Goal: Task Accomplishment & Management: Use online tool/utility

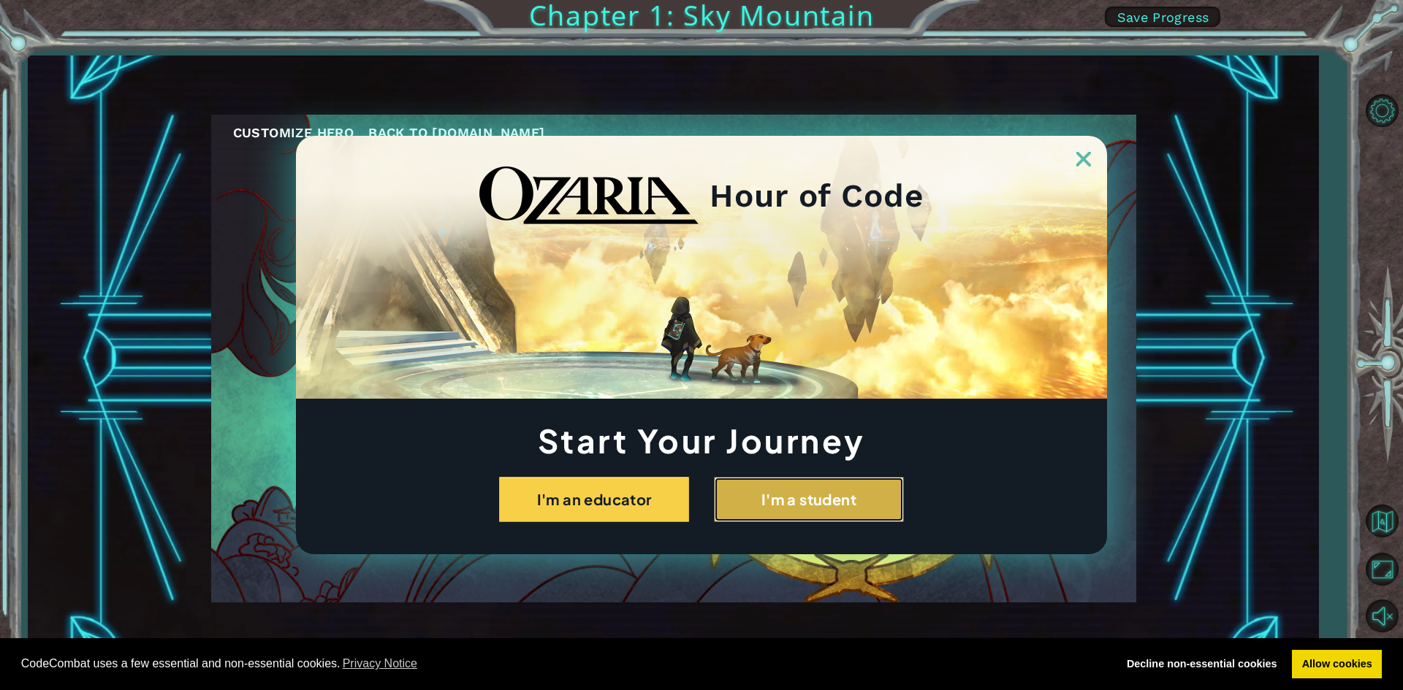
click at [834, 514] on button "I'm a student" at bounding box center [809, 499] width 190 height 45
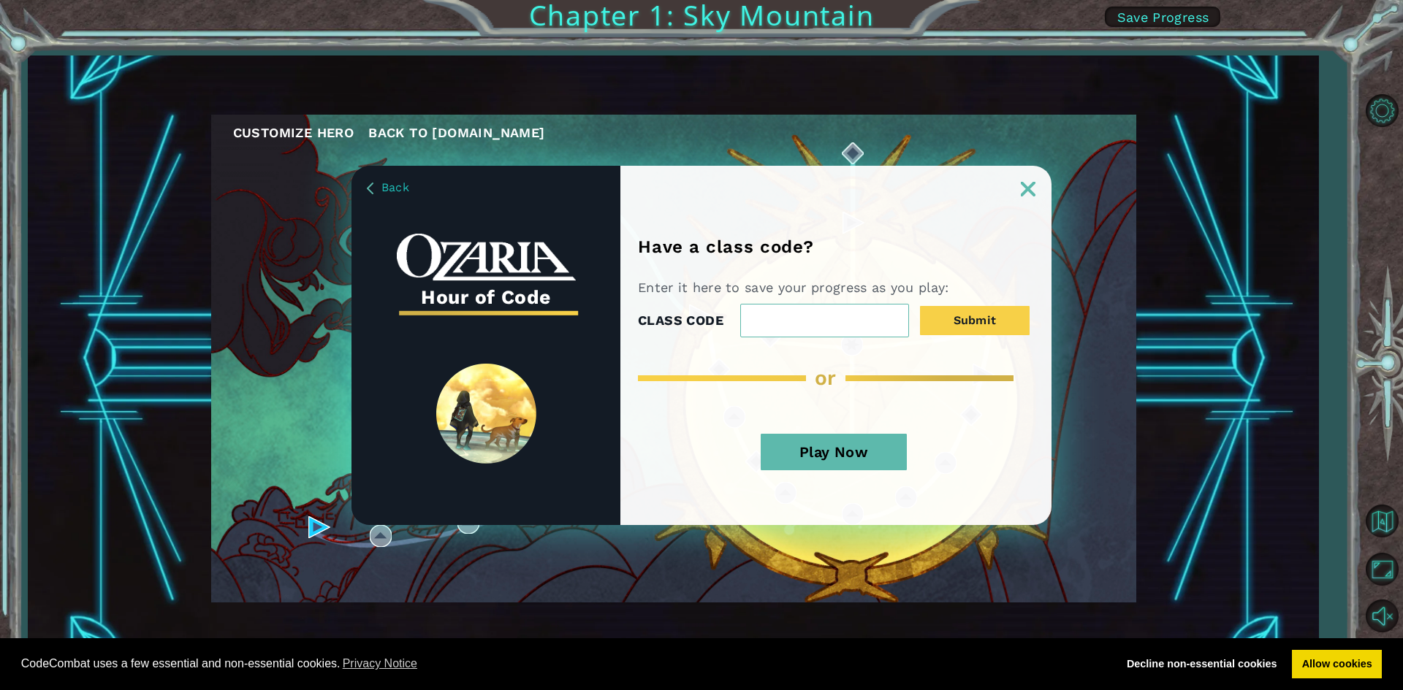
click at [819, 457] on button "Play Now" at bounding box center [834, 452] width 146 height 37
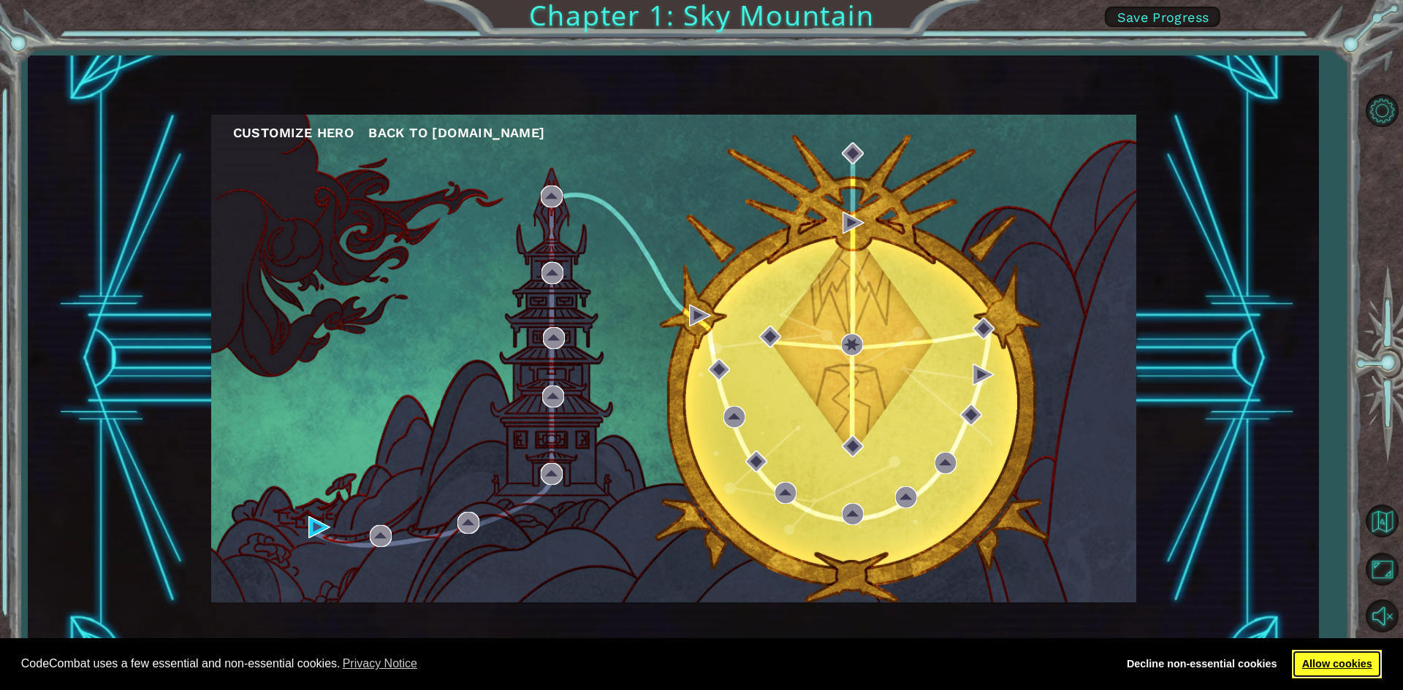
click at [1350, 663] on link "Allow cookies" at bounding box center [1337, 664] width 90 height 29
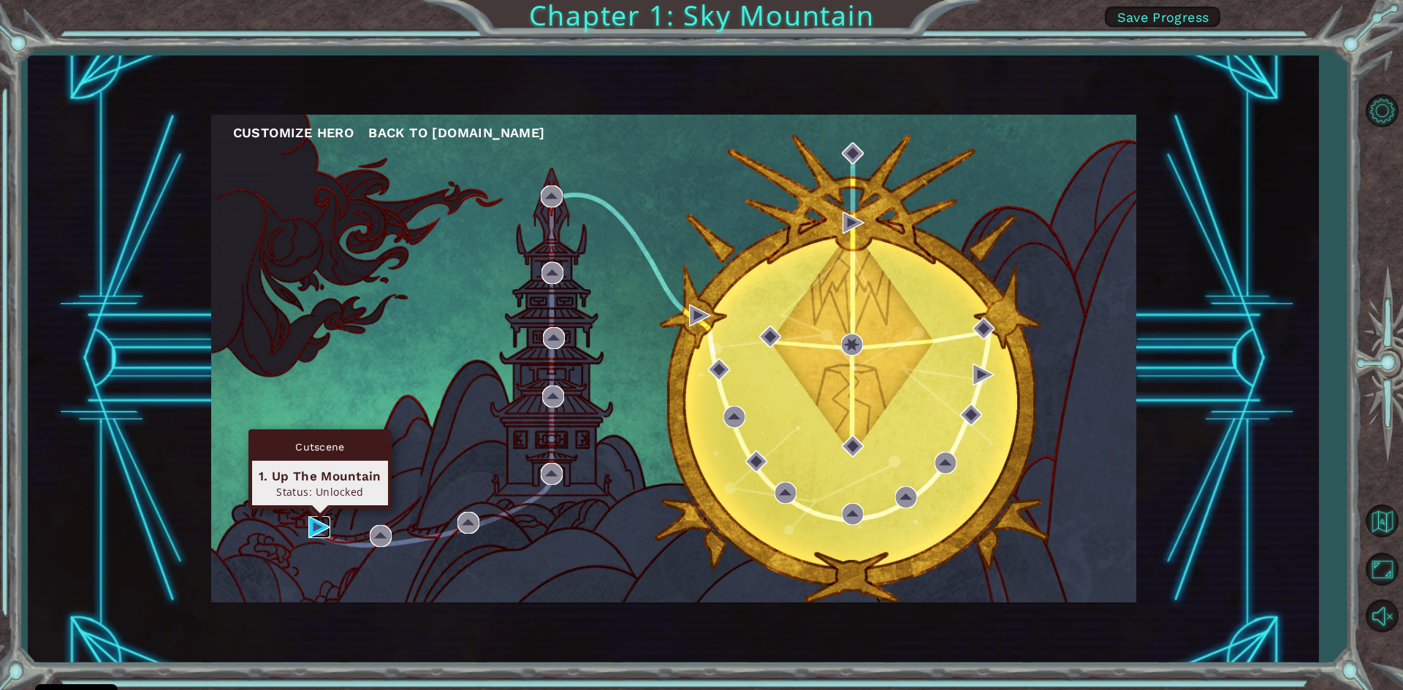
click at [328, 527] on img at bounding box center [319, 528] width 22 height 22
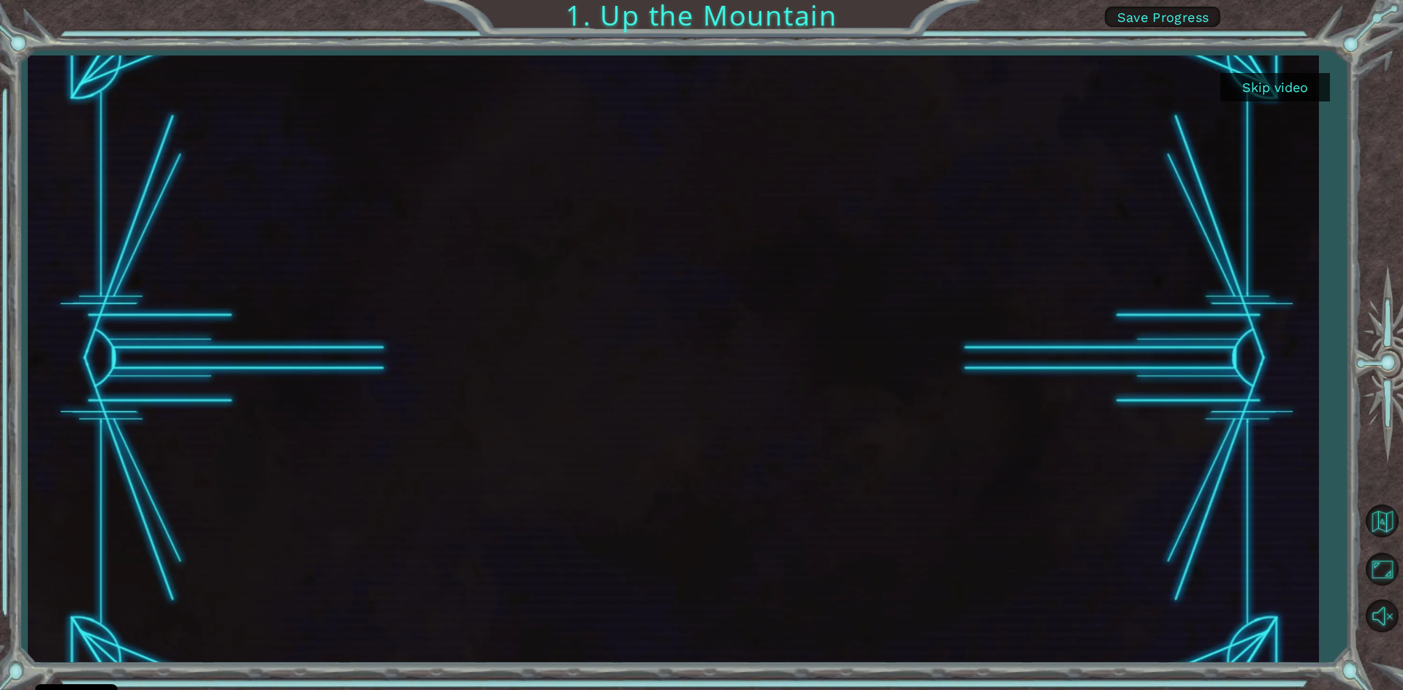
click at [1317, 132] on div at bounding box center [673, 360] width 1290 height 608
click at [1275, 85] on button "Skip video" at bounding box center [1275, 87] width 110 height 28
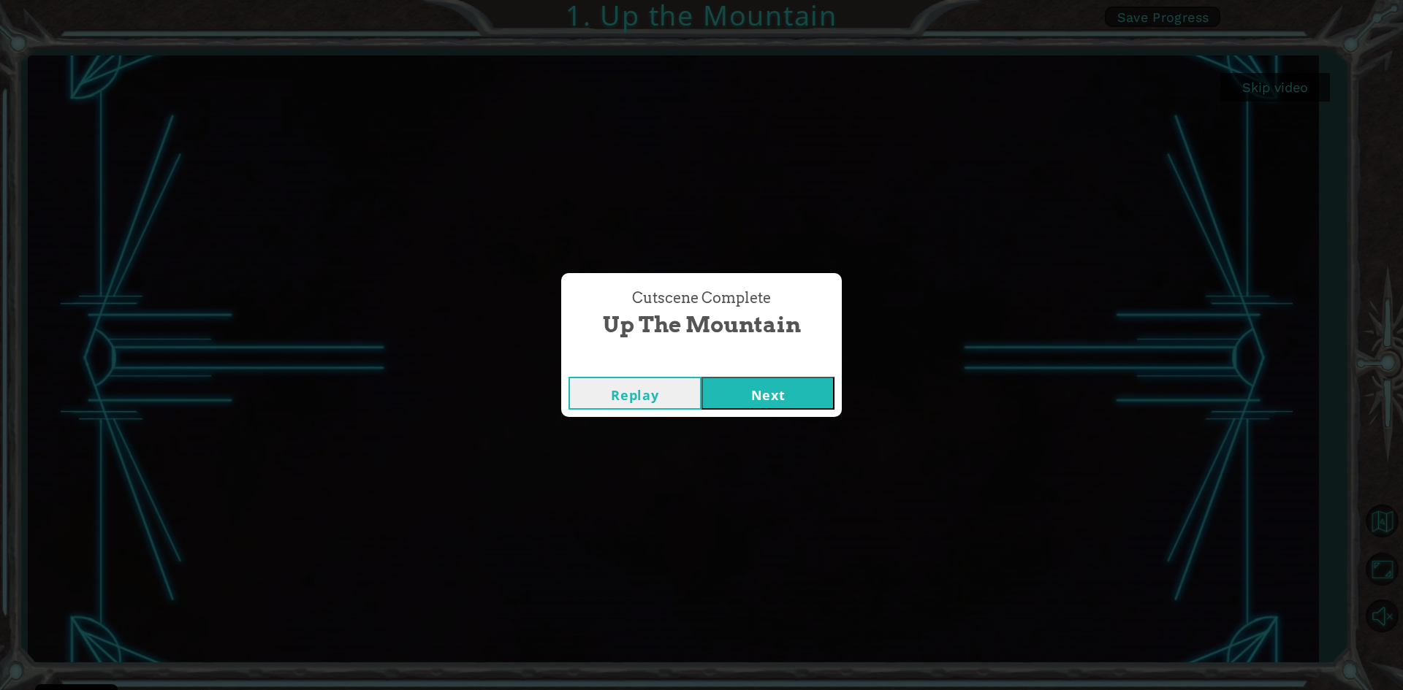
click at [835, 396] on div "Replay Next" at bounding box center [701, 393] width 281 height 47
click at [807, 400] on button "Next" at bounding box center [767, 393] width 133 height 33
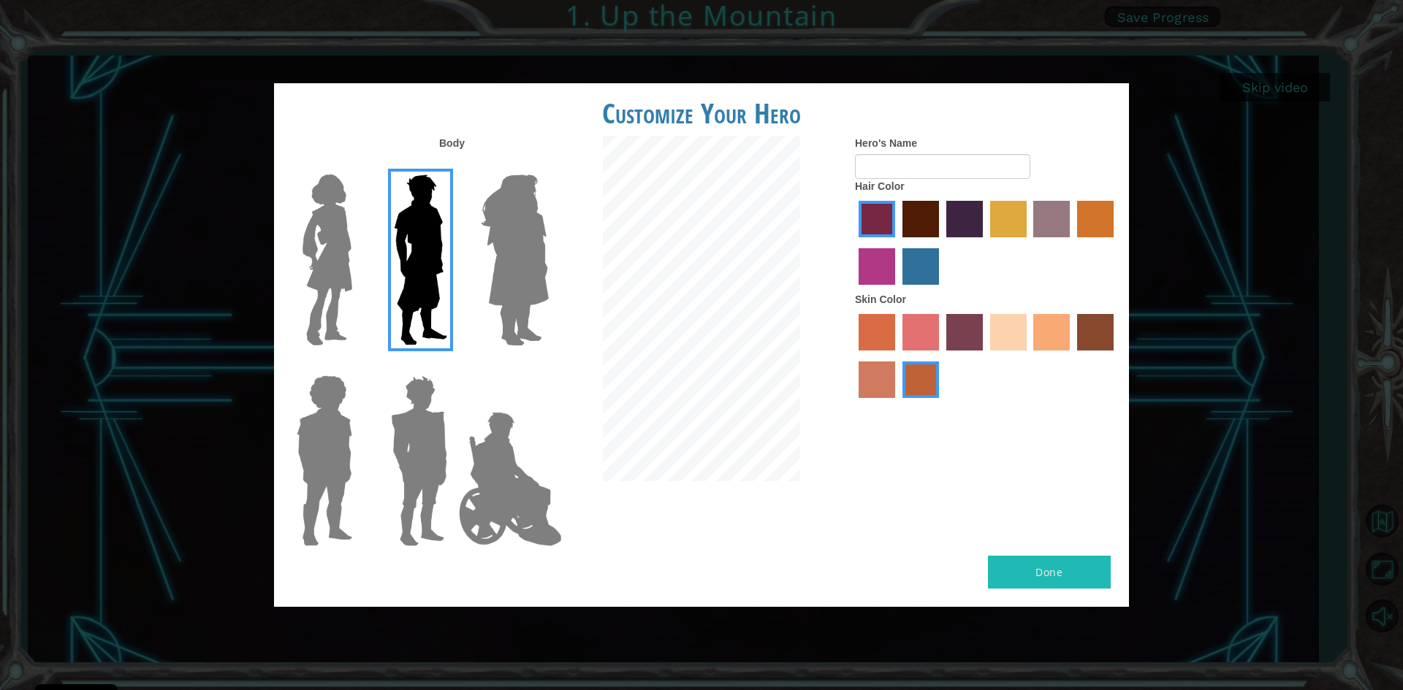
click at [908, 269] on label "lachmara hair color" at bounding box center [920, 266] width 37 height 37
click at [897, 290] on input "lachmara hair color" at bounding box center [897, 290] width 0 height 0
click at [922, 349] on label "froly skin color" at bounding box center [920, 332] width 37 height 37
click at [897, 356] on input "froly skin color" at bounding box center [897, 356] width 0 height 0
click at [979, 326] on label "tosca skin color" at bounding box center [964, 332] width 37 height 37
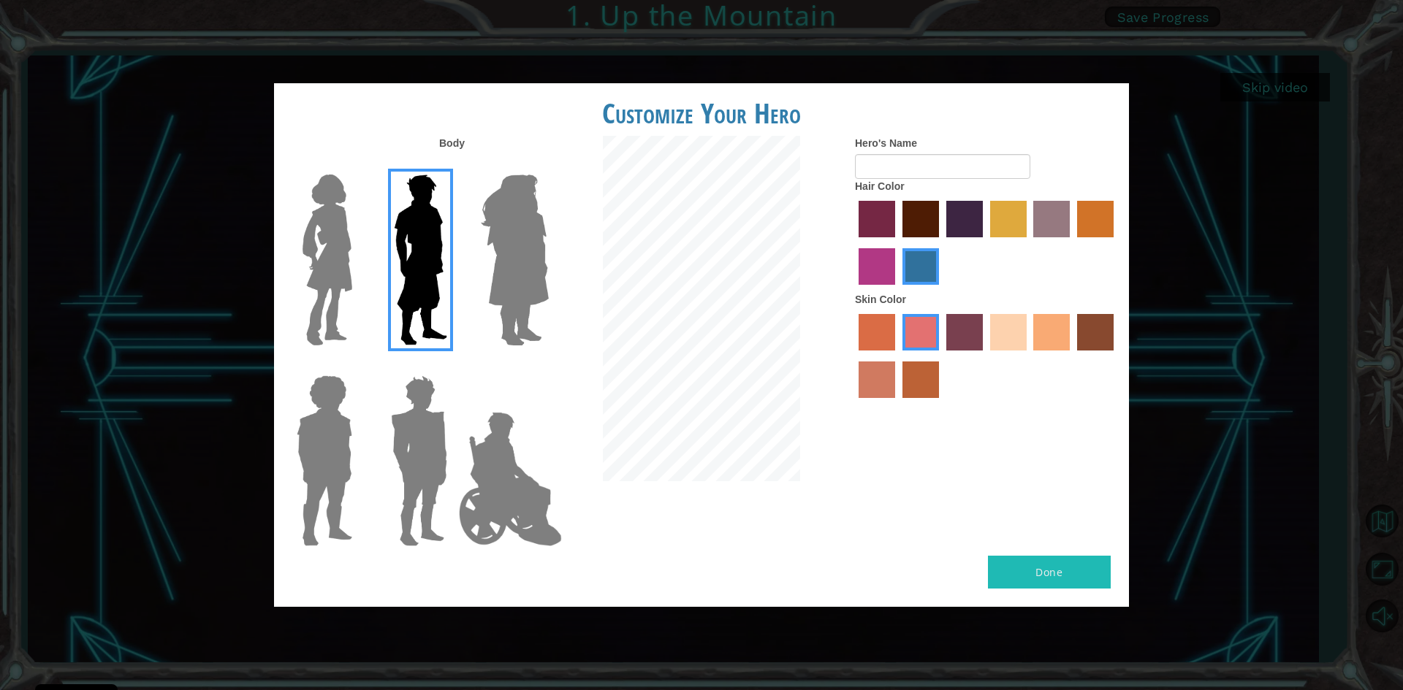
click at [941, 356] on input "tosca skin color" at bounding box center [941, 356] width 0 height 0
click at [994, 321] on label "sandy beach skin color" at bounding box center [1008, 332] width 37 height 37
click at [985, 356] on input "sandy beach skin color" at bounding box center [985, 356] width 0 height 0
click at [530, 232] on img at bounding box center [515, 260] width 80 height 183
click at [548, 165] on input "Hero Amethyst" at bounding box center [548, 165] width 0 height 0
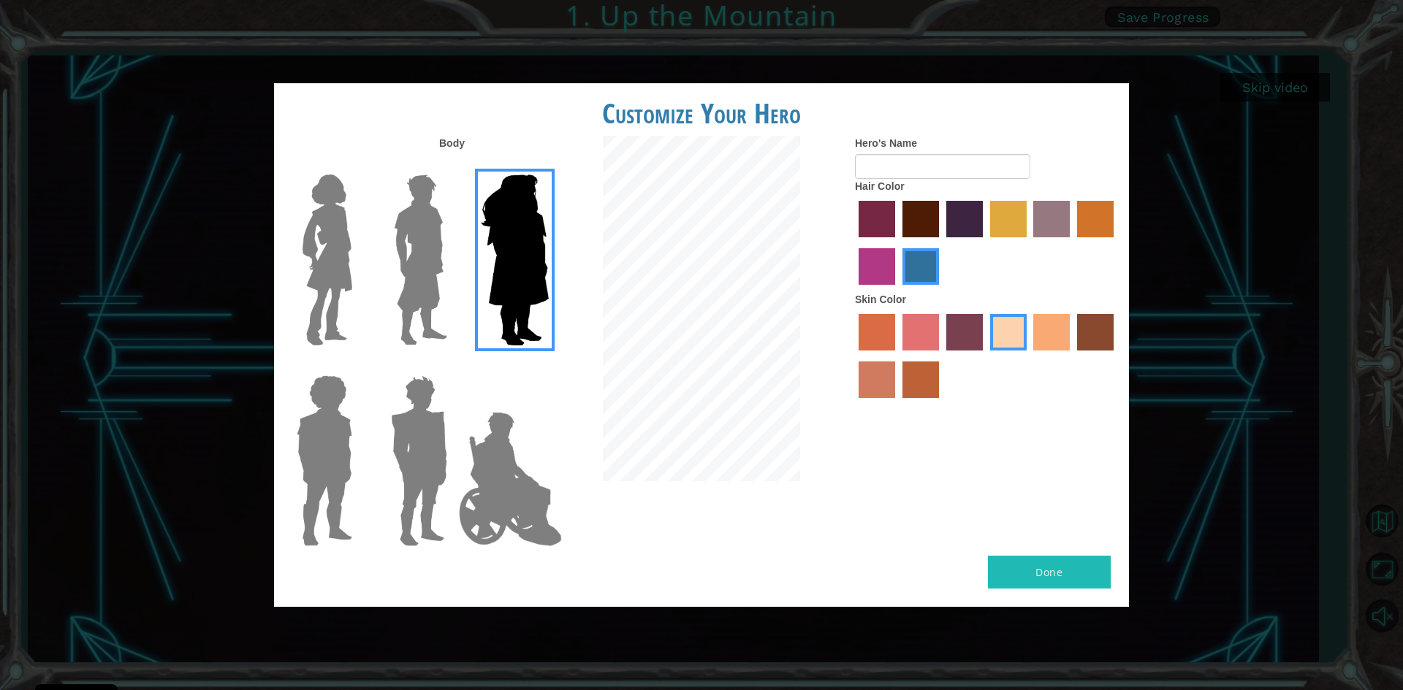
drag, startPoint x: 450, startPoint y: 246, endPoint x: 353, endPoint y: 210, distance: 103.6
click at [449, 246] on img at bounding box center [420, 260] width 65 height 183
click at [453, 165] on input "Hero Lars" at bounding box center [453, 165] width 0 height 0
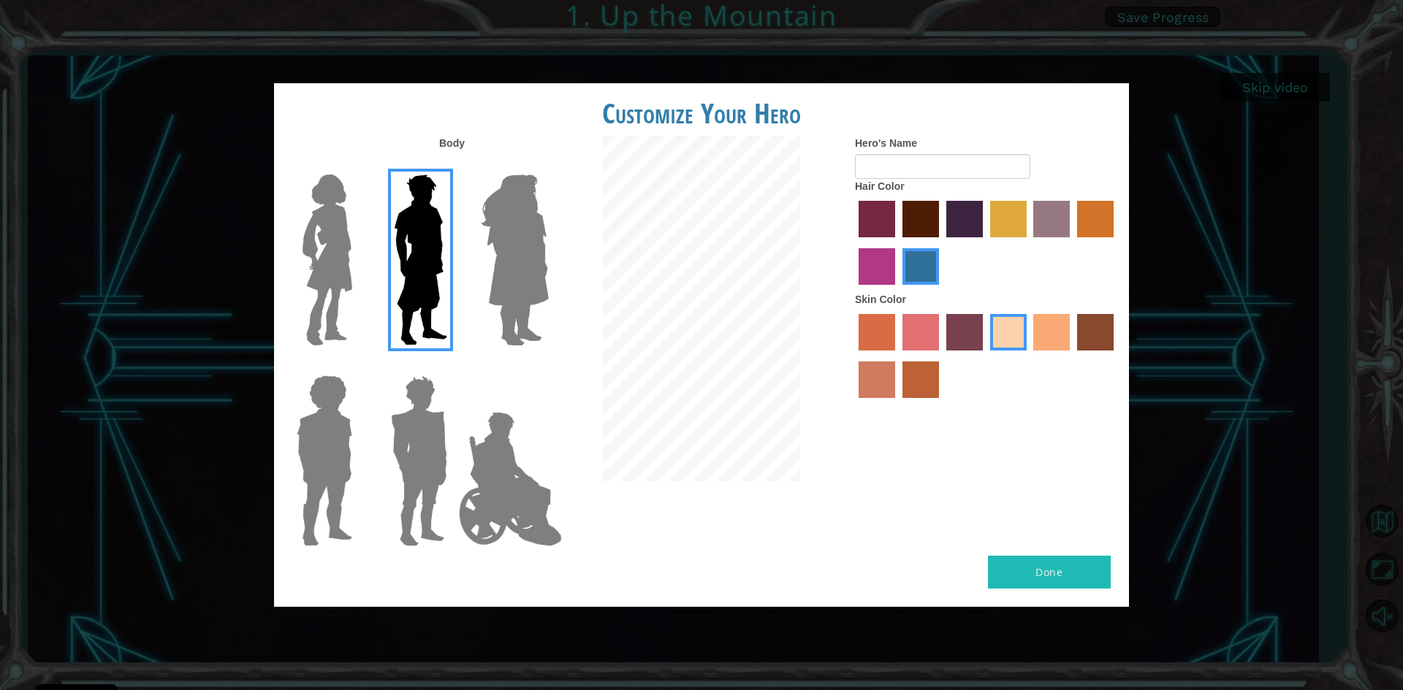
click at [350, 211] on img at bounding box center [327, 260] width 61 height 183
click at [358, 165] on input "Hero Connie" at bounding box center [358, 165] width 0 height 0
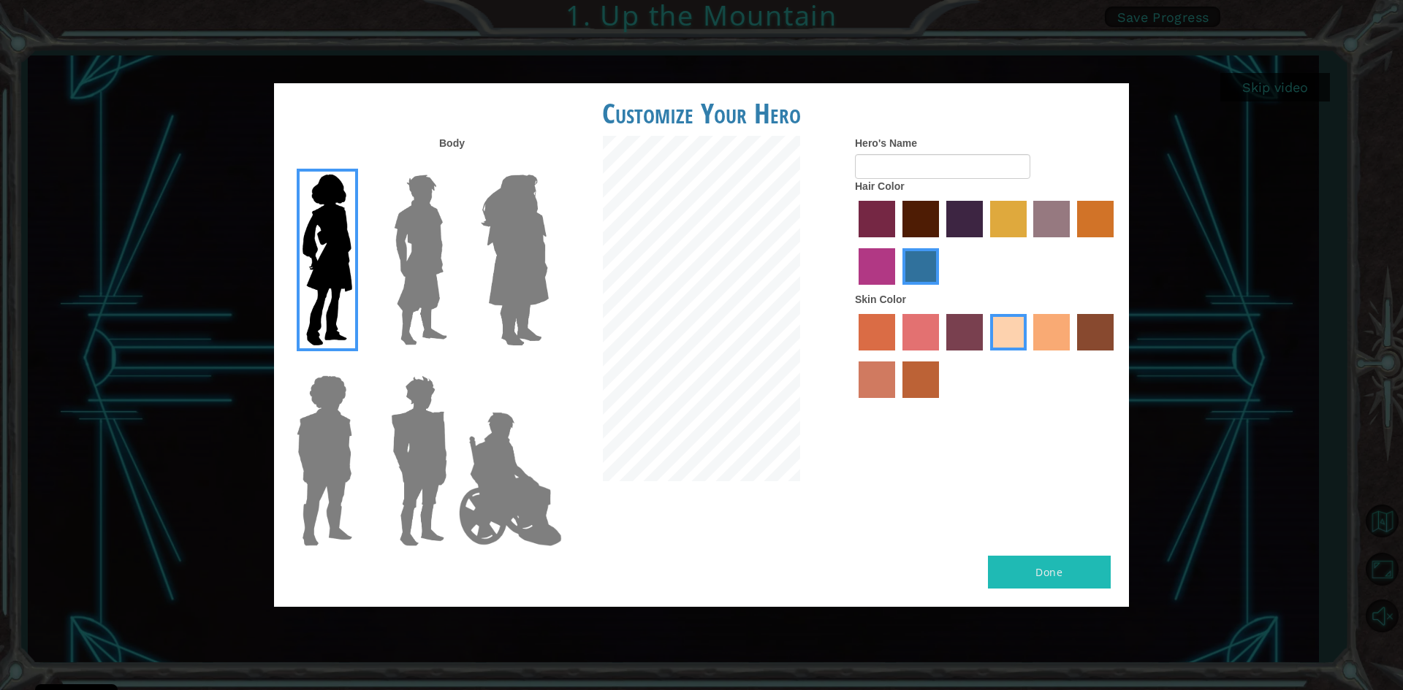
click at [529, 478] on img at bounding box center [510, 479] width 115 height 146
click at [548, 366] on input "Hero Jamie" at bounding box center [548, 366] width 0 height 0
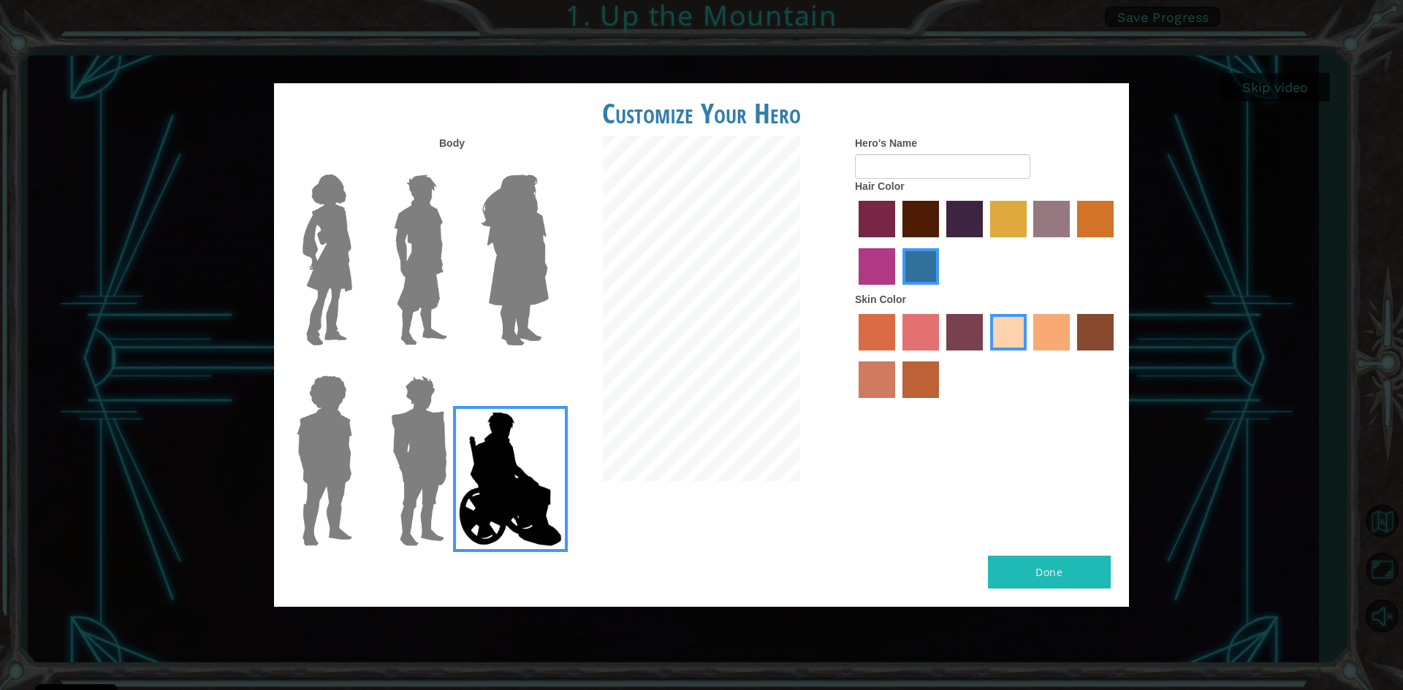
click at [375, 438] on div at bounding box center [416, 455] width 95 height 201
drag, startPoint x: 327, startPoint y: 444, endPoint x: 334, endPoint y: 425, distance: 20.1
click at [329, 444] on img at bounding box center [324, 461] width 67 height 183
click at [358, 366] on input "Hero Steven" at bounding box center [358, 366] width 0 height 0
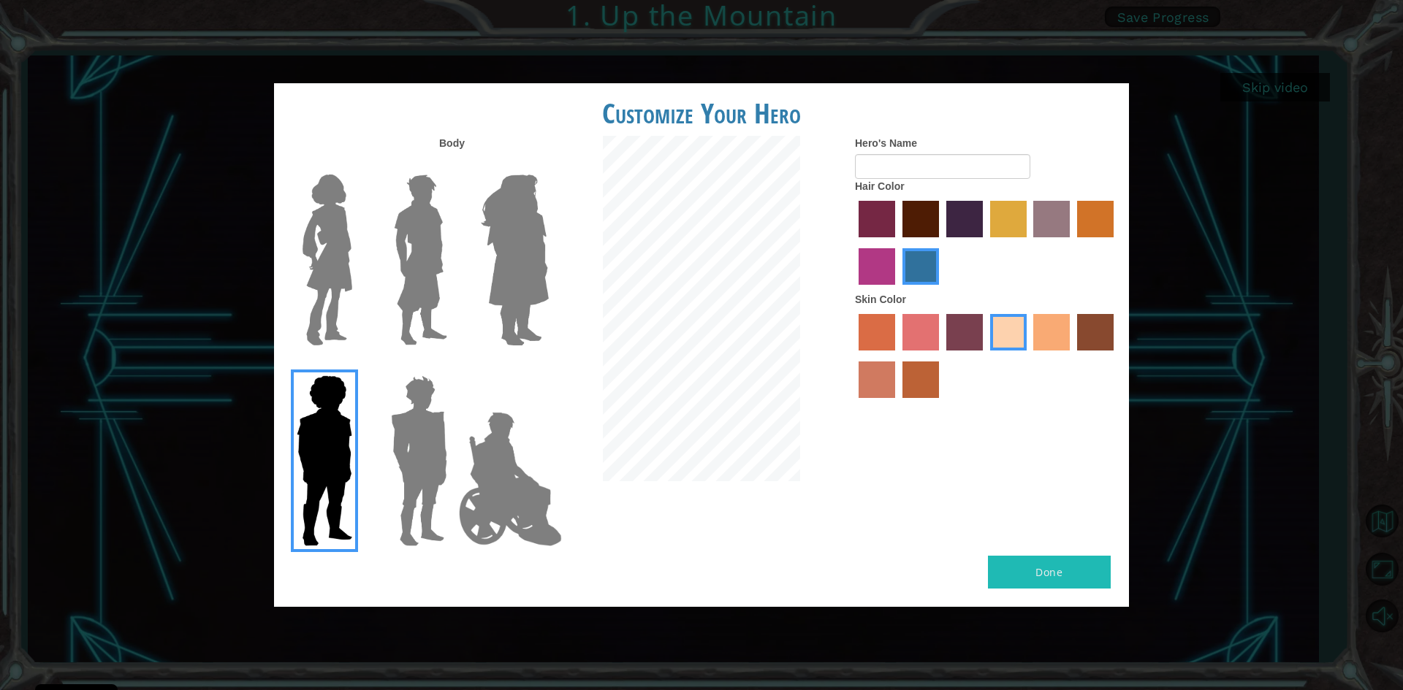
click at [332, 233] on img at bounding box center [327, 260] width 61 height 183
click at [358, 165] on input "Hero Connie" at bounding box center [358, 165] width 0 height 0
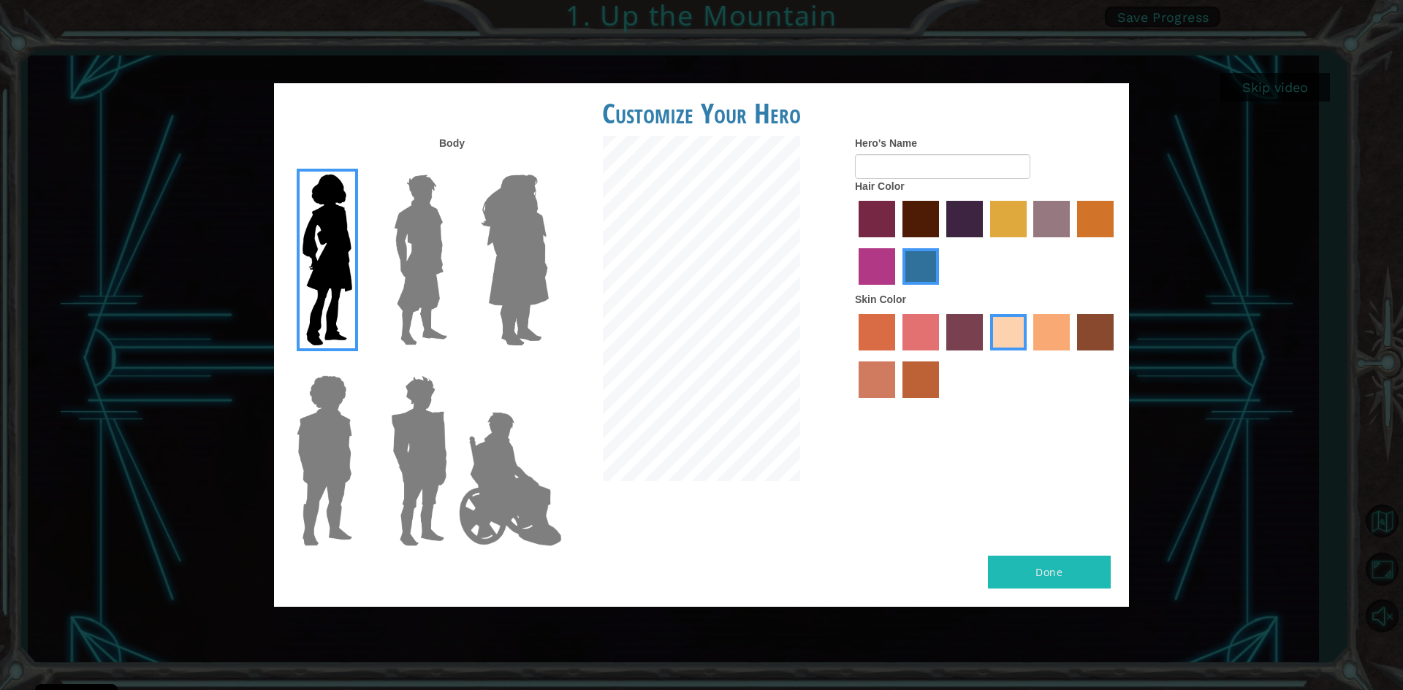
click at [918, 218] on label "maroon hair color" at bounding box center [920, 219] width 37 height 37
click at [897, 243] on input "maroon hair color" at bounding box center [897, 243] width 0 height 0
click at [901, 166] on input "Hero's Name" at bounding box center [942, 166] width 175 height 25
type input "l"
click at [530, 484] on img at bounding box center [510, 479] width 115 height 146
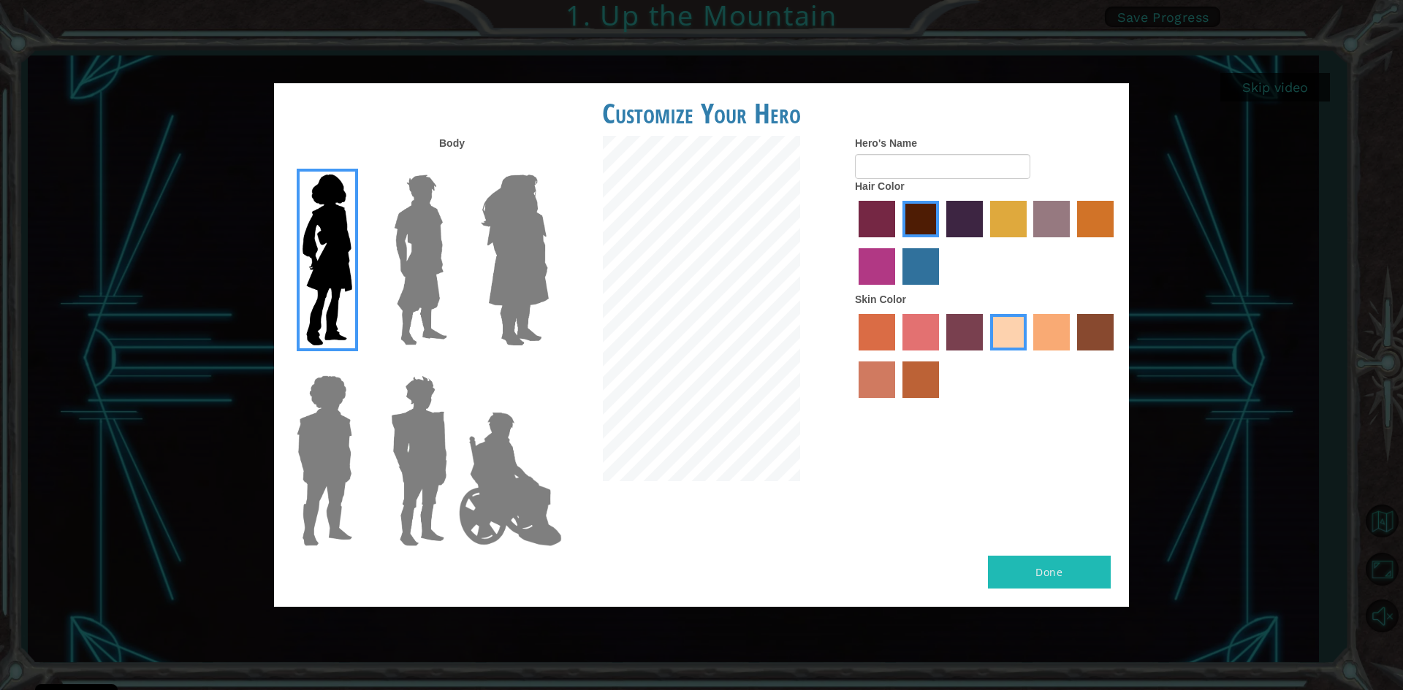
click at [548, 366] on input "Hero Jamie" at bounding box center [548, 366] width 0 height 0
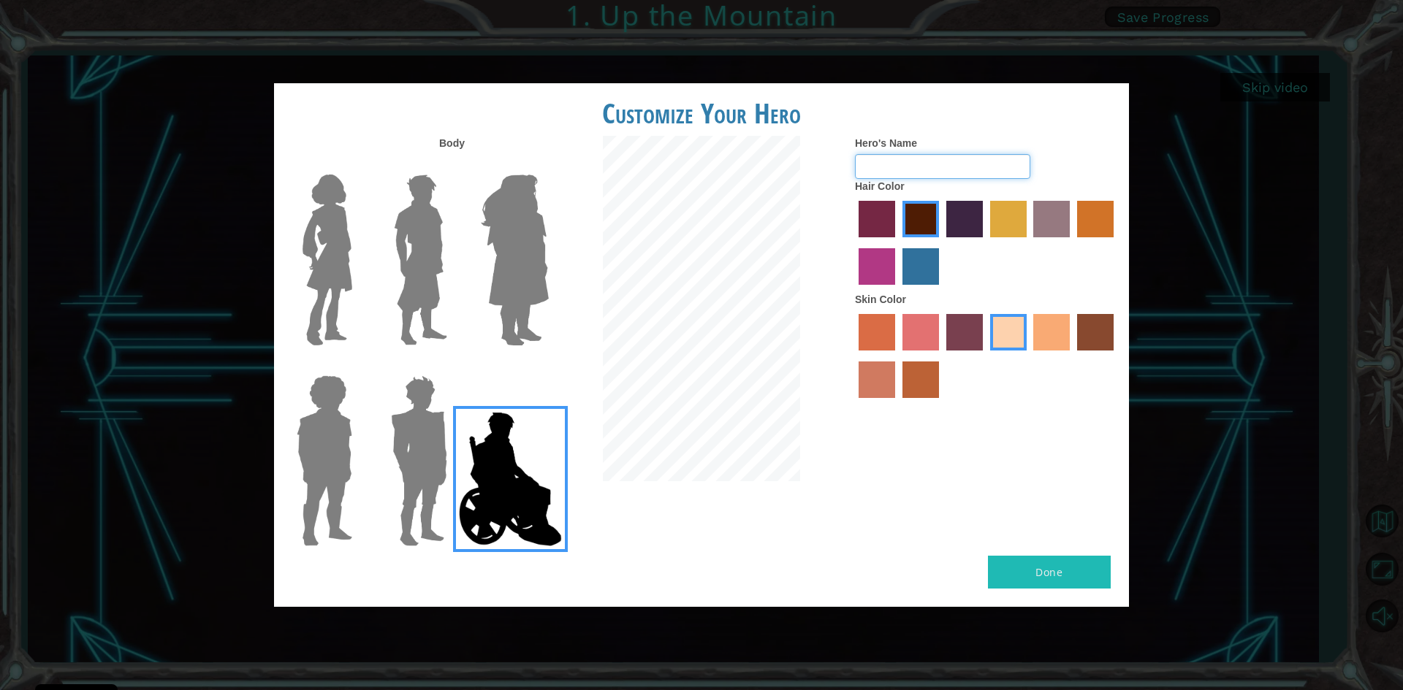
click at [955, 164] on input "Hero's Name" at bounding box center [942, 166] width 175 height 25
click at [1041, 580] on button "Done" at bounding box center [1049, 572] width 123 height 33
click at [918, 169] on input "Hero's Name" at bounding box center [942, 166] width 175 height 25
type input "bartholomu"
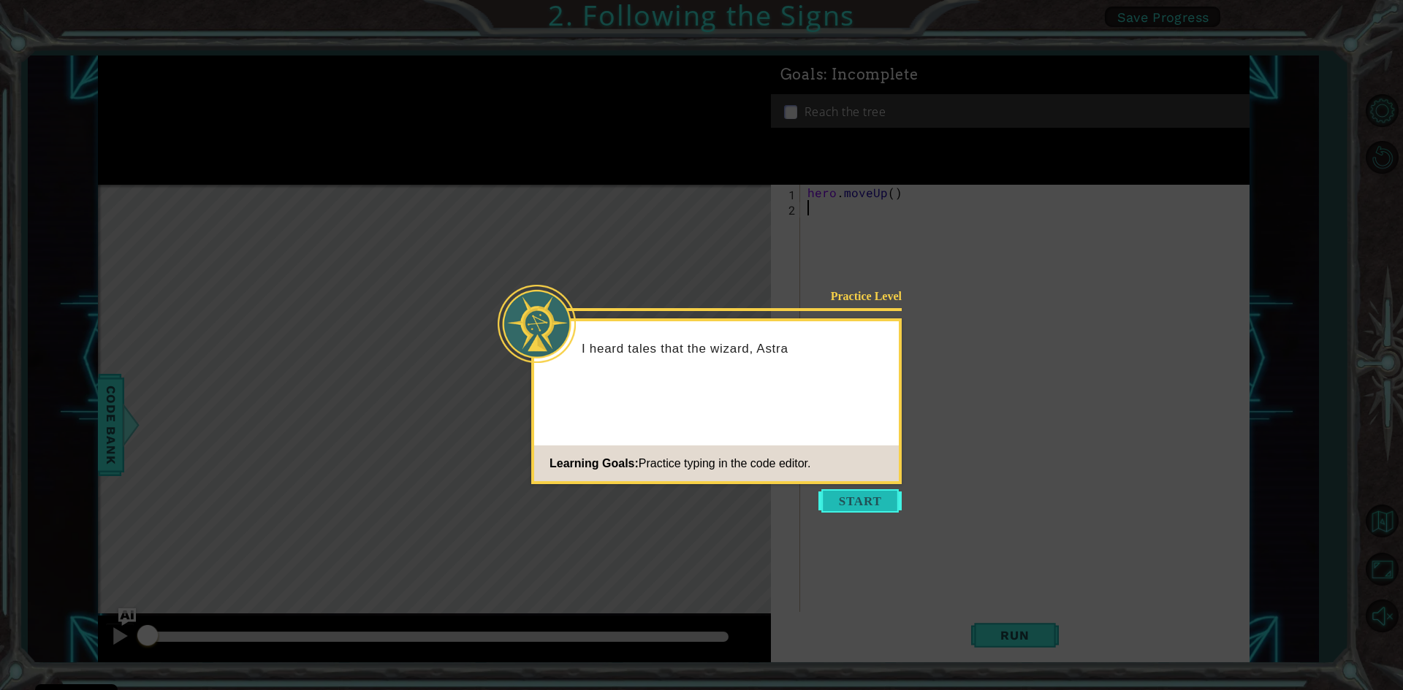
click at [835, 494] on button "Start" at bounding box center [859, 501] width 83 height 23
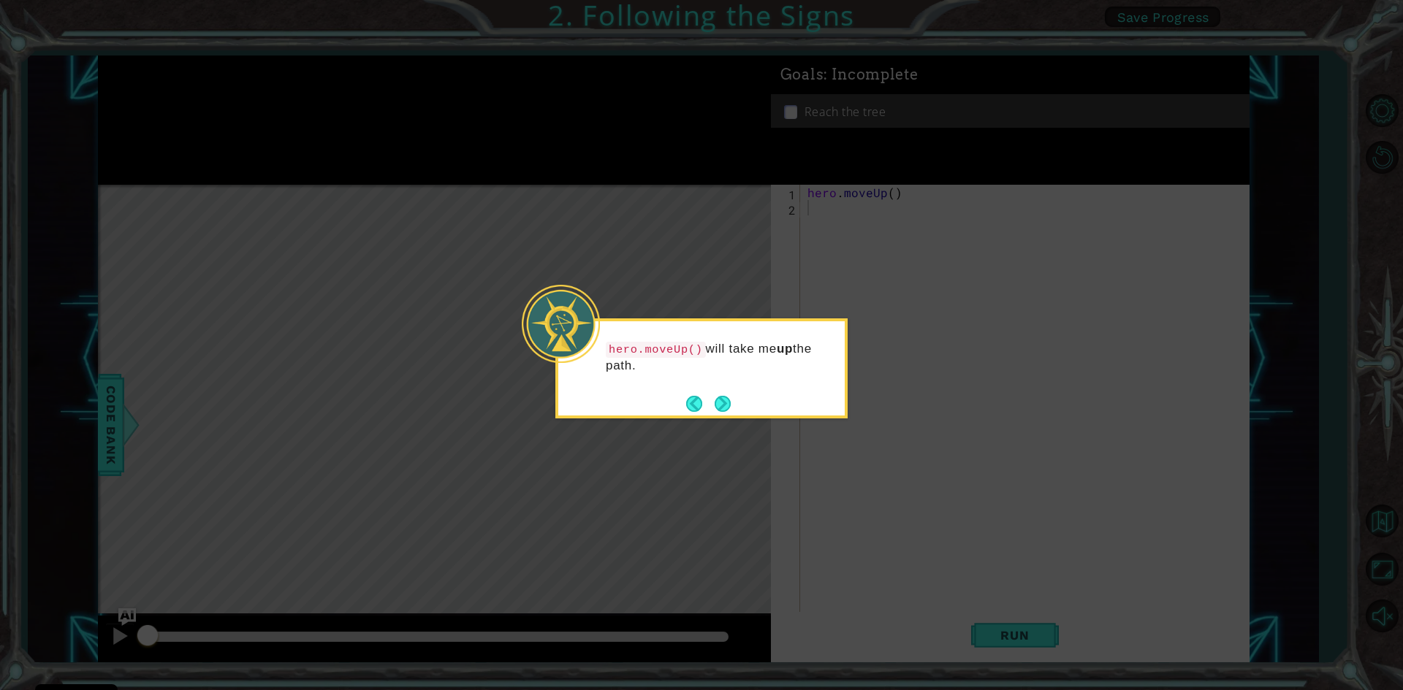
click at [726, 413] on footer at bounding box center [708, 404] width 45 height 22
click at [733, 390] on div "hero.moveUp() will take me up the path." at bounding box center [701, 364] width 286 height 75
click at [728, 407] on button "Next" at bounding box center [723, 404] width 16 height 16
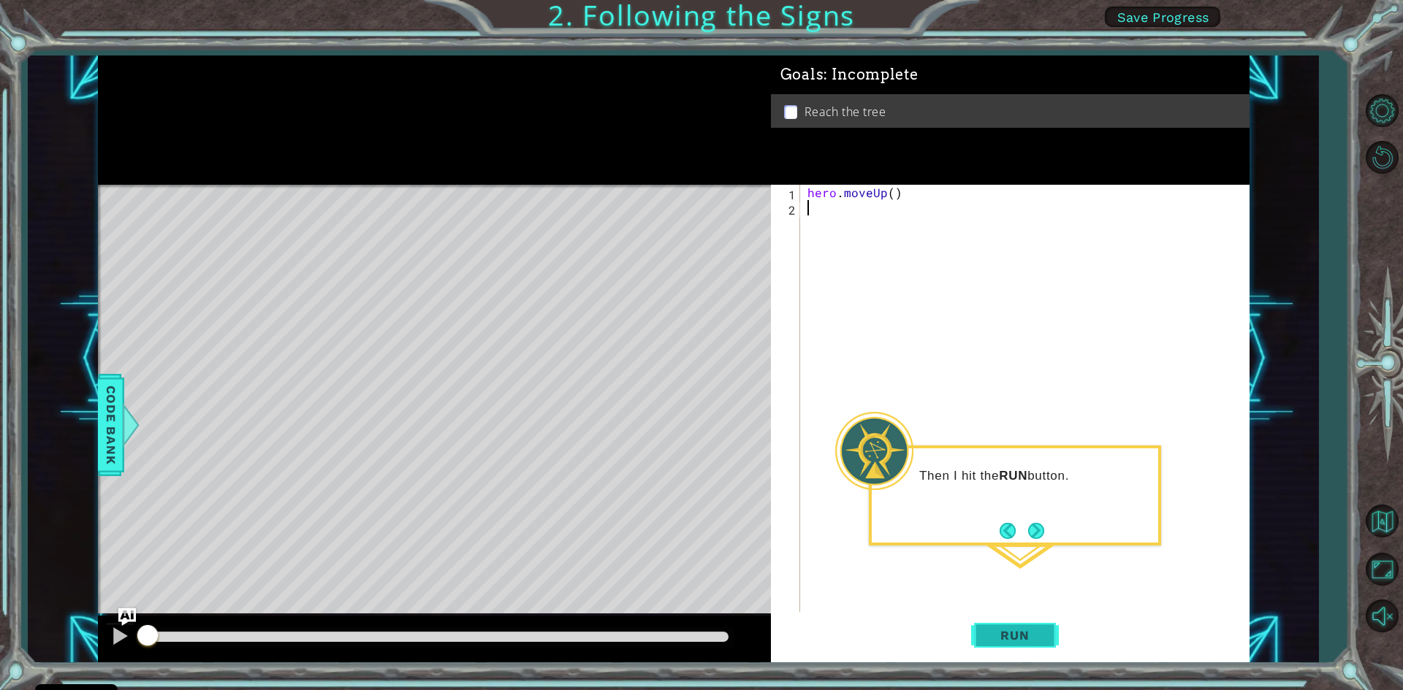
click at [1028, 633] on span "Run" at bounding box center [1015, 635] width 58 height 15
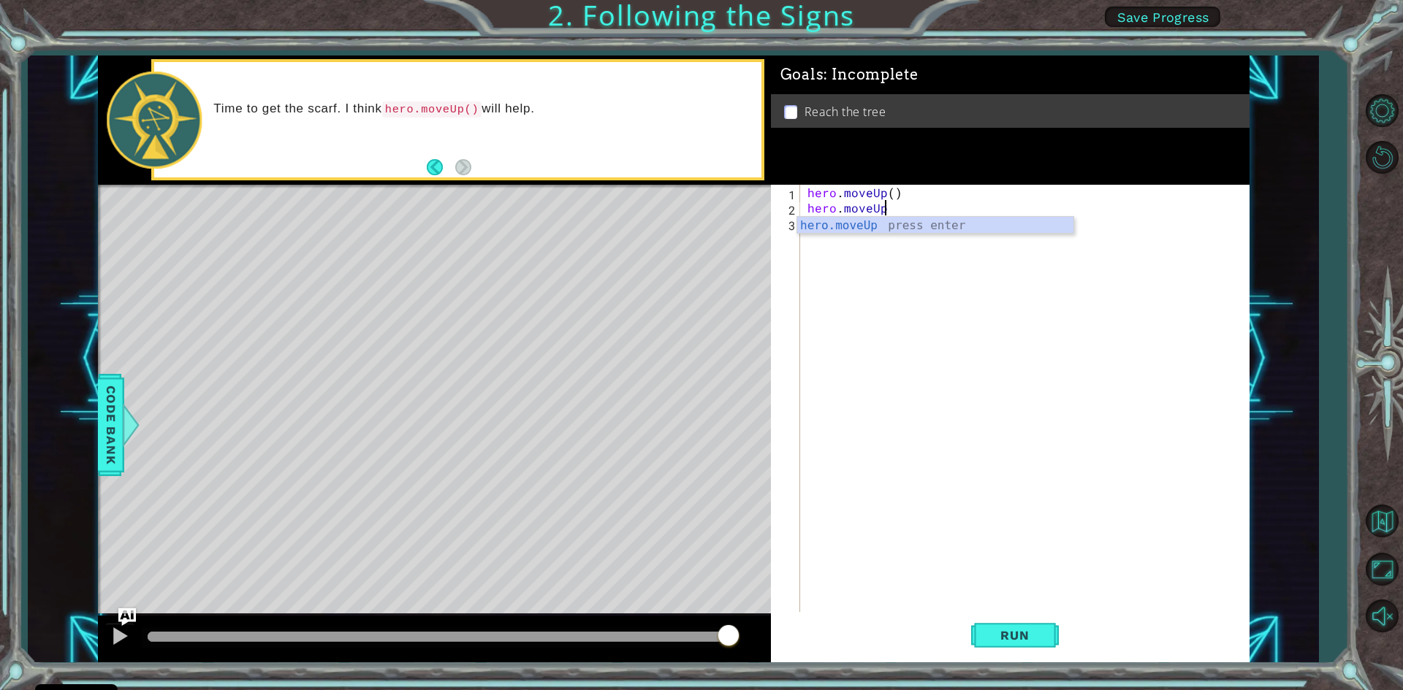
scroll to position [0, 4]
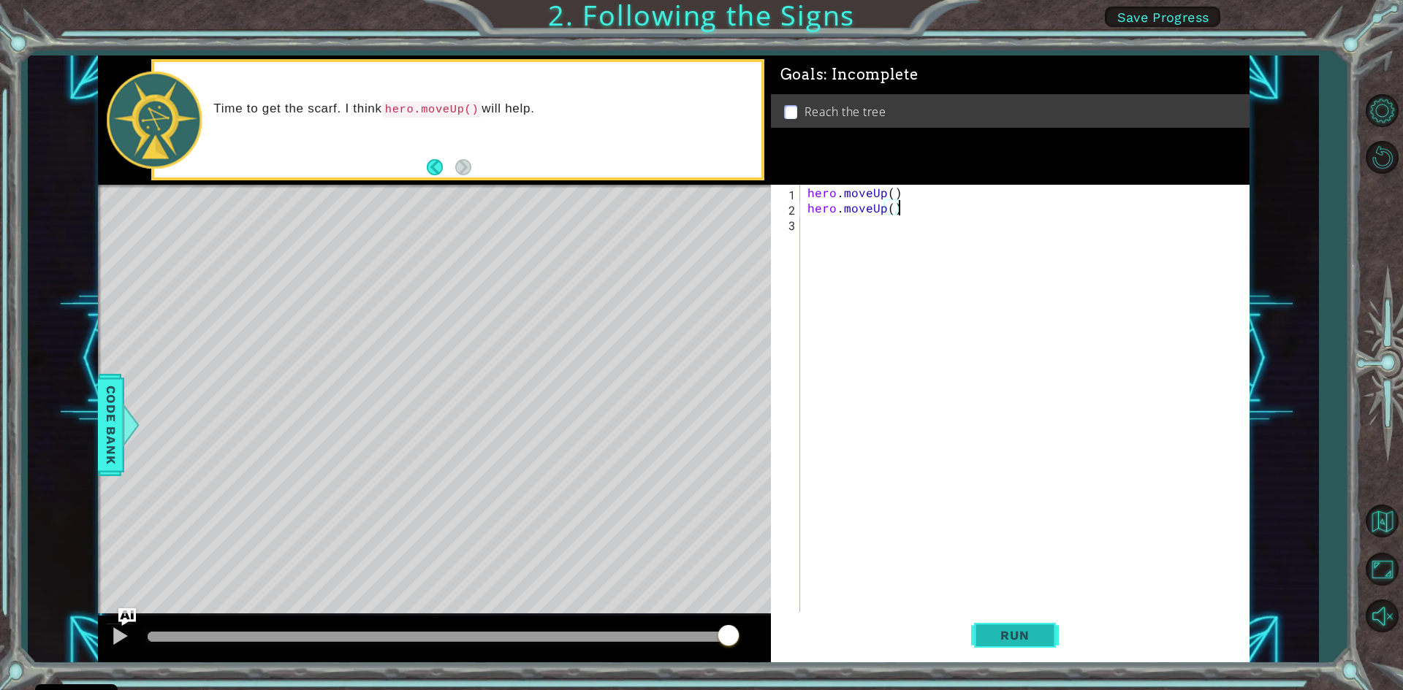
type textarea "hero.moveUp()"
click at [1007, 624] on button "Run" at bounding box center [1015, 635] width 88 height 47
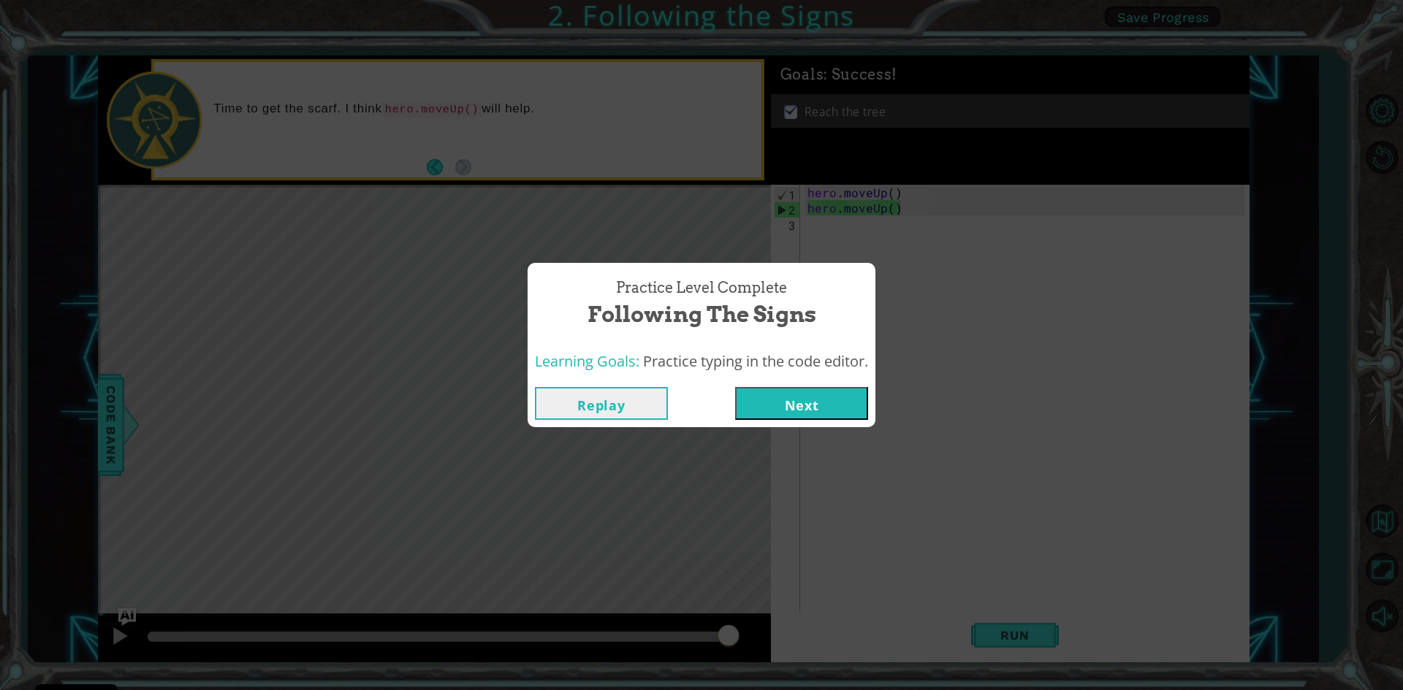
click at [807, 406] on button "Next" at bounding box center [801, 403] width 133 height 33
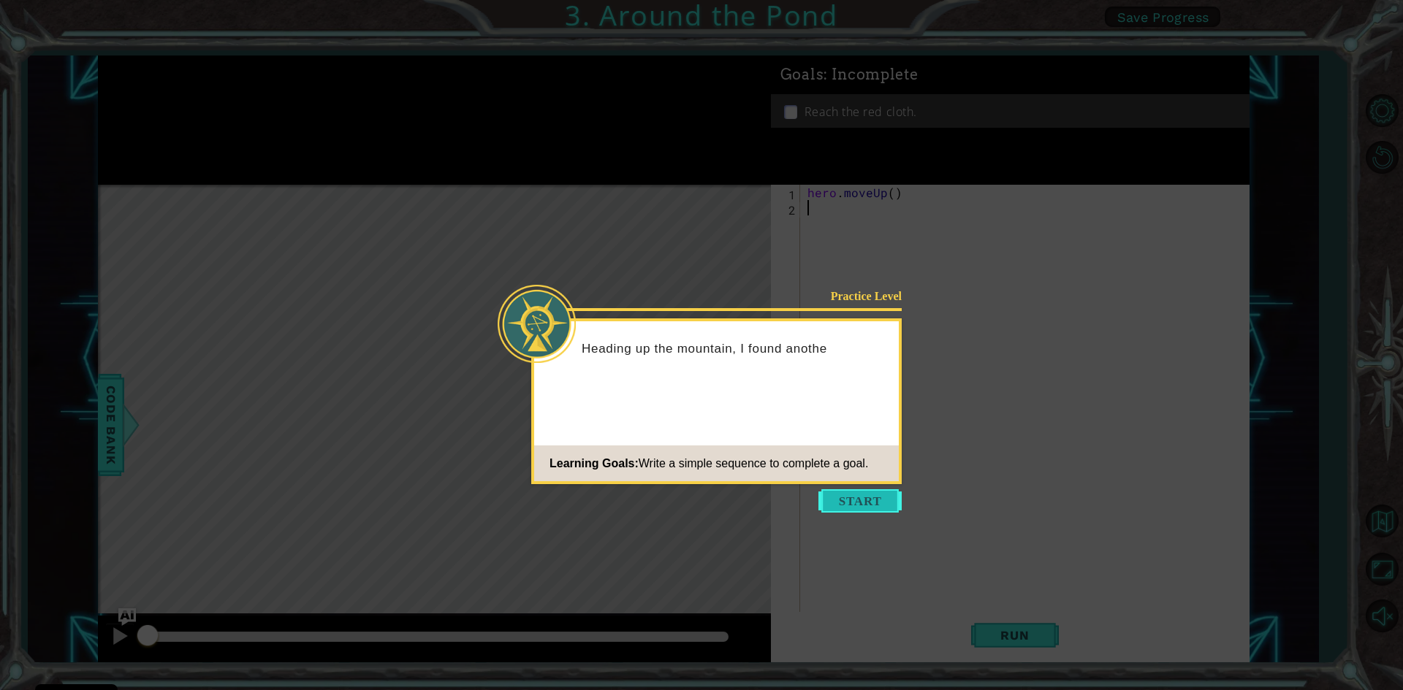
click at [841, 496] on button "Start" at bounding box center [859, 501] width 83 height 23
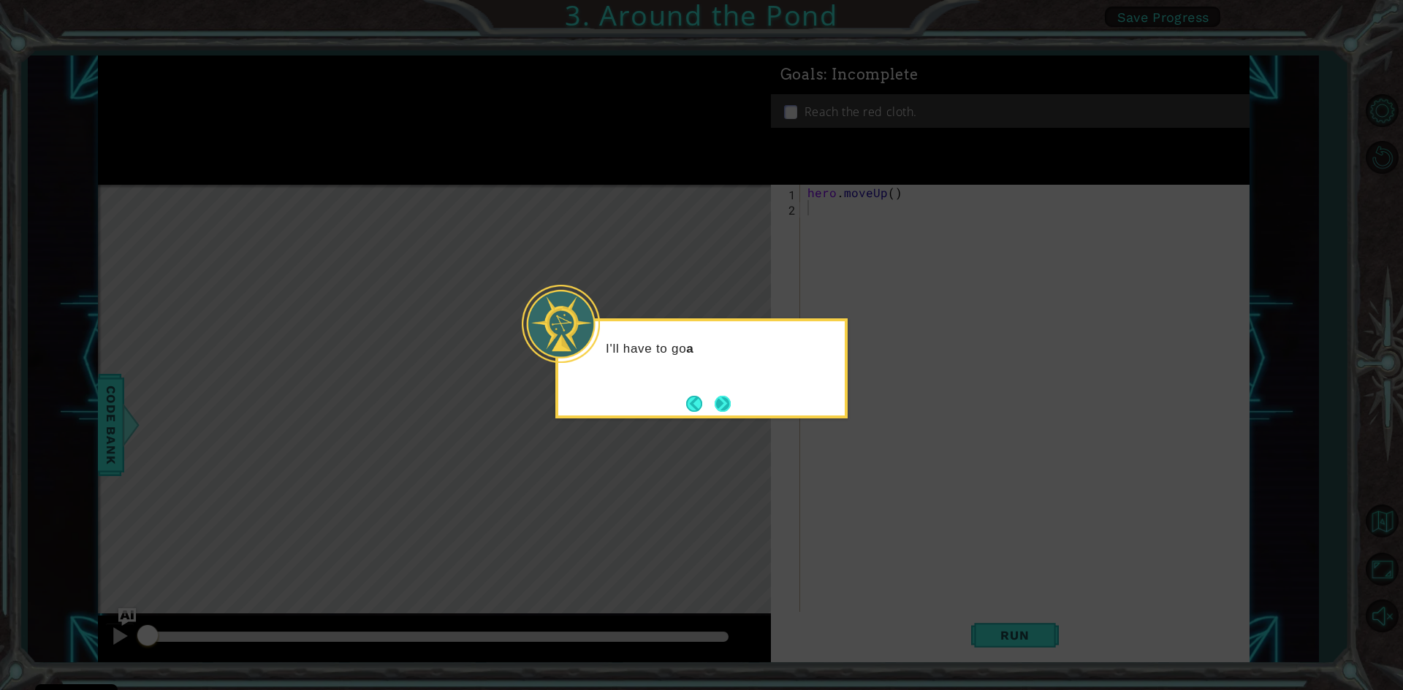
click at [728, 400] on button "Next" at bounding box center [723, 404] width 16 height 16
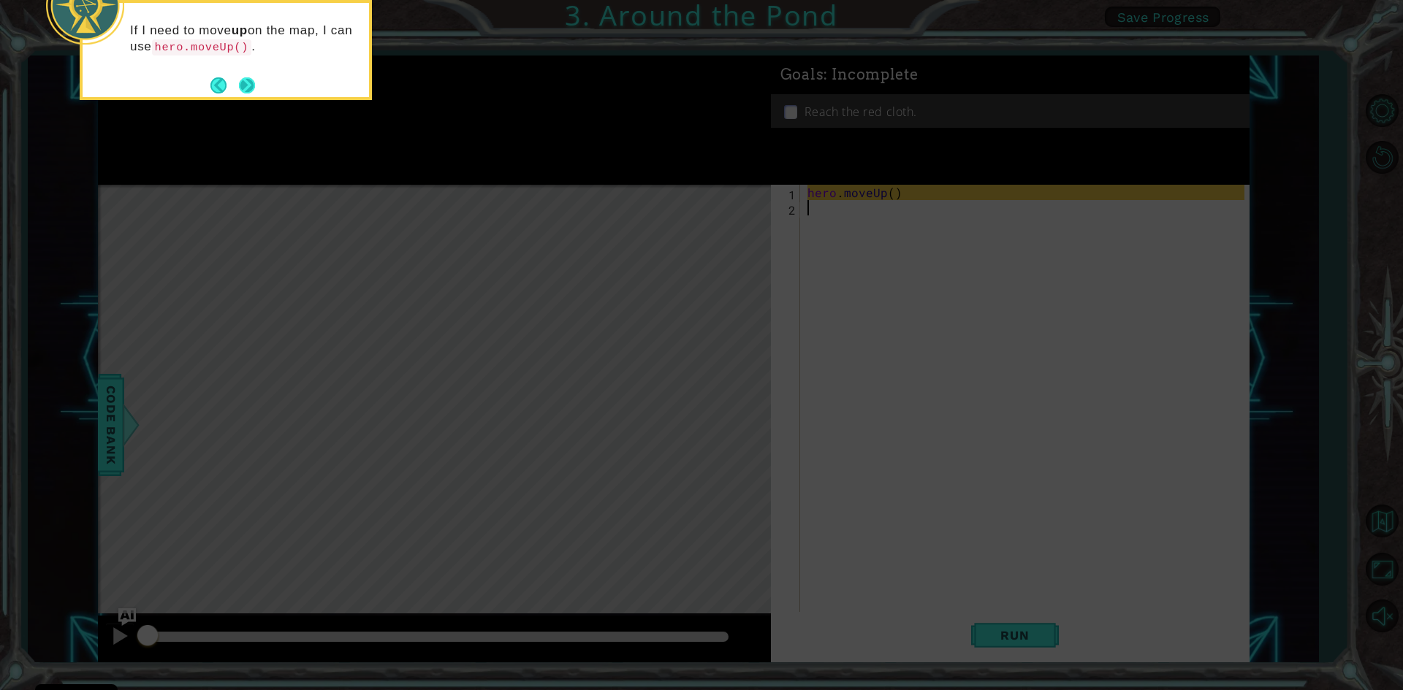
click at [243, 79] on button "Next" at bounding box center [247, 85] width 16 height 16
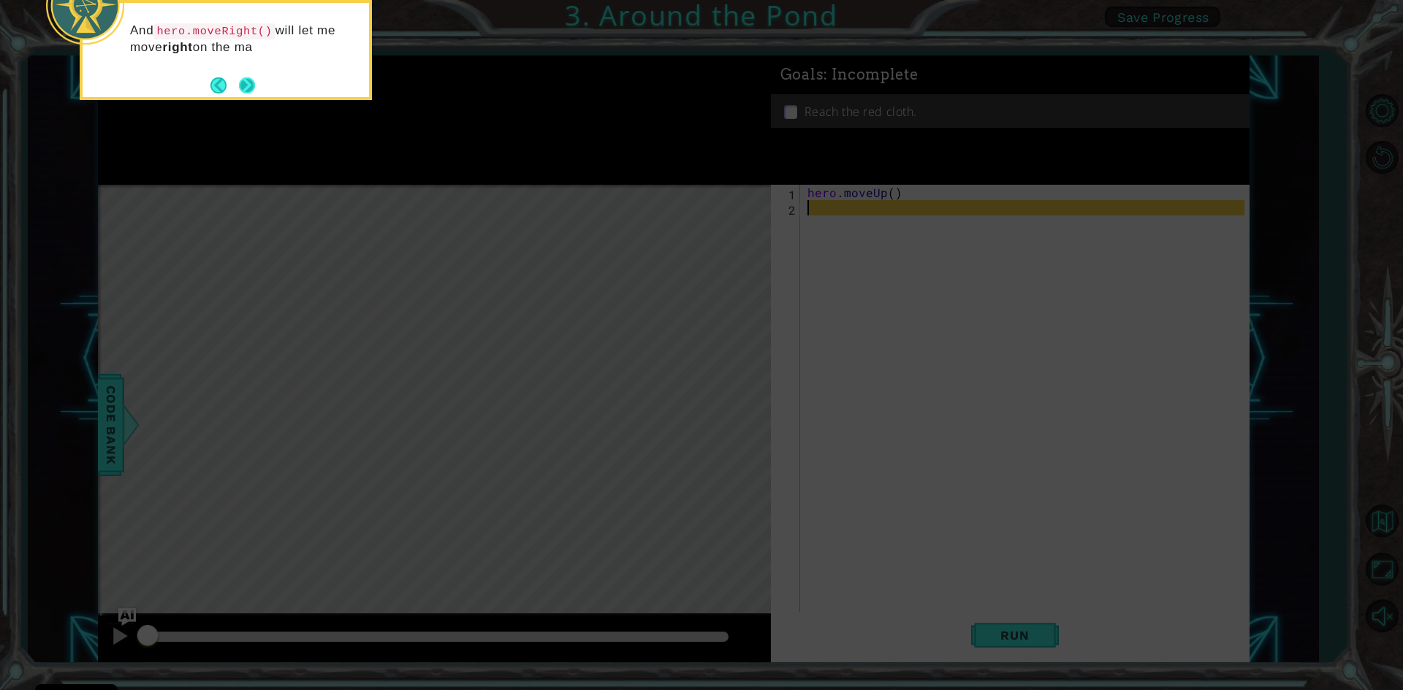
click at [255, 90] on button "Next" at bounding box center [247, 85] width 16 height 16
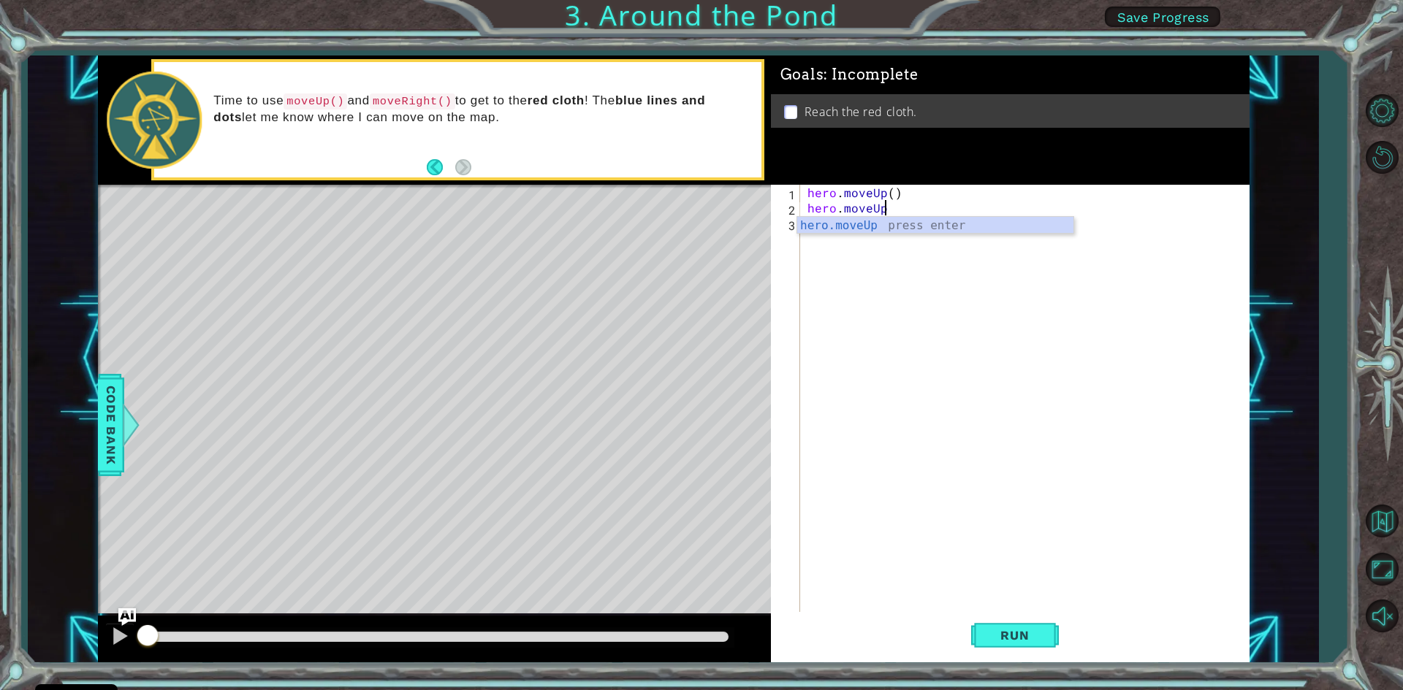
scroll to position [0, 4]
type textarea "hero.moveUp()"
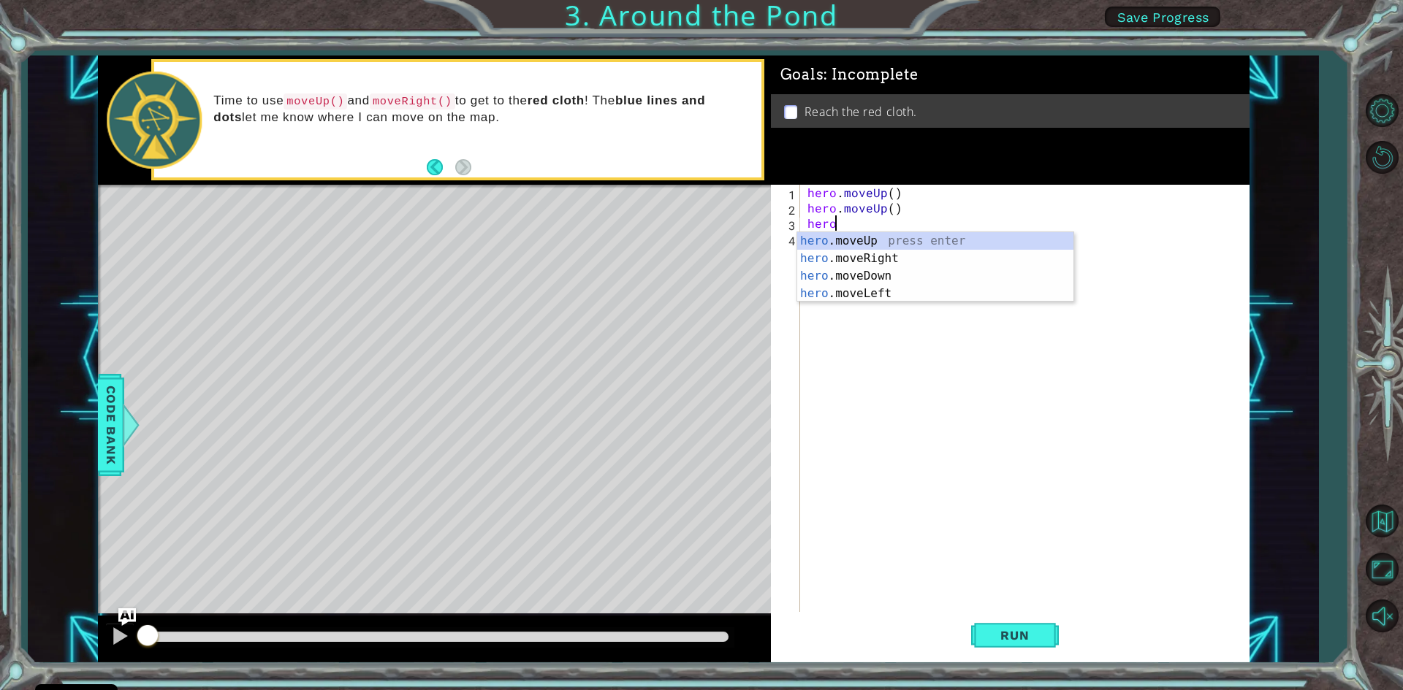
scroll to position [0, 1]
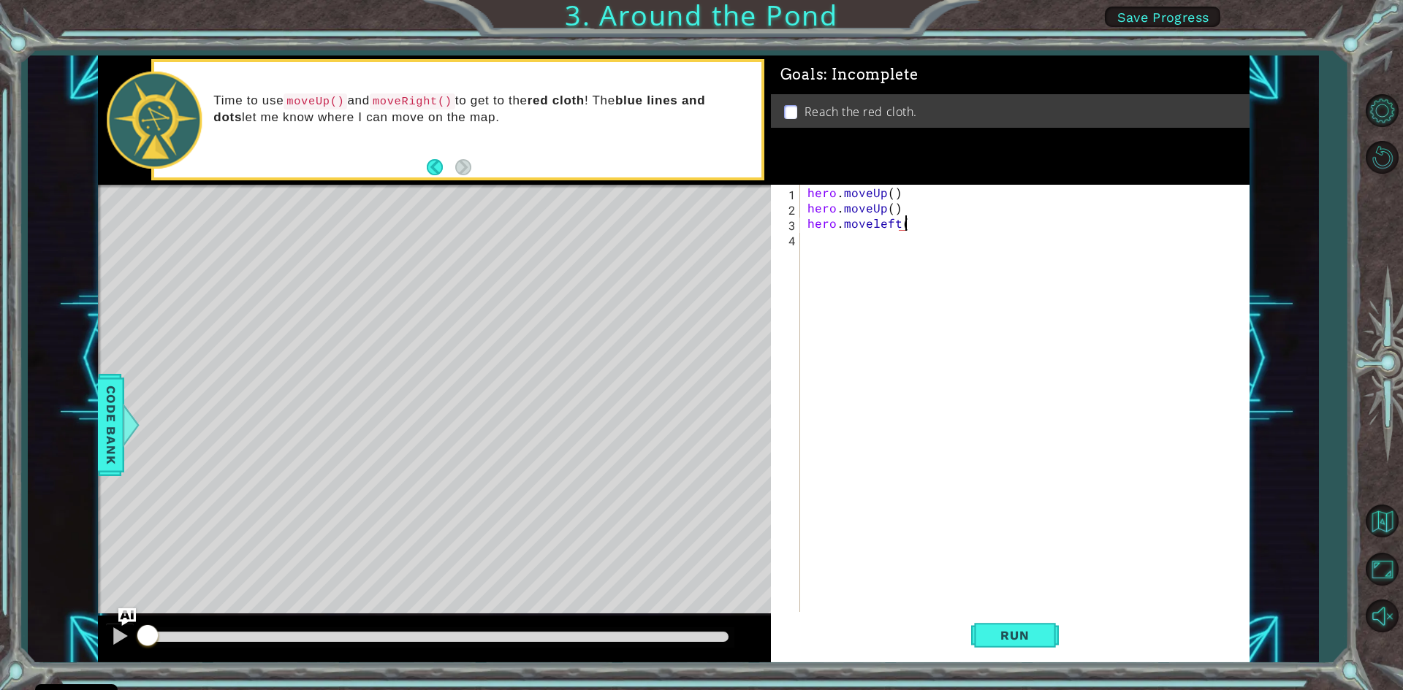
type textarea "hero.moveleft()"
type textarea "hero.moveUp()"
type textarea "hero.moveup()"
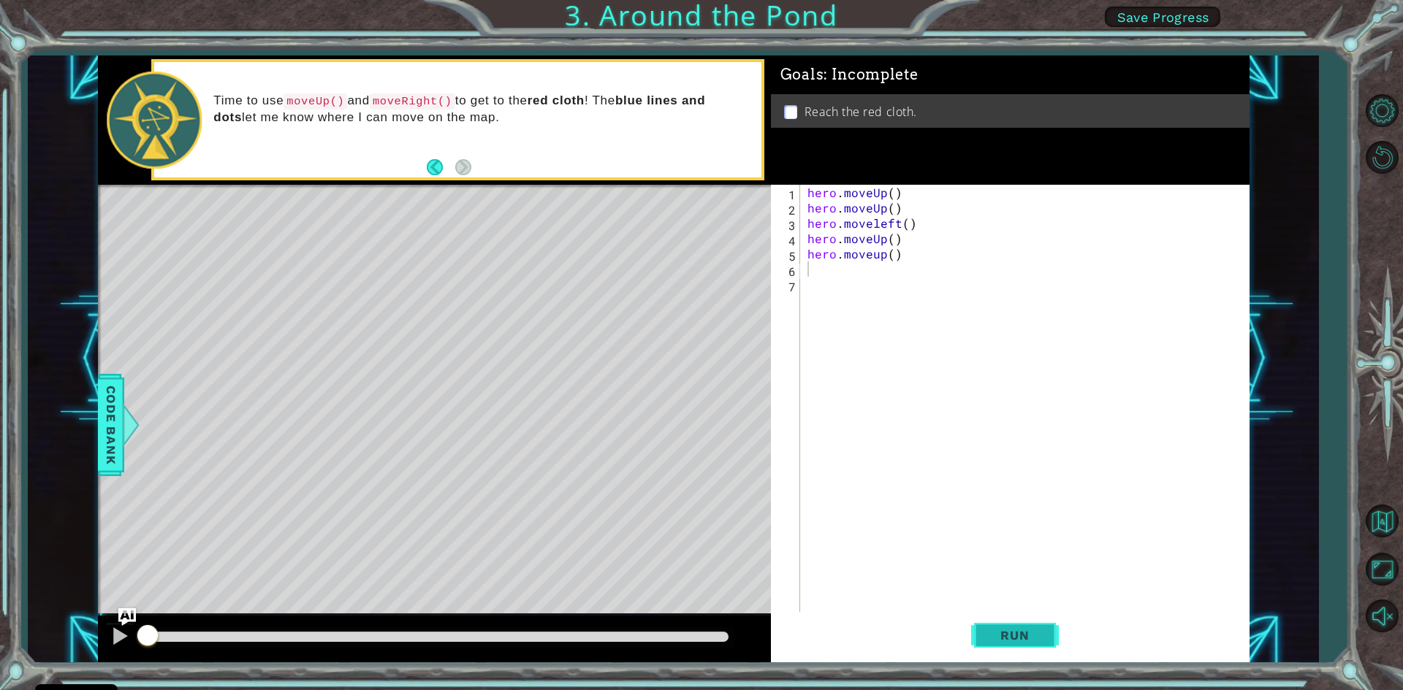
click at [1030, 629] on span "Run" at bounding box center [1015, 635] width 58 height 15
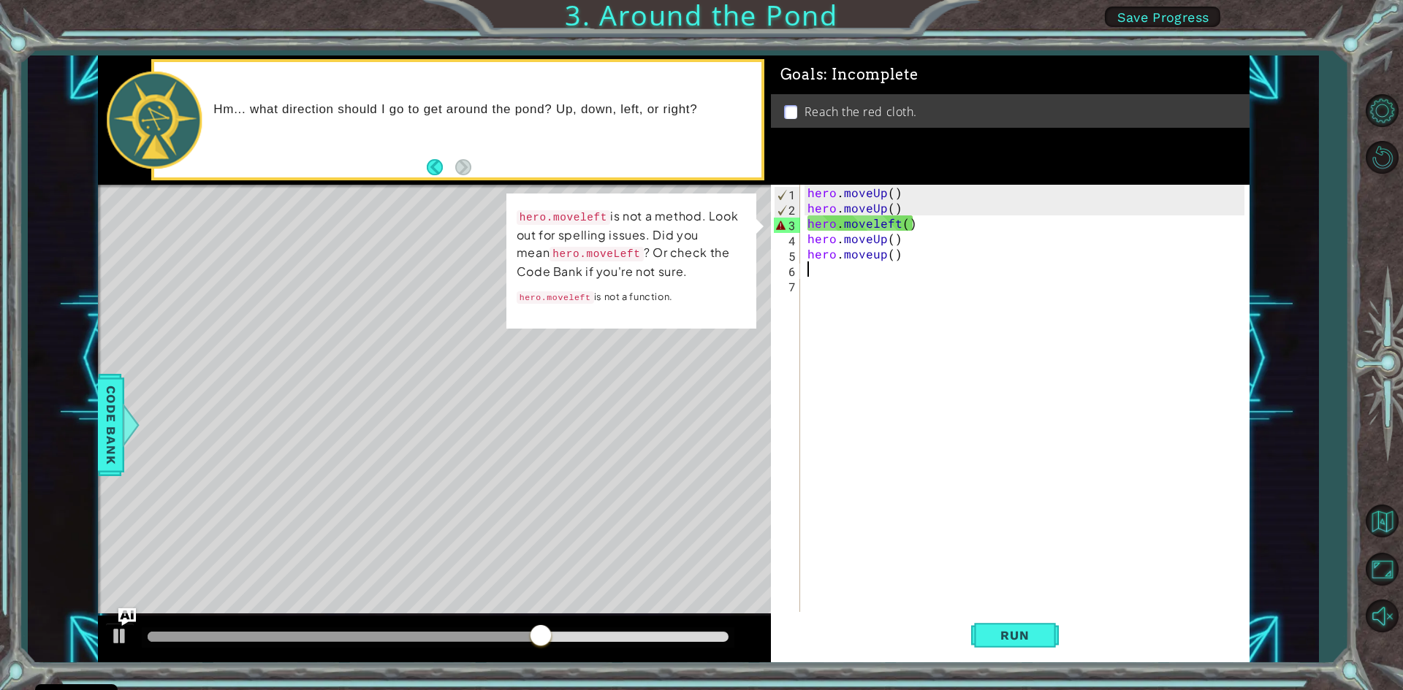
click at [918, 225] on div "hero . moveUp ( ) hero . moveUp ( ) hero . moveleft ( ) hero . moveUp ( ) hero …" at bounding box center [1027, 415] width 447 height 460
type textarea "hero.moveleft()"
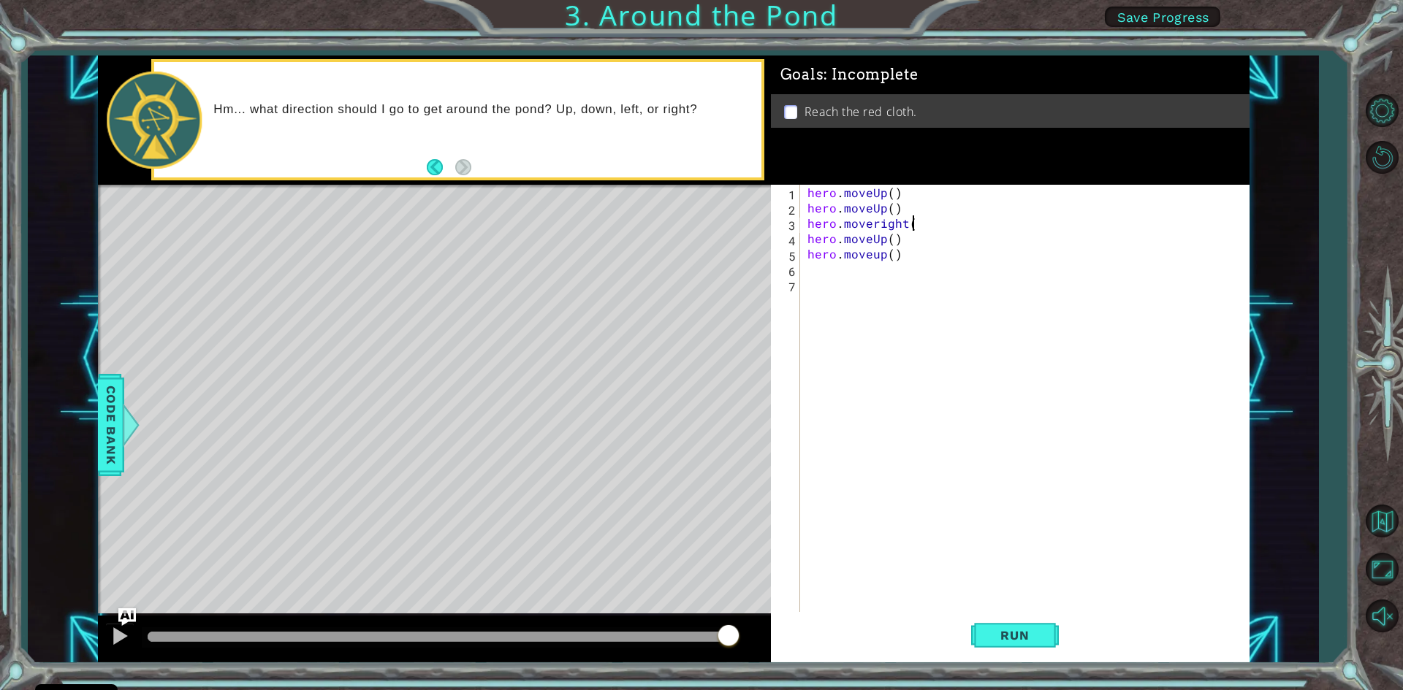
scroll to position [0, 6]
click at [1021, 649] on button "Run" at bounding box center [1015, 635] width 88 height 47
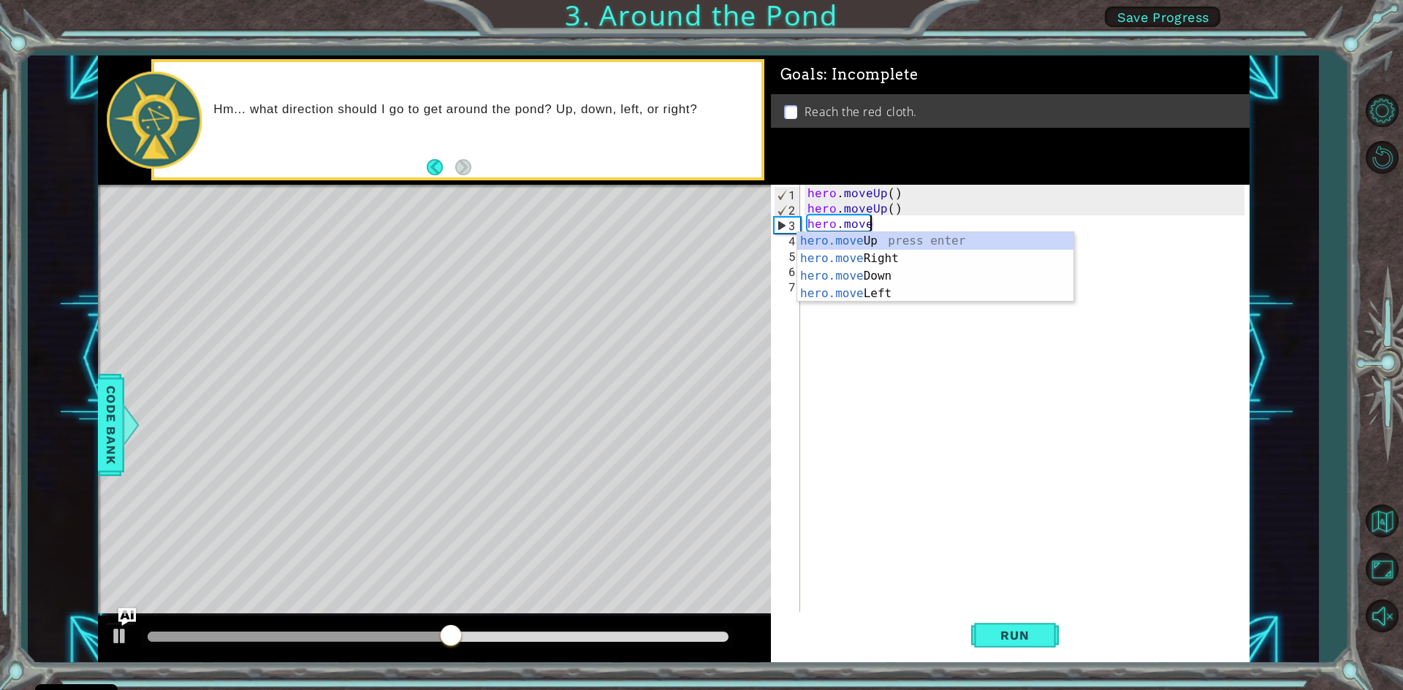
scroll to position [0, 3]
click at [898, 290] on div "hero.move Up press enter hero.move Right press enter hero.move Down press enter…" at bounding box center [935, 284] width 276 height 105
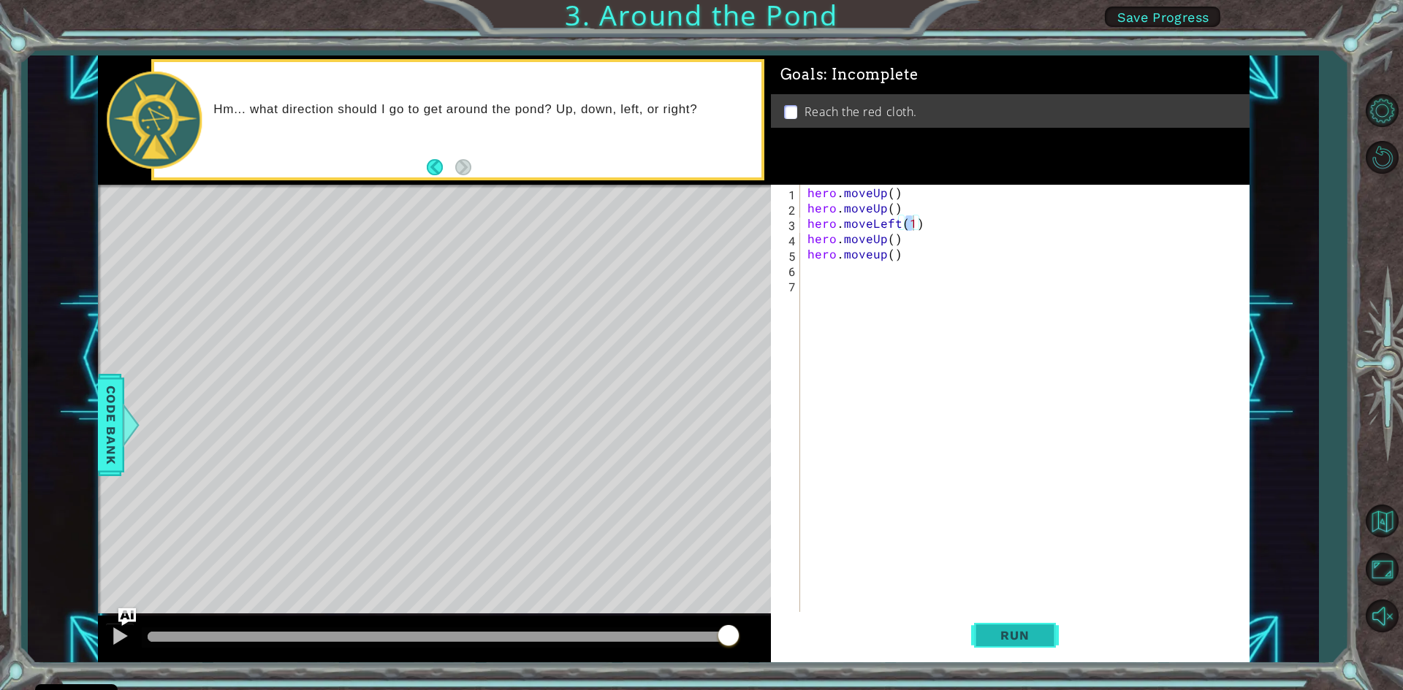
click at [1007, 632] on span "Run" at bounding box center [1015, 635] width 58 height 15
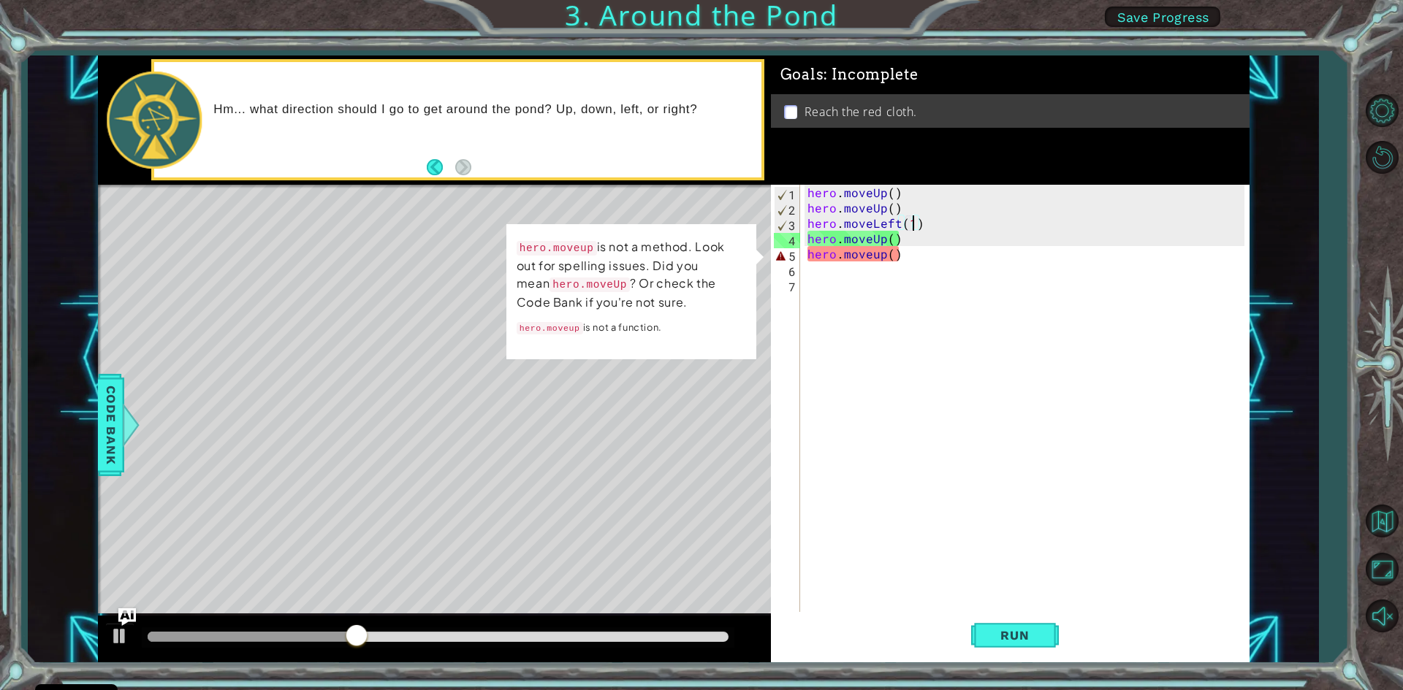
click at [892, 253] on div "hero . moveUp ( ) hero . moveUp ( ) hero . moveLeft ( 1 ) hero . moveUp ( ) her…" at bounding box center [1027, 415] width 447 height 460
click at [924, 254] on div "hero . moveUp ( ) hero . moveUp ( ) hero . moveLeft ( 1 ) hero . moveUp ( ) her…" at bounding box center [1027, 415] width 447 height 460
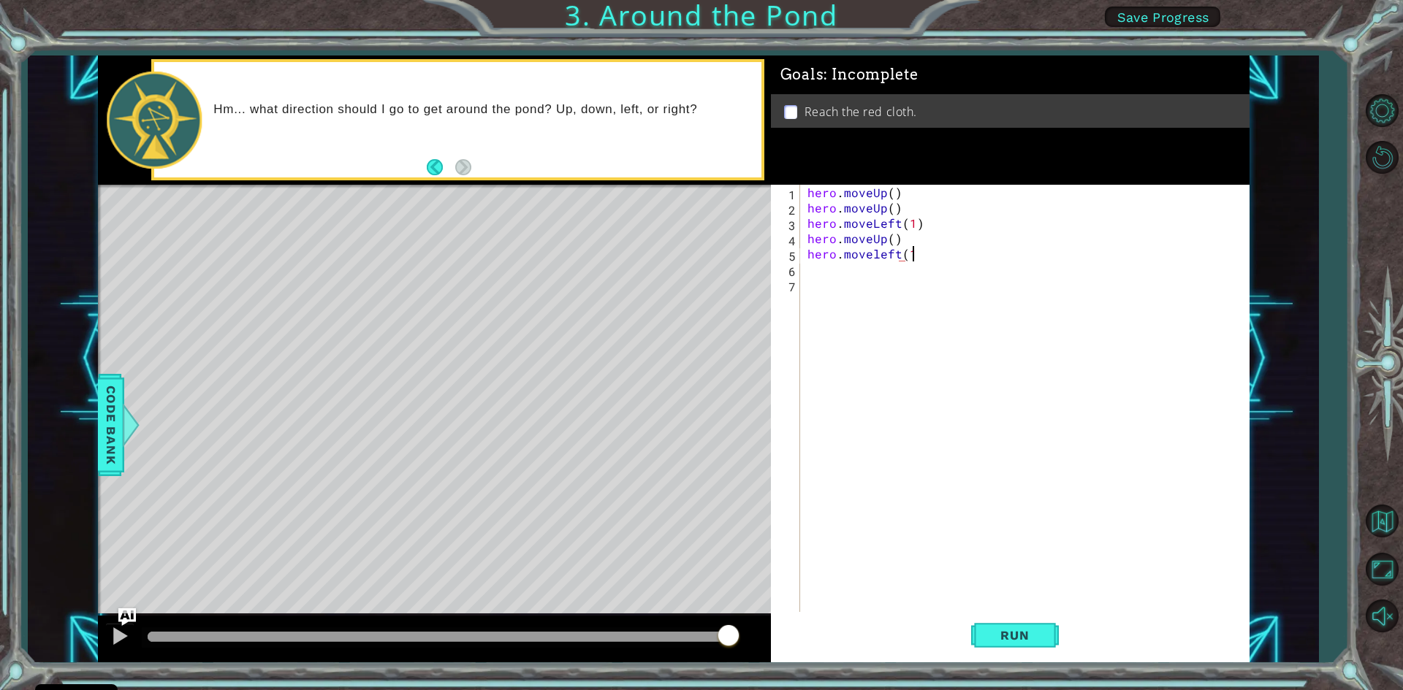
scroll to position [0, 6]
type textarea "hero.moveleft(1)"
click at [1011, 623] on button "Run" at bounding box center [1015, 635] width 88 height 47
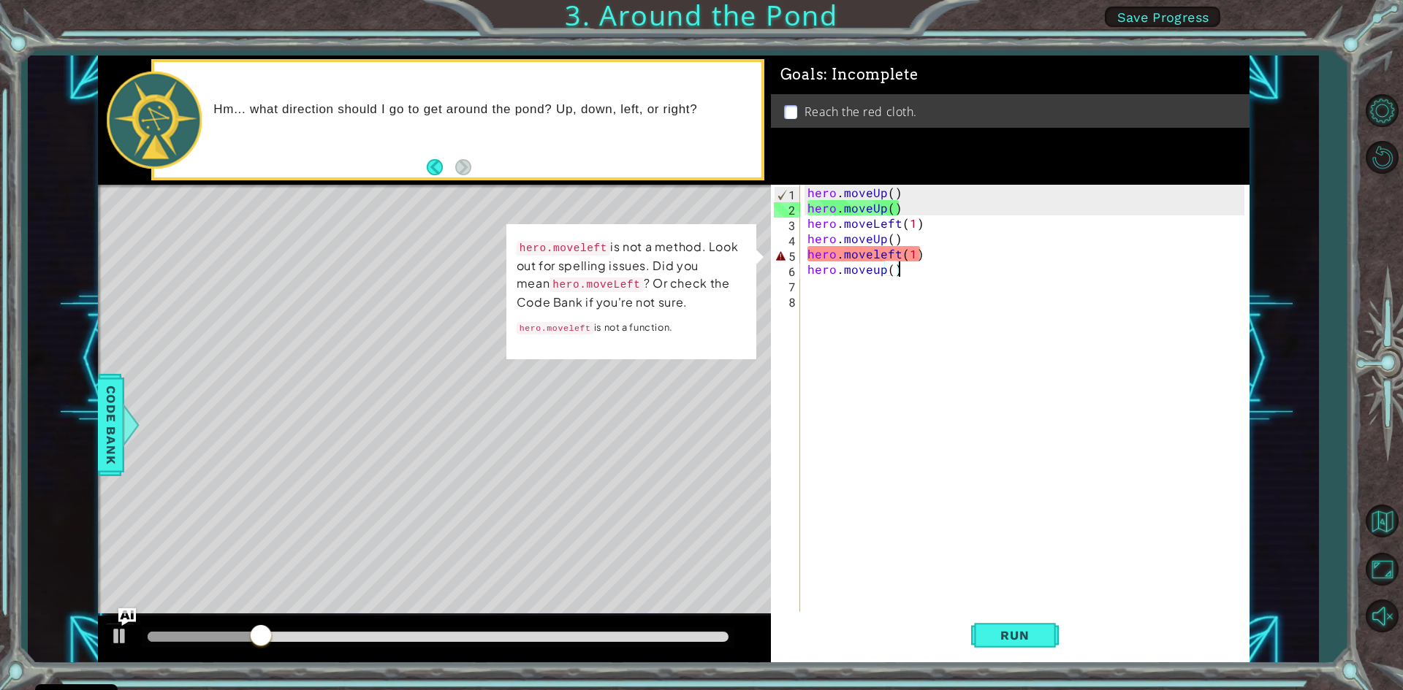
click at [910, 248] on div "hero . moveUp ( ) hero . moveUp ( ) hero . moveLeft ( 1 ) hero . moveUp ( ) her…" at bounding box center [1027, 415] width 447 height 460
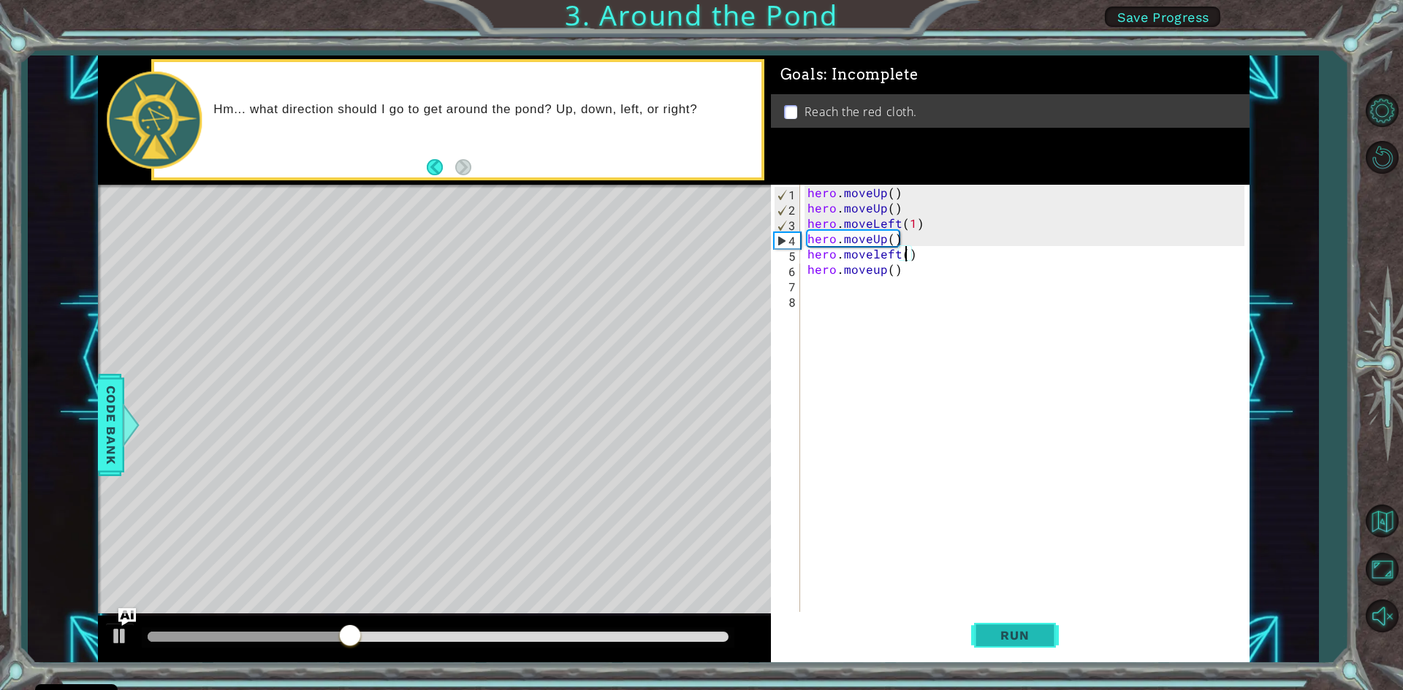
click at [1017, 639] on span "Run" at bounding box center [1015, 635] width 58 height 15
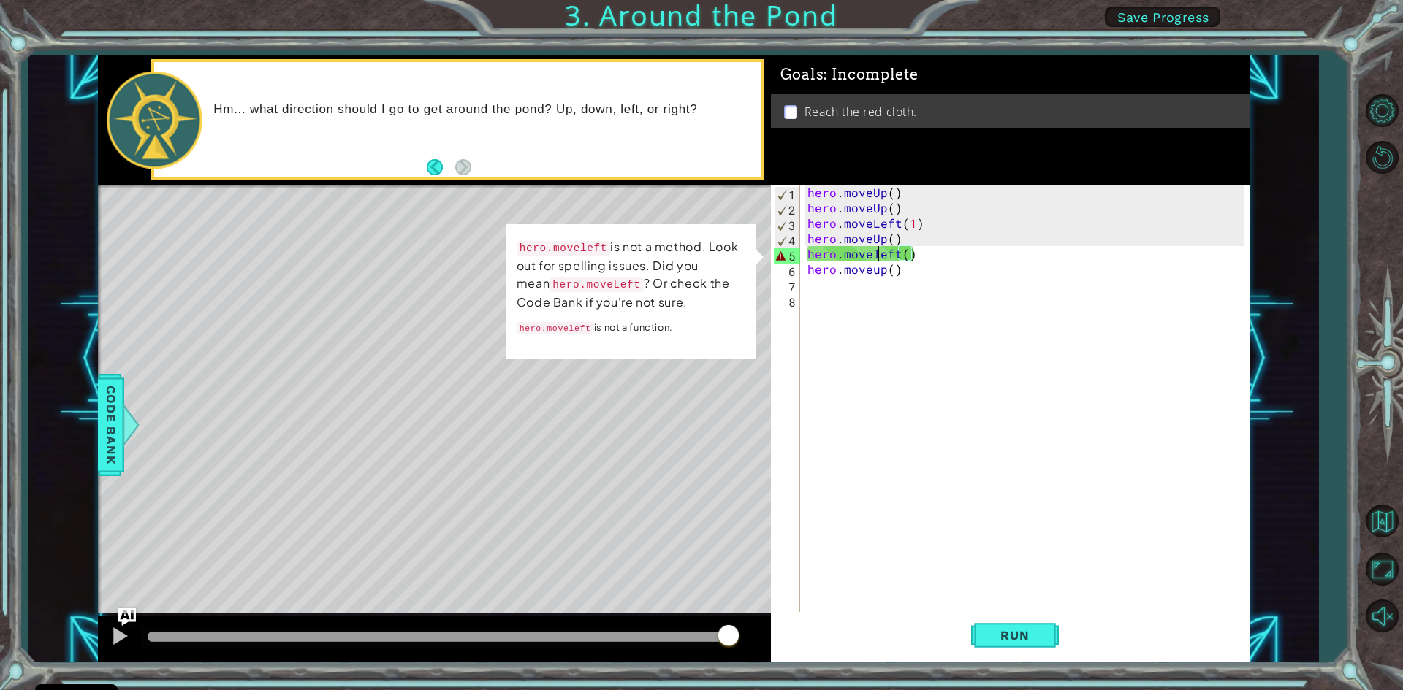
click at [878, 254] on div "hero . moveUp ( ) hero . moveUp ( ) hero . moveLeft ( 1 ) hero . moveUp ( ) her…" at bounding box center [1027, 415] width 447 height 460
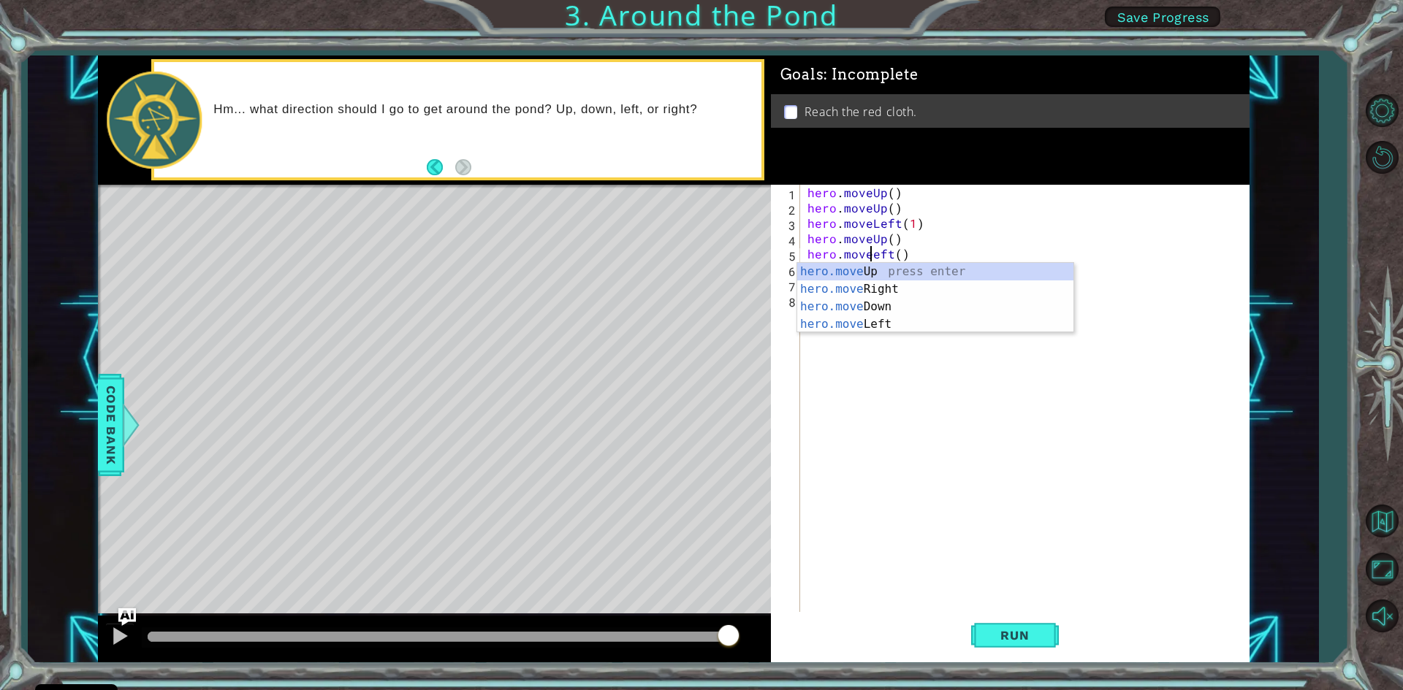
type textarea "hero.moveLeft()"
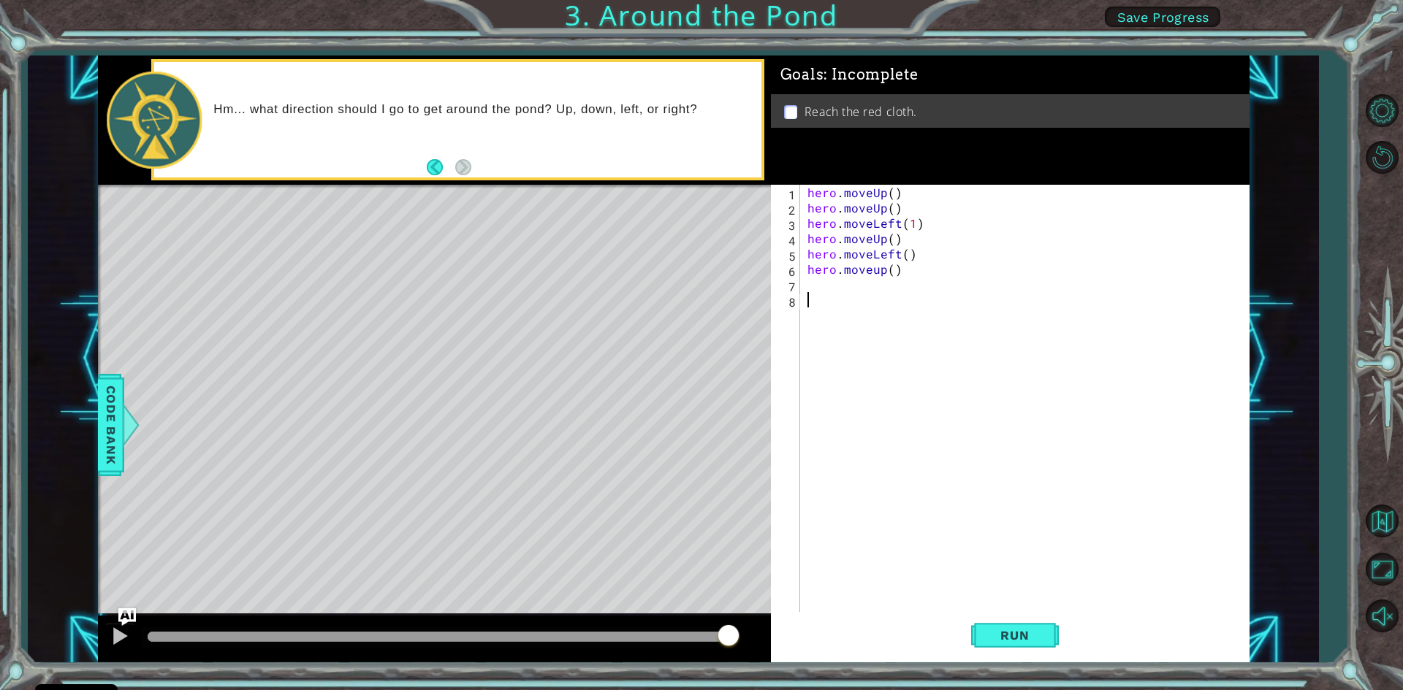
click at [1002, 600] on div "hero . moveUp ( ) hero . moveUp ( ) hero . moveLeft ( 1 ) hero . moveUp ( ) her…" at bounding box center [1027, 415] width 447 height 460
click at [1002, 623] on button "Run" at bounding box center [1015, 635] width 88 height 47
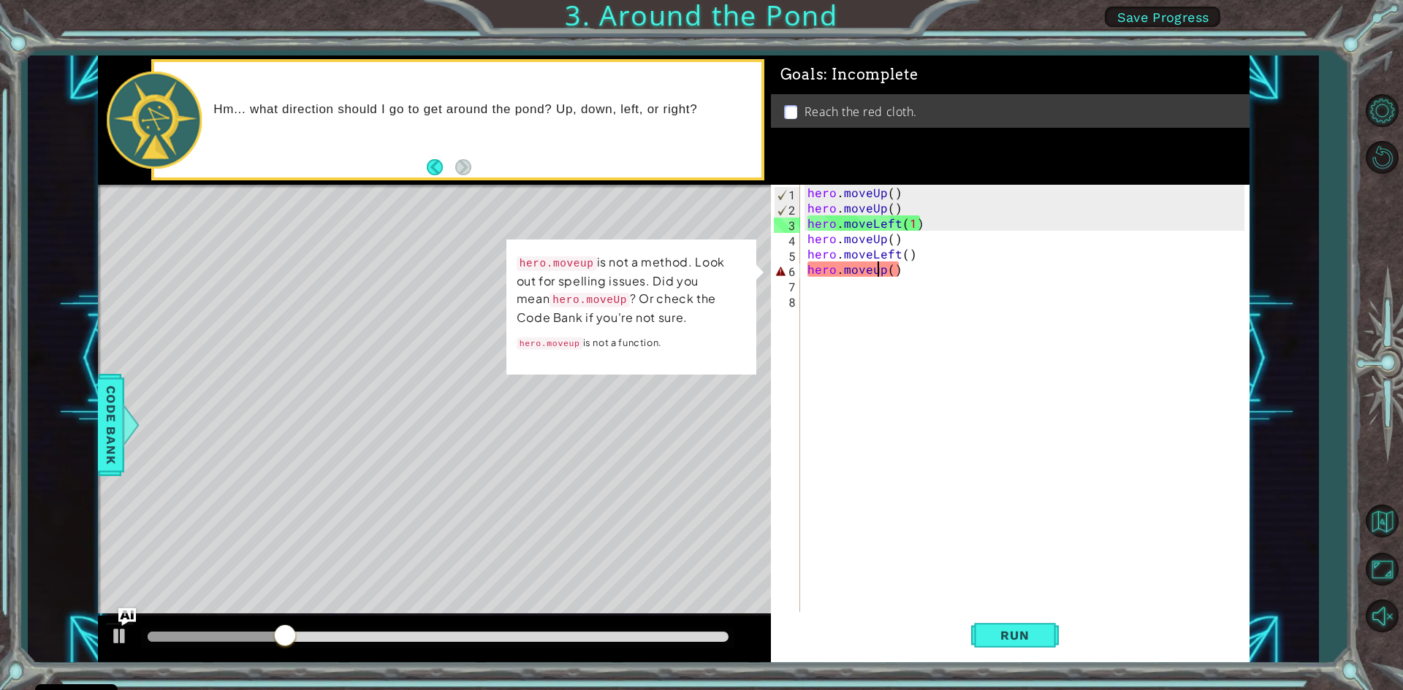
click at [879, 267] on div "hero . moveUp ( ) hero . moveUp ( ) hero . moveLeft ( 1 ) hero . moveUp ( ) her…" at bounding box center [1027, 415] width 447 height 460
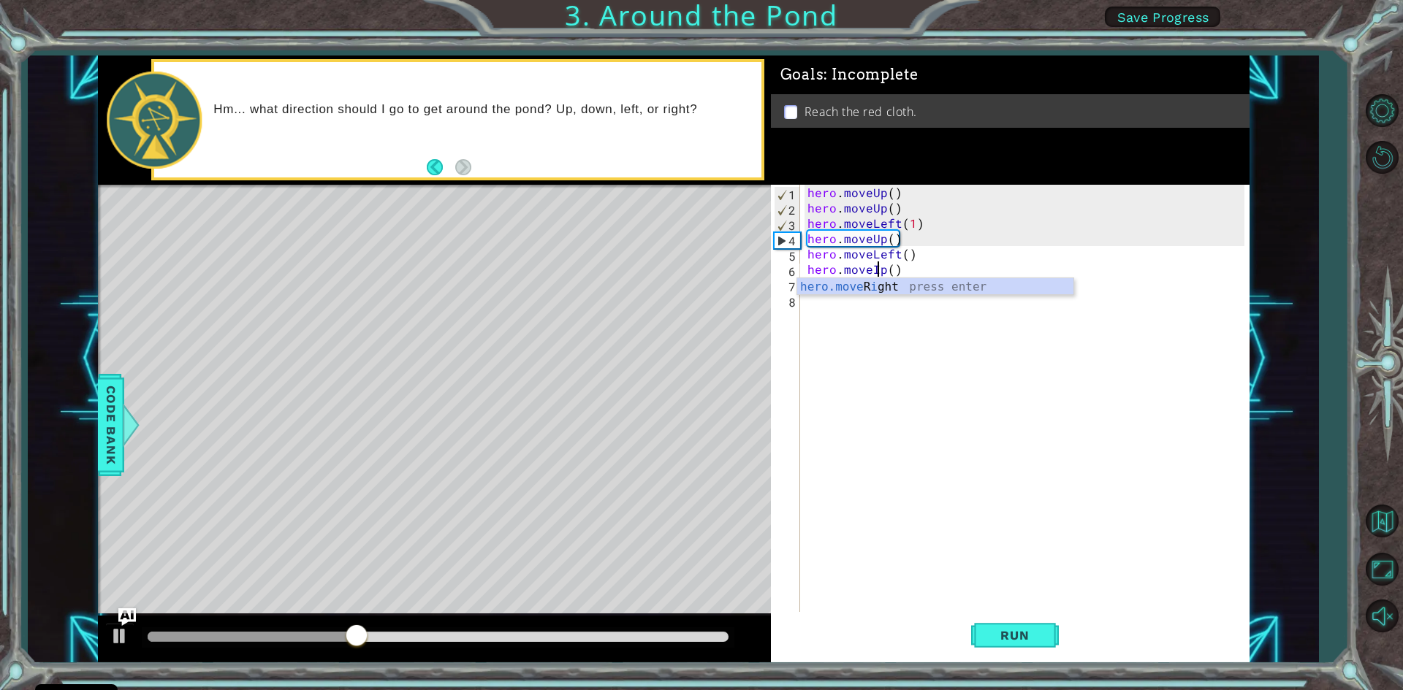
scroll to position [0, 4]
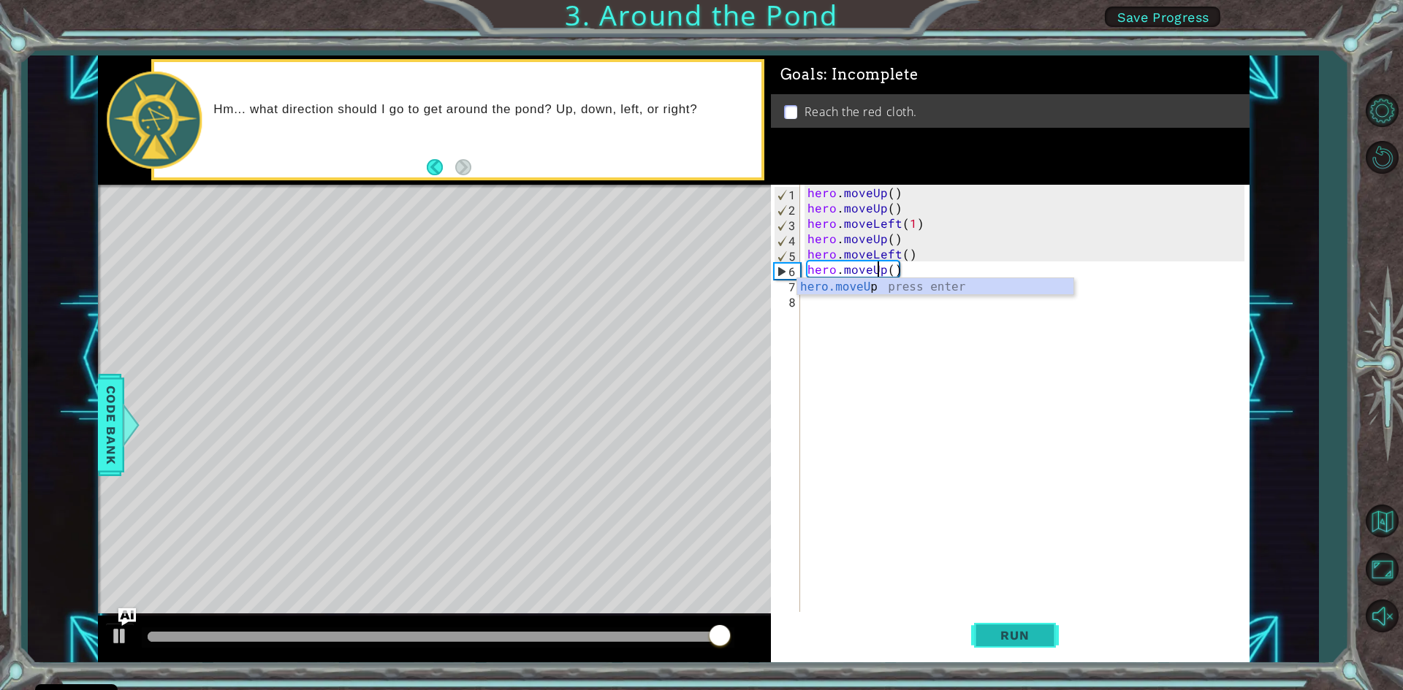
click at [1011, 623] on button "Run" at bounding box center [1015, 635] width 88 height 47
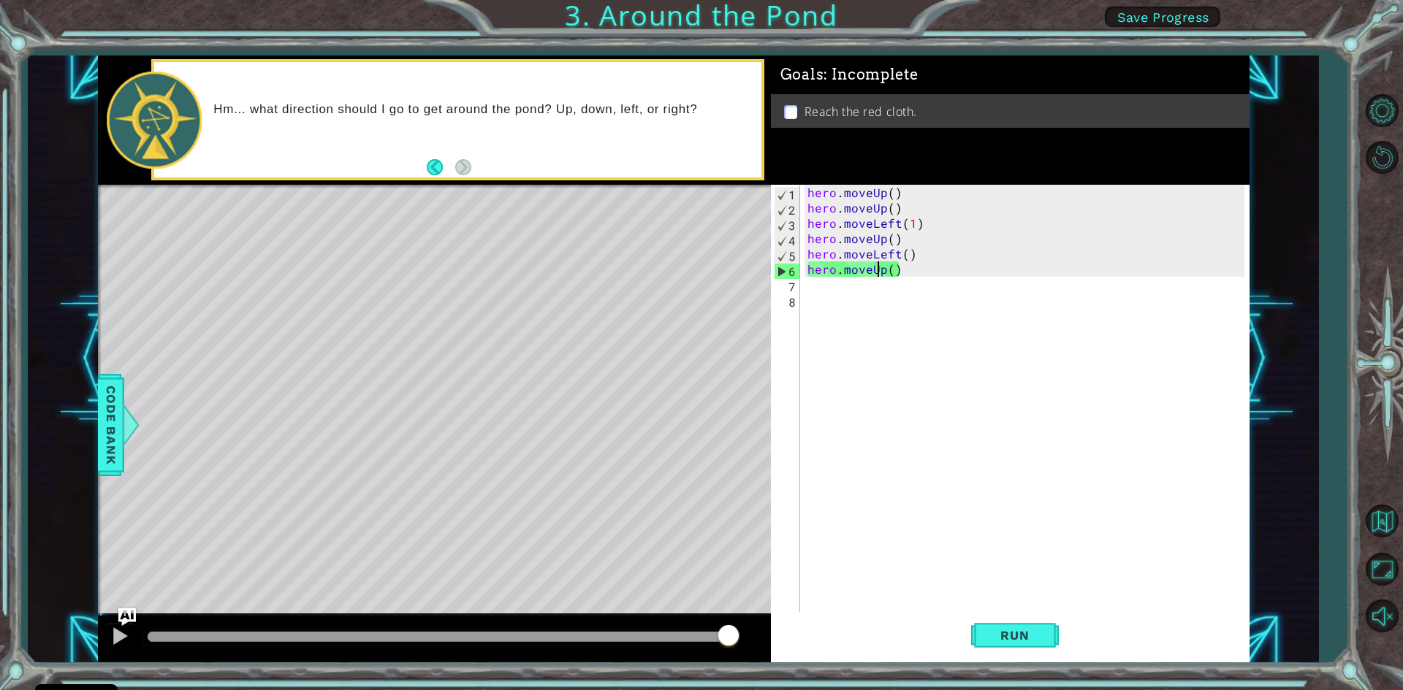
click at [911, 222] on div "hero . moveUp ( ) hero . moveUp ( ) hero . moveLeft ( 1 ) hero . moveUp ( ) her…" at bounding box center [1027, 415] width 447 height 460
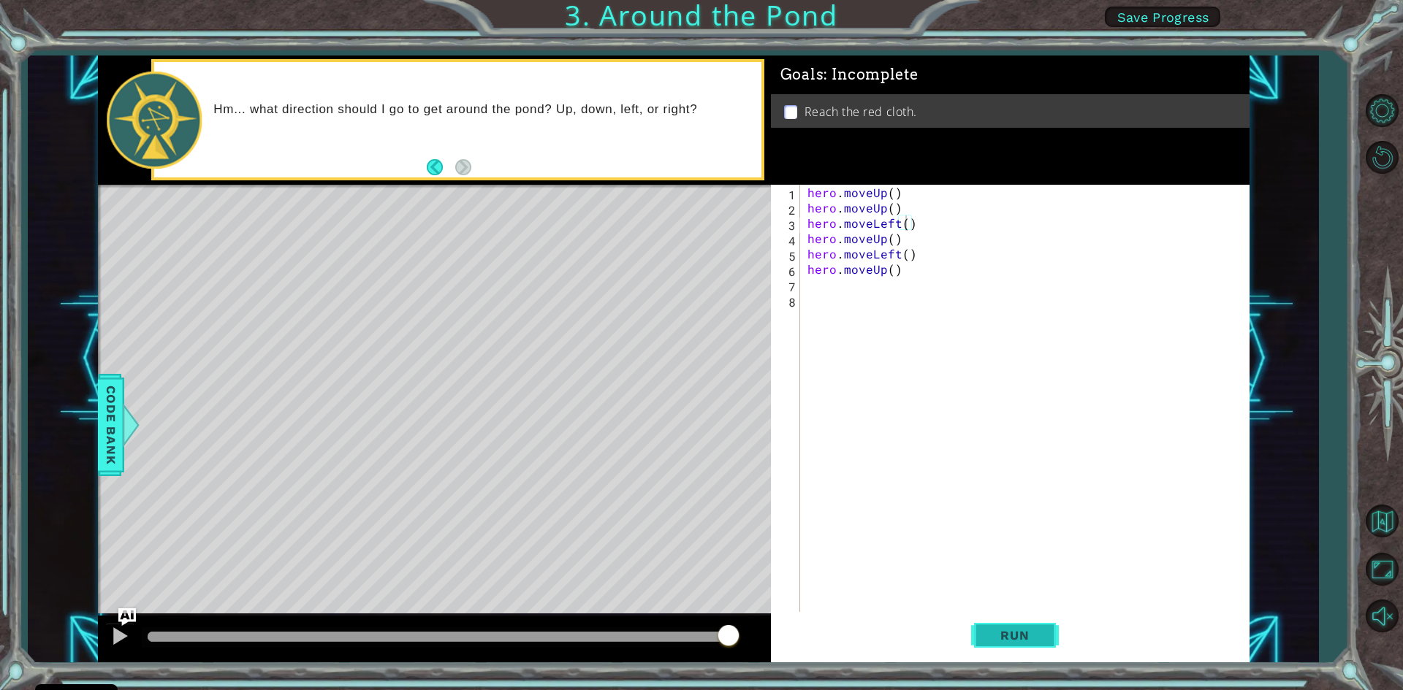
click at [1005, 635] on span "Run" at bounding box center [1015, 635] width 58 height 15
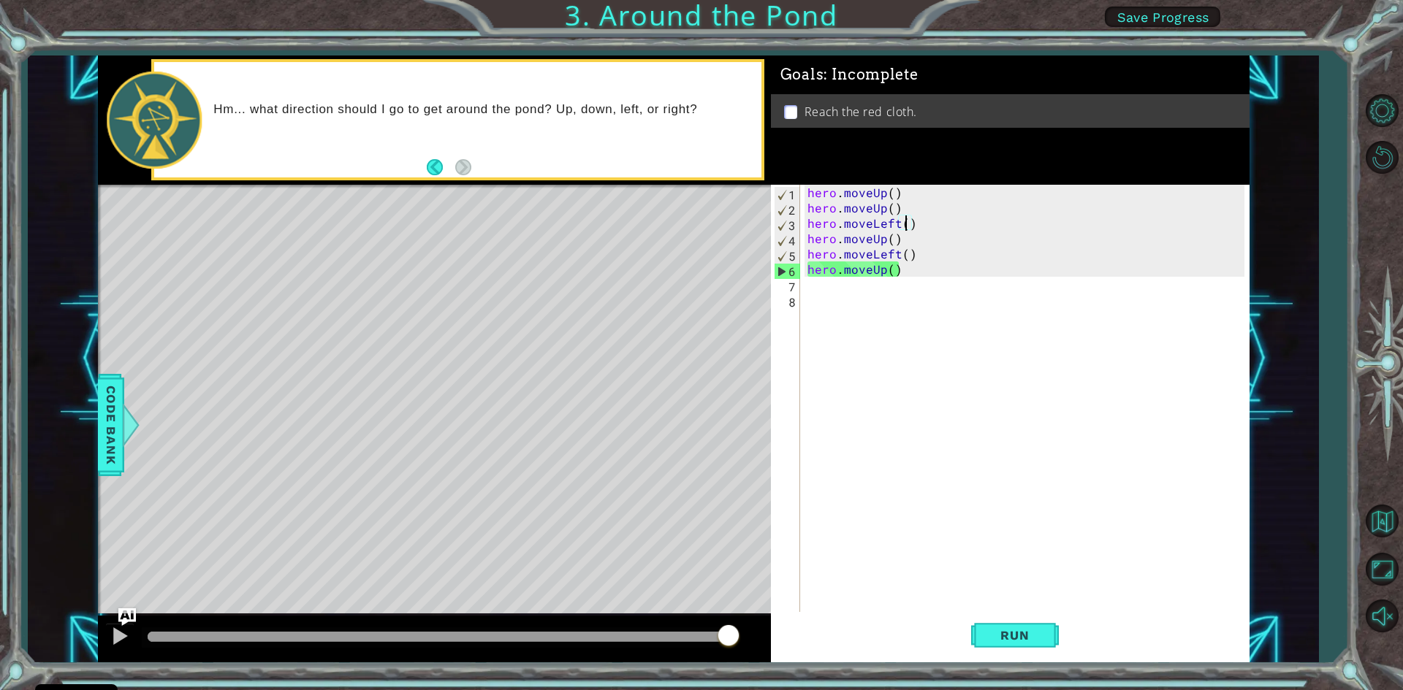
click at [926, 237] on div "hero . moveUp ( ) hero . moveUp ( ) hero . moveLeft ( ) hero . moveUp ( ) hero …" at bounding box center [1027, 415] width 447 height 460
click at [930, 268] on div "hero . moveUp ( ) hero . moveUp ( ) hero . moveLeft ( ) hero . moveUp ( ) hero …" at bounding box center [1027, 415] width 447 height 460
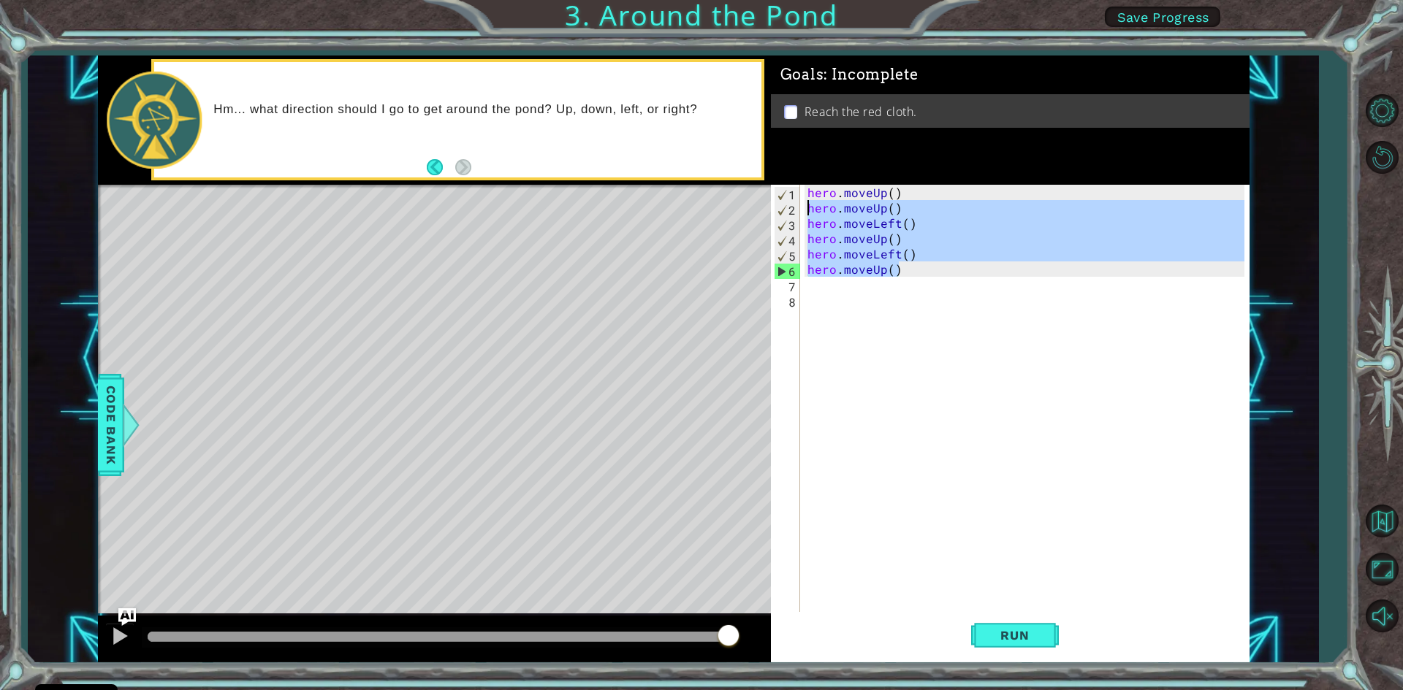
drag, startPoint x: 917, startPoint y: 270, endPoint x: 780, endPoint y: 208, distance: 150.4
click at [780, 208] on div "hero.moveUp() 1 2 3 4 5 6 7 8 hero . moveUp ( ) hero . moveUp ( ) hero . moveLe…" at bounding box center [1007, 400] width 473 height 430
type textarea "hero.moveUp() hero.moveLeft()"
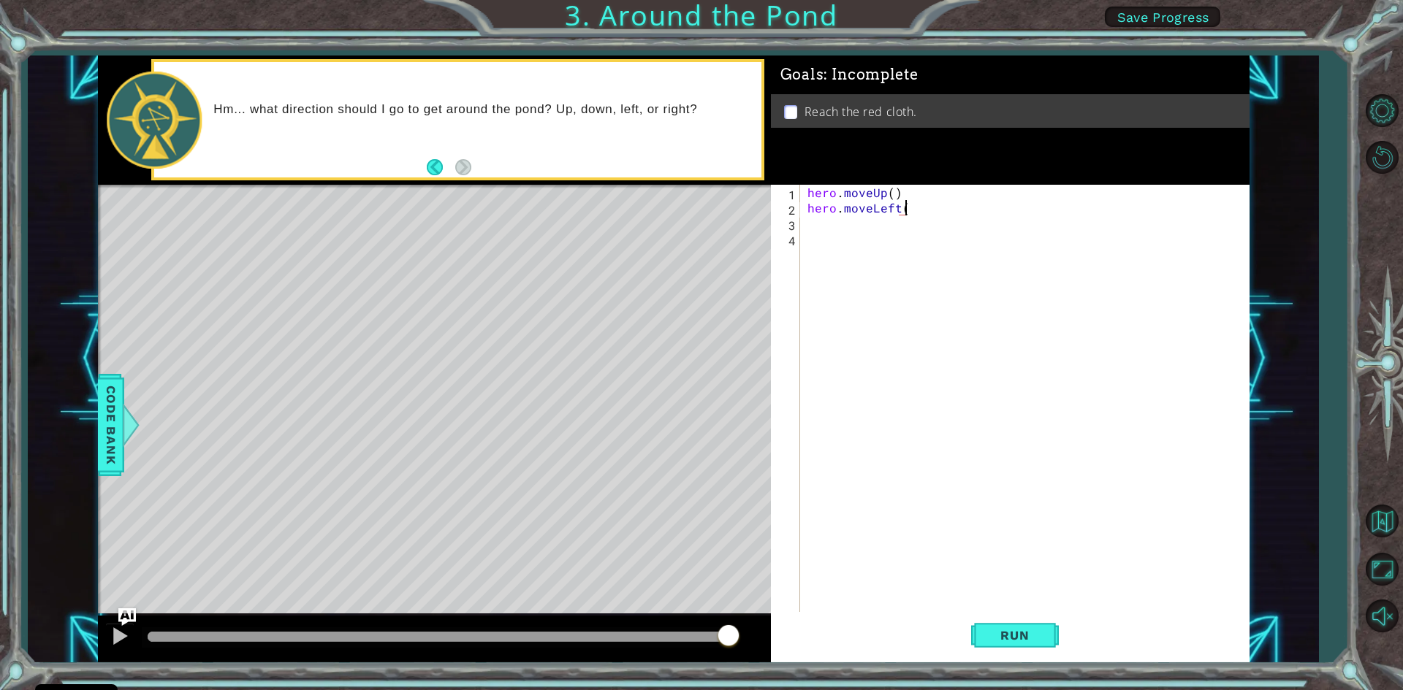
type textarea "hero.moveLeft()"
type textarea "hero.moveUp()"
click at [1012, 631] on span "Run" at bounding box center [1015, 635] width 58 height 15
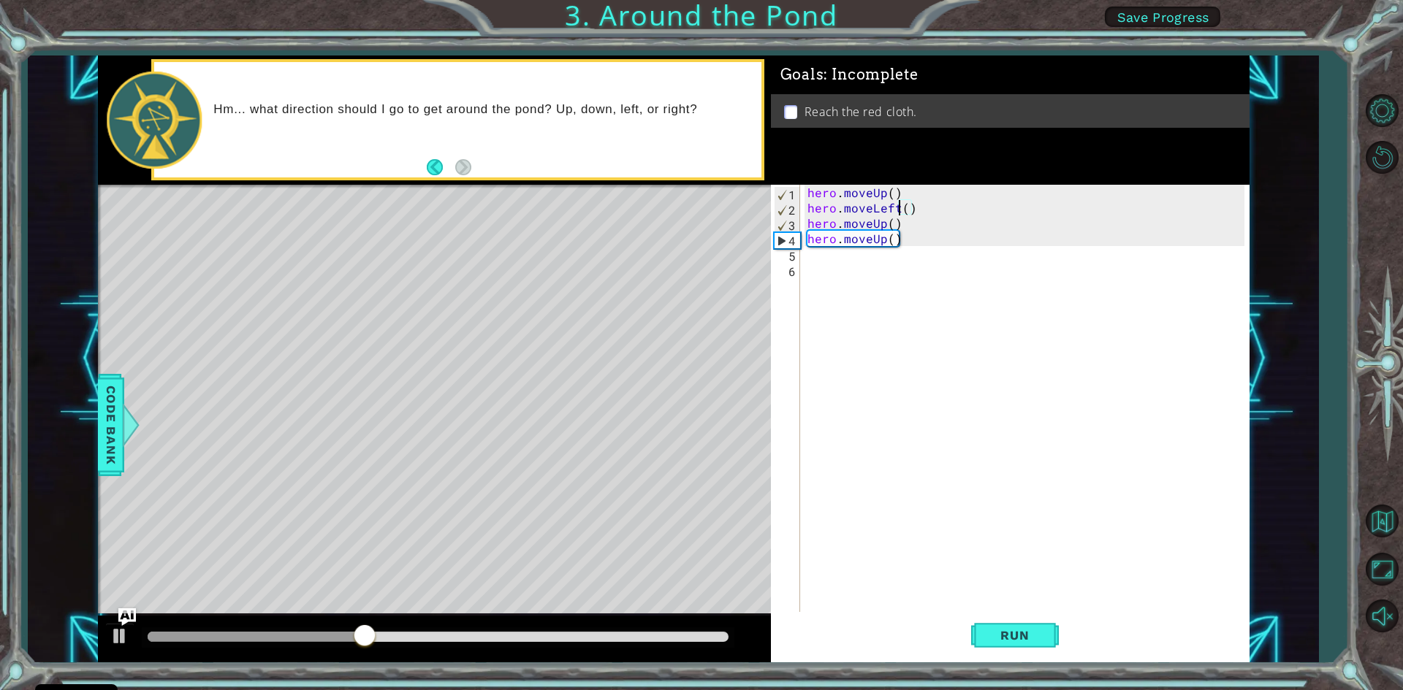
click at [897, 208] on div "hero . moveUp ( ) hero . moveLeft ( ) hero . moveUp ( ) hero . moveUp ( )" at bounding box center [1027, 415] width 447 height 460
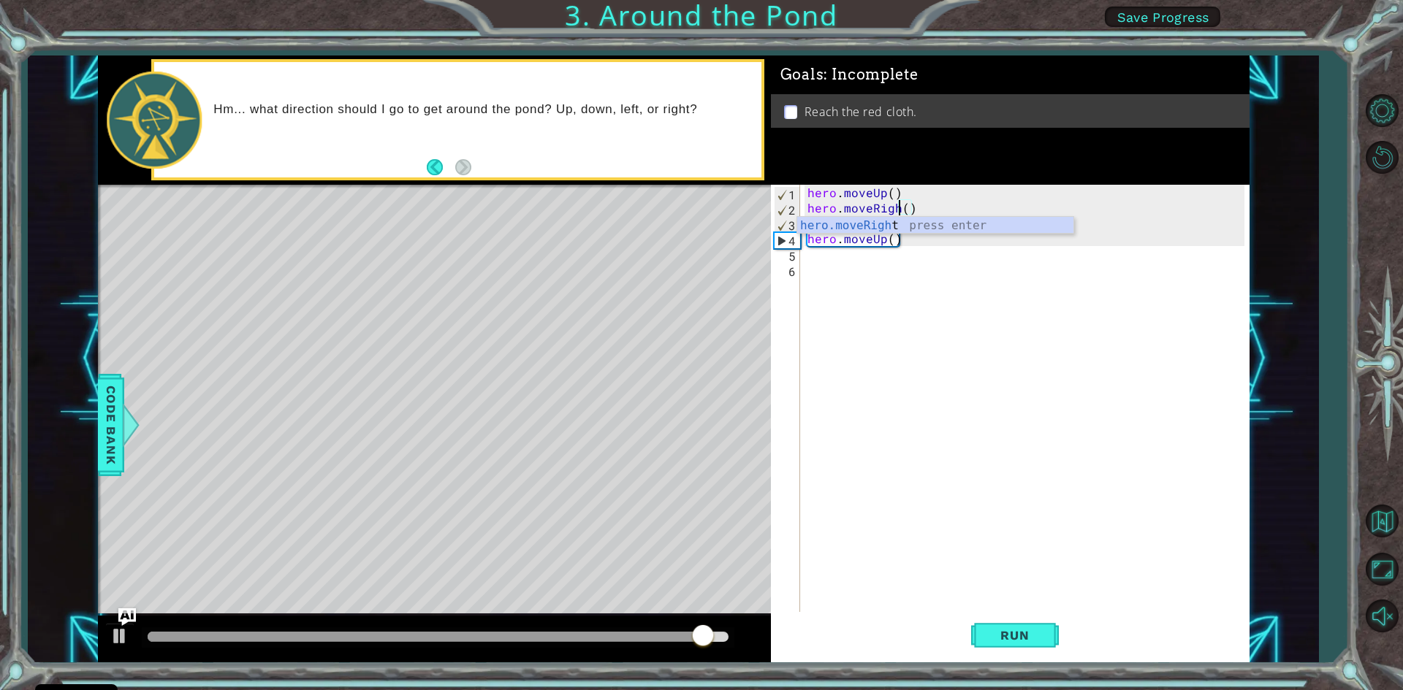
scroll to position [0, 6]
type textarea "hero.moveRight()"
click at [1046, 642] on button "Run" at bounding box center [1015, 635] width 88 height 47
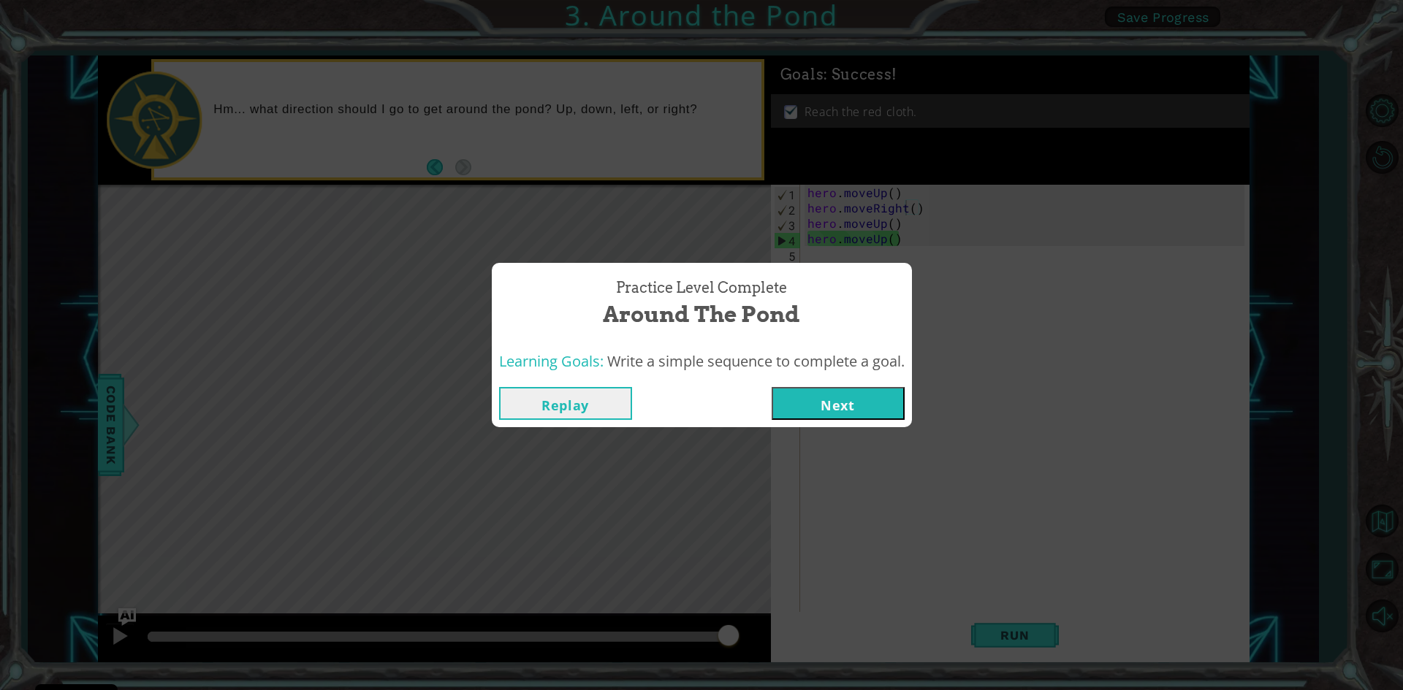
click at [857, 404] on button "Next" at bounding box center [838, 403] width 133 height 33
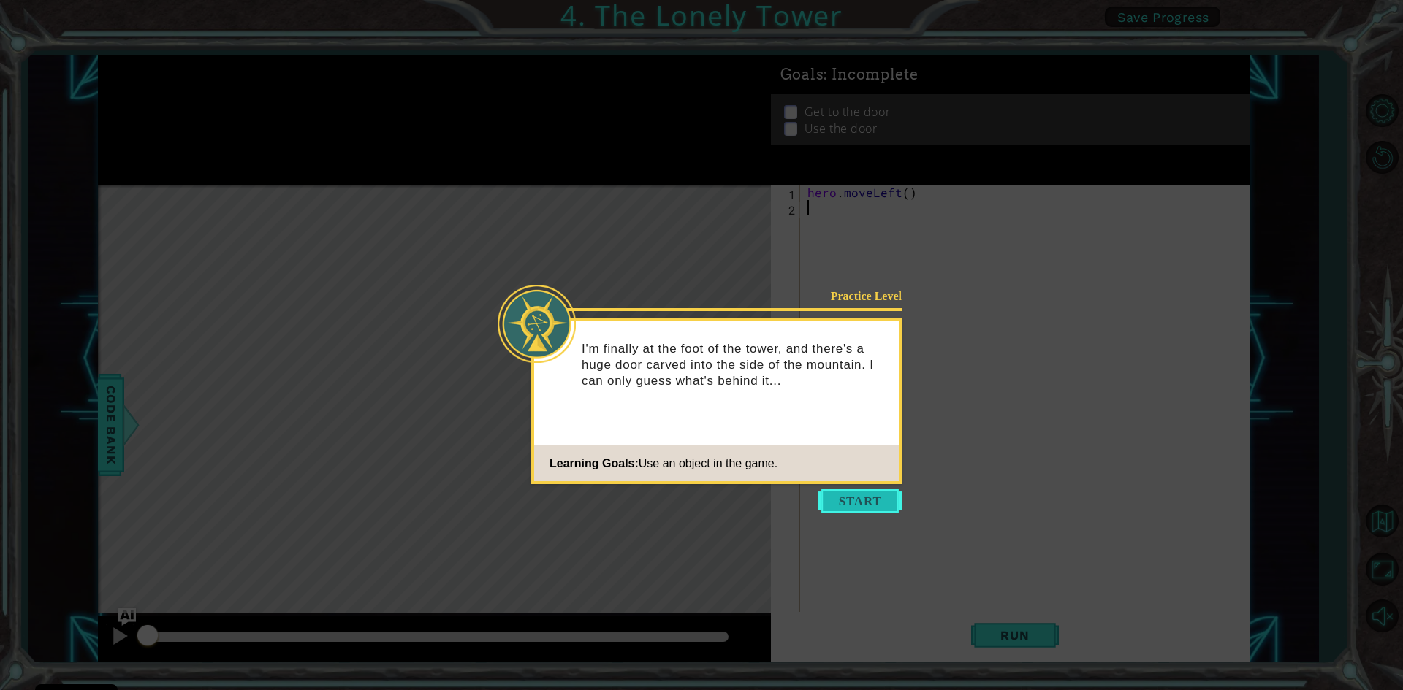
click at [875, 503] on button "Start" at bounding box center [859, 501] width 83 height 23
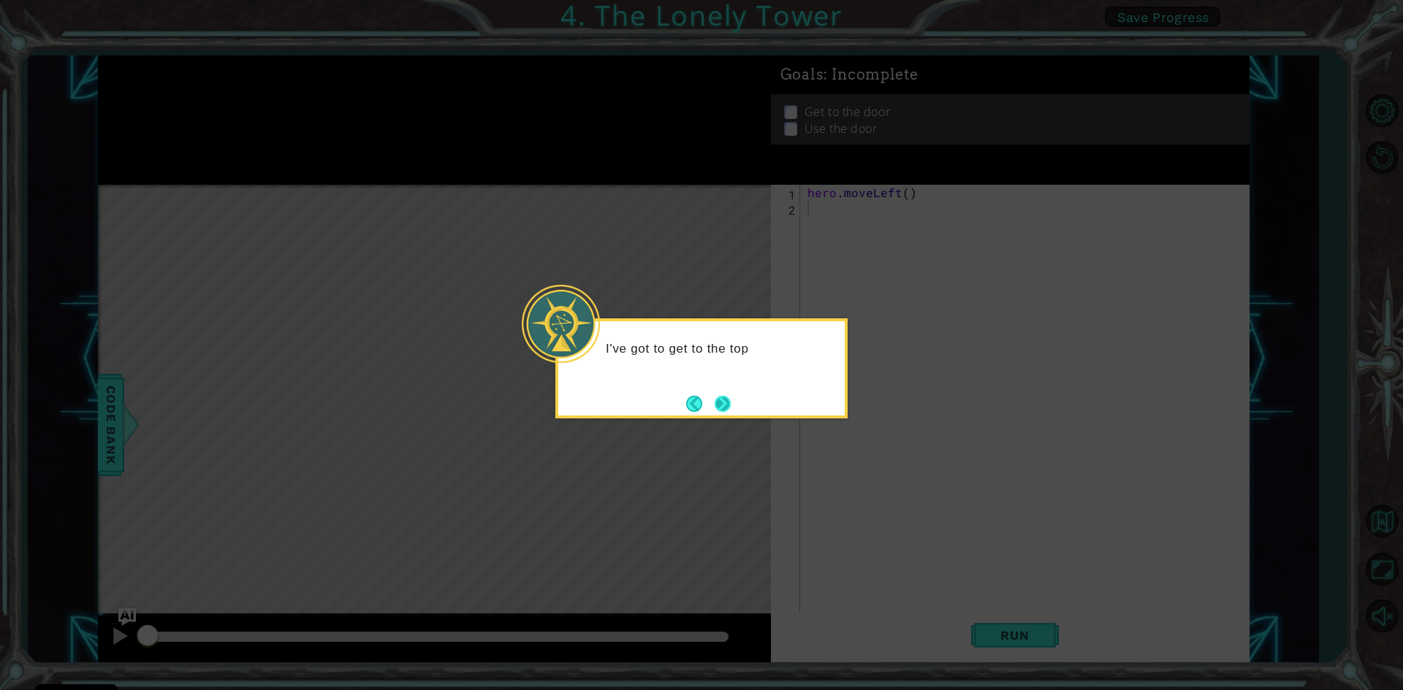
click at [720, 396] on button "Next" at bounding box center [723, 404] width 16 height 16
click at [731, 407] on button "Next" at bounding box center [723, 404] width 16 height 16
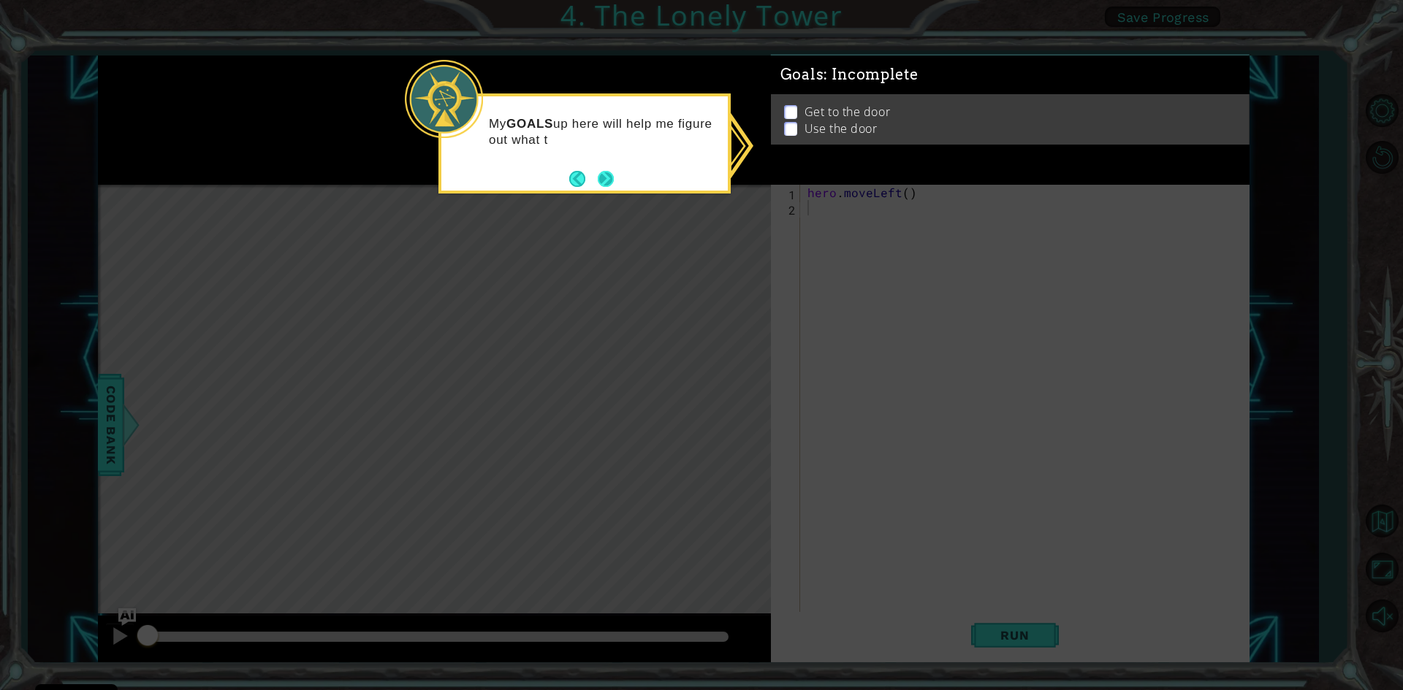
click at [606, 175] on button "Next" at bounding box center [606, 179] width 16 height 16
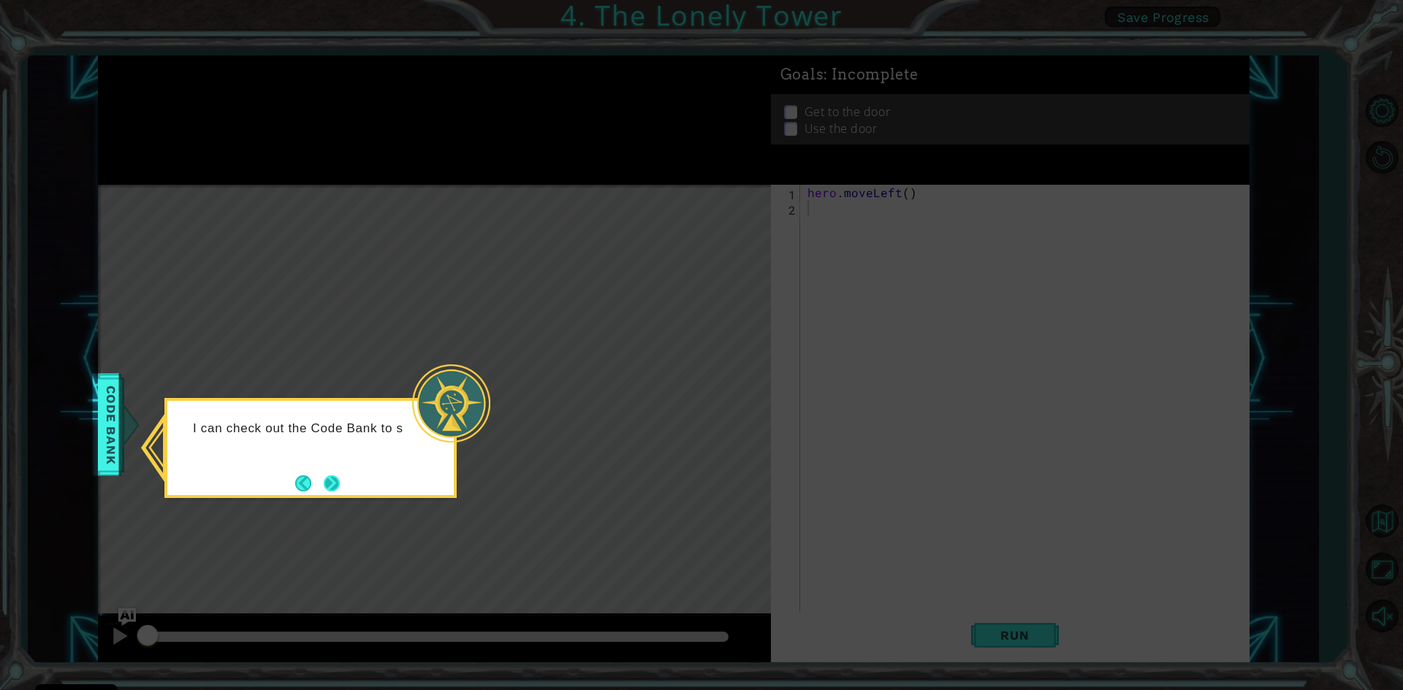
click at [326, 476] on button "Next" at bounding box center [332, 484] width 16 height 16
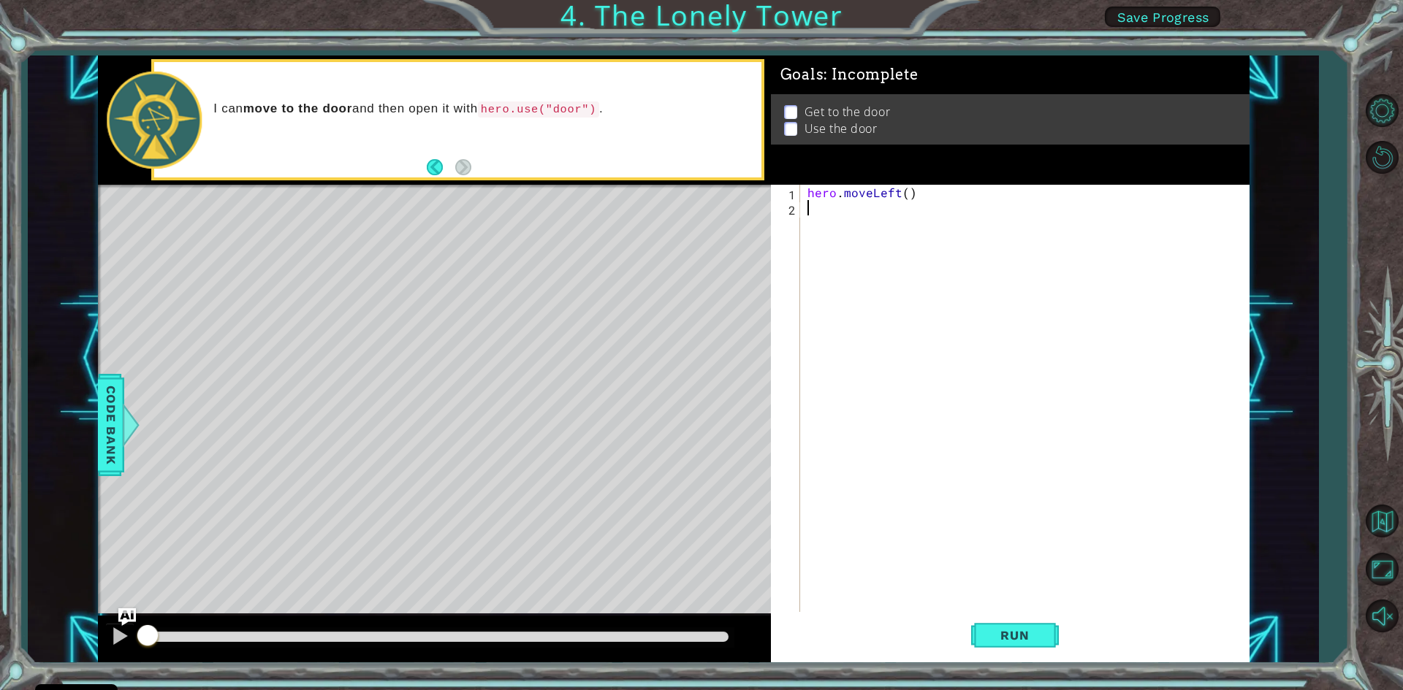
click at [947, 198] on div "hero . moveLeft ( )" at bounding box center [1027, 415] width 447 height 460
type textarea "hero.moveLeft()"
type textarea "hero.moveUp()"
drag, startPoint x: 857, startPoint y: 209, endPoint x: 846, endPoint y: 209, distance: 11.0
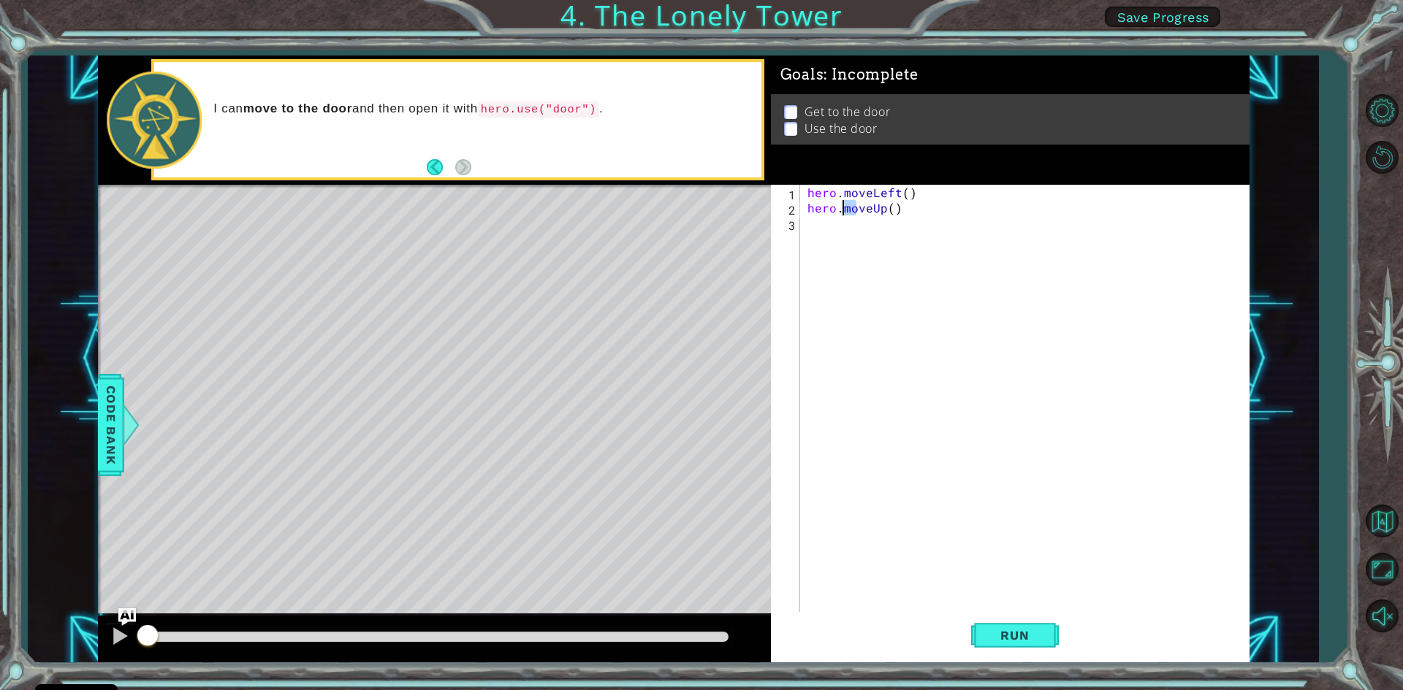
click at [842, 211] on div "hero . moveLeft ( ) hero . moveUp ( )" at bounding box center [1027, 415] width 447 height 460
click at [910, 202] on div "hero . moveLeft ( ) hero . moveUp ( )" at bounding box center [1027, 415] width 447 height 460
drag, startPoint x: 910, startPoint y: 202, endPoint x: 809, endPoint y: 205, distance: 100.9
click at [809, 205] on div "hero . moveLeft ( ) hero . moveUp ( )" at bounding box center [1027, 415] width 447 height 460
click at [951, 222] on div "hero . moveLeft ( ) hero . moveUp ( )" at bounding box center [1027, 415] width 447 height 460
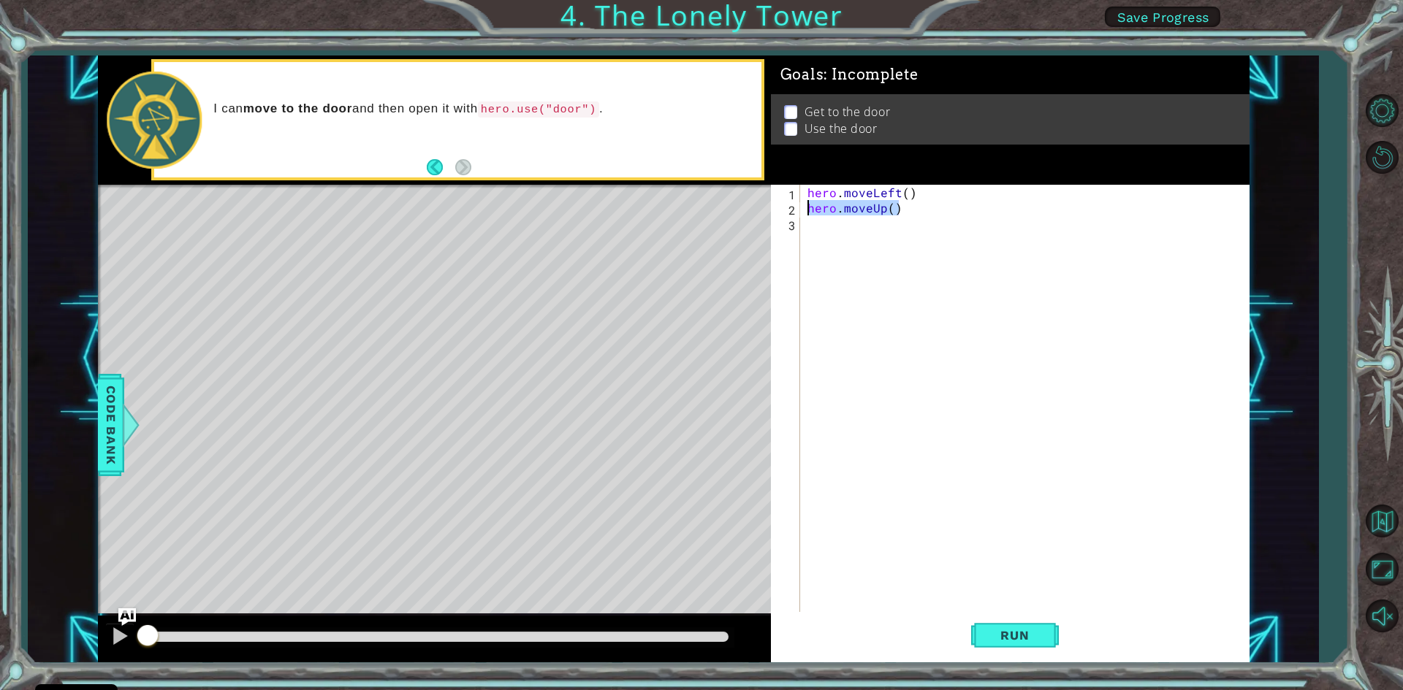
scroll to position [0, 0]
paste textarea "hero.moveUp()"
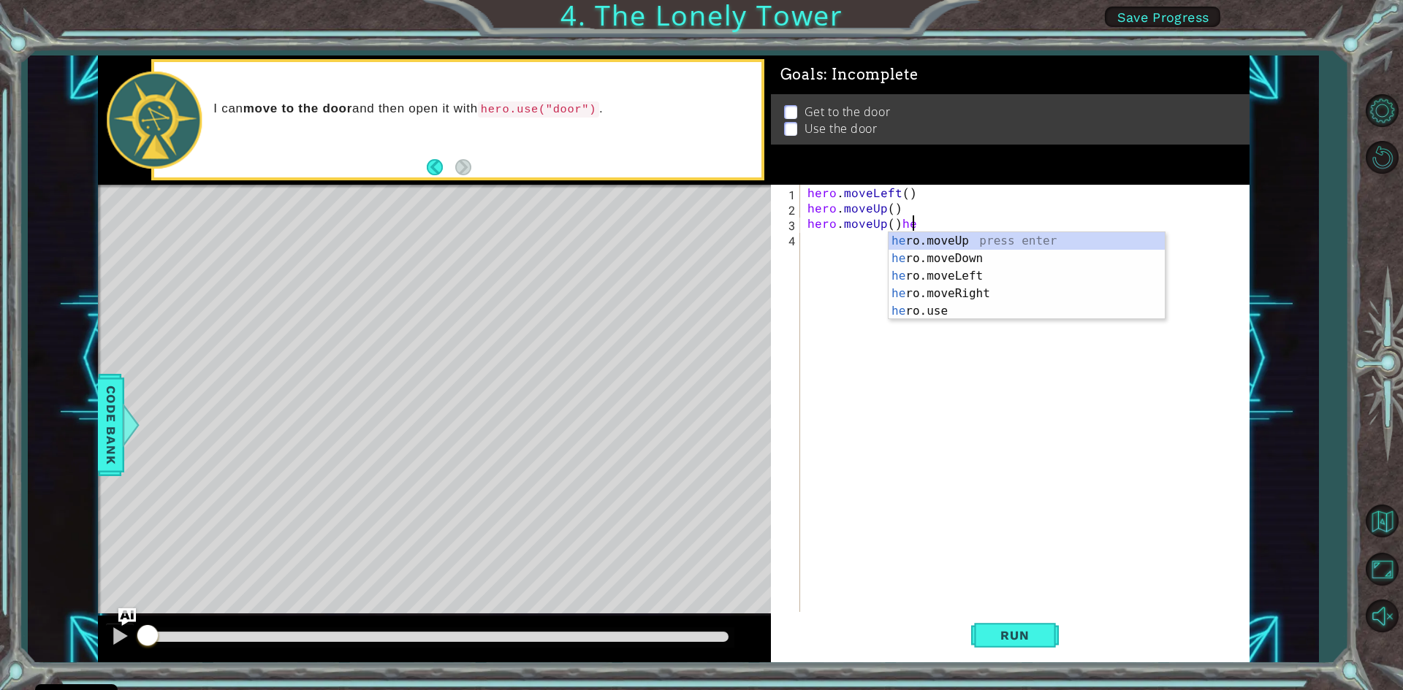
scroll to position [0, 5]
type textarea "hero.moveUp()"
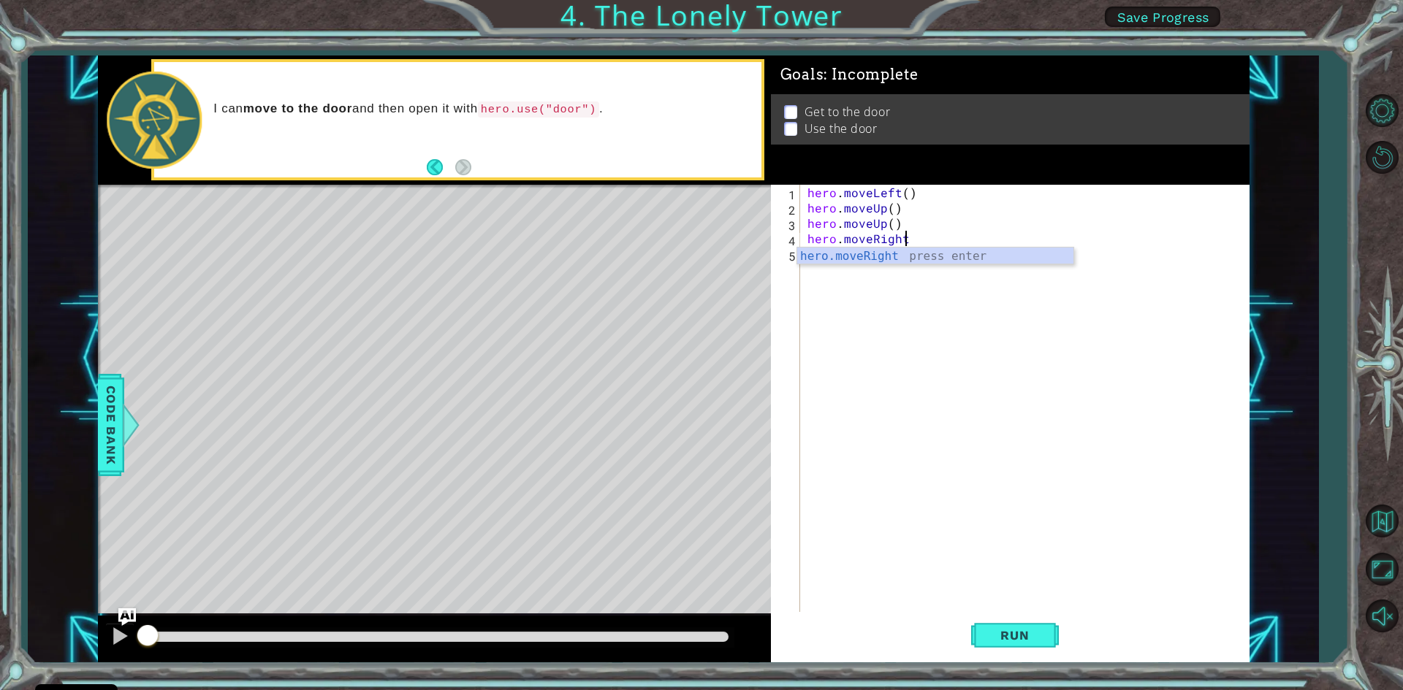
scroll to position [0, 6]
type textarea "hero.moveRight()"
click at [950, 611] on div "hero . moveLeft ( ) hero . moveUp ( ) hero . moveUp ( ) hero . moveRight ( )" at bounding box center [1027, 415] width 447 height 460
click at [1043, 631] on span "Run" at bounding box center [1015, 635] width 58 height 15
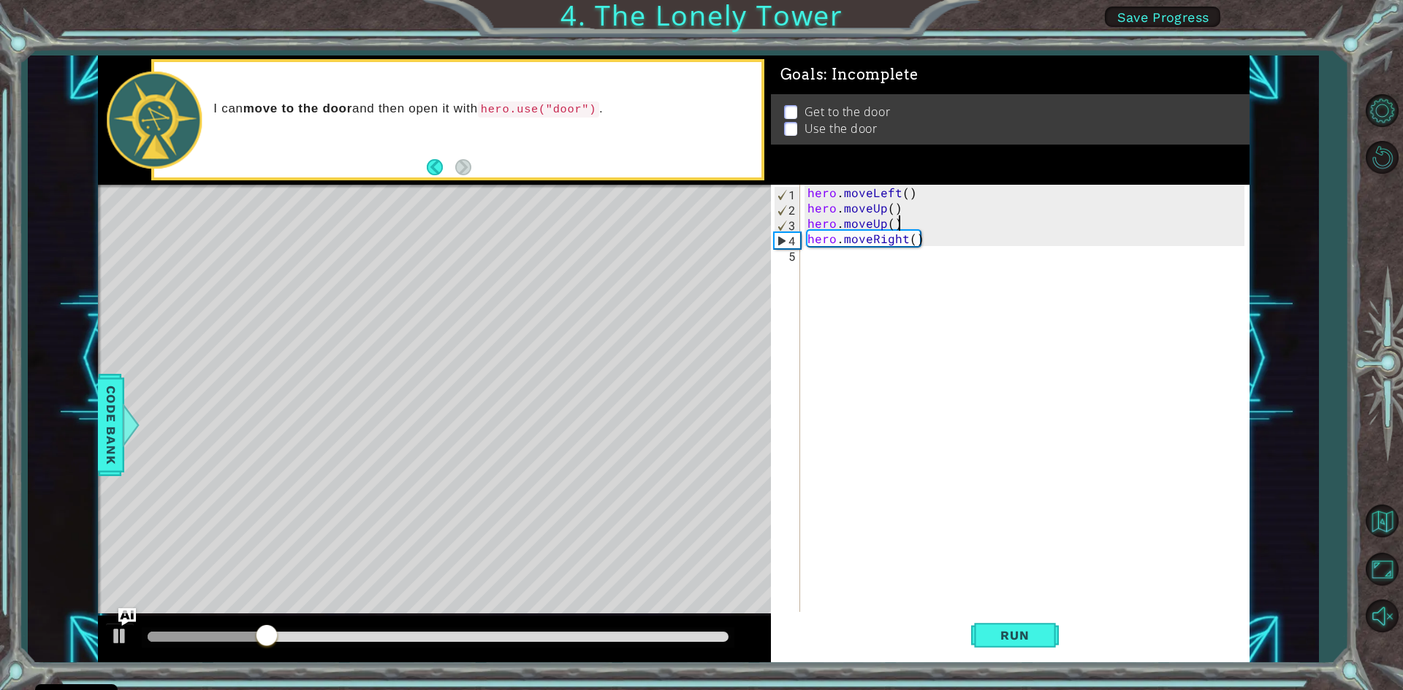
click at [907, 226] on div "hero . moveLeft ( ) hero . moveUp ( ) hero . moveUp ( ) hero . moveRight ( )" at bounding box center [1027, 415] width 447 height 460
type textarea "hero.moveUp()"
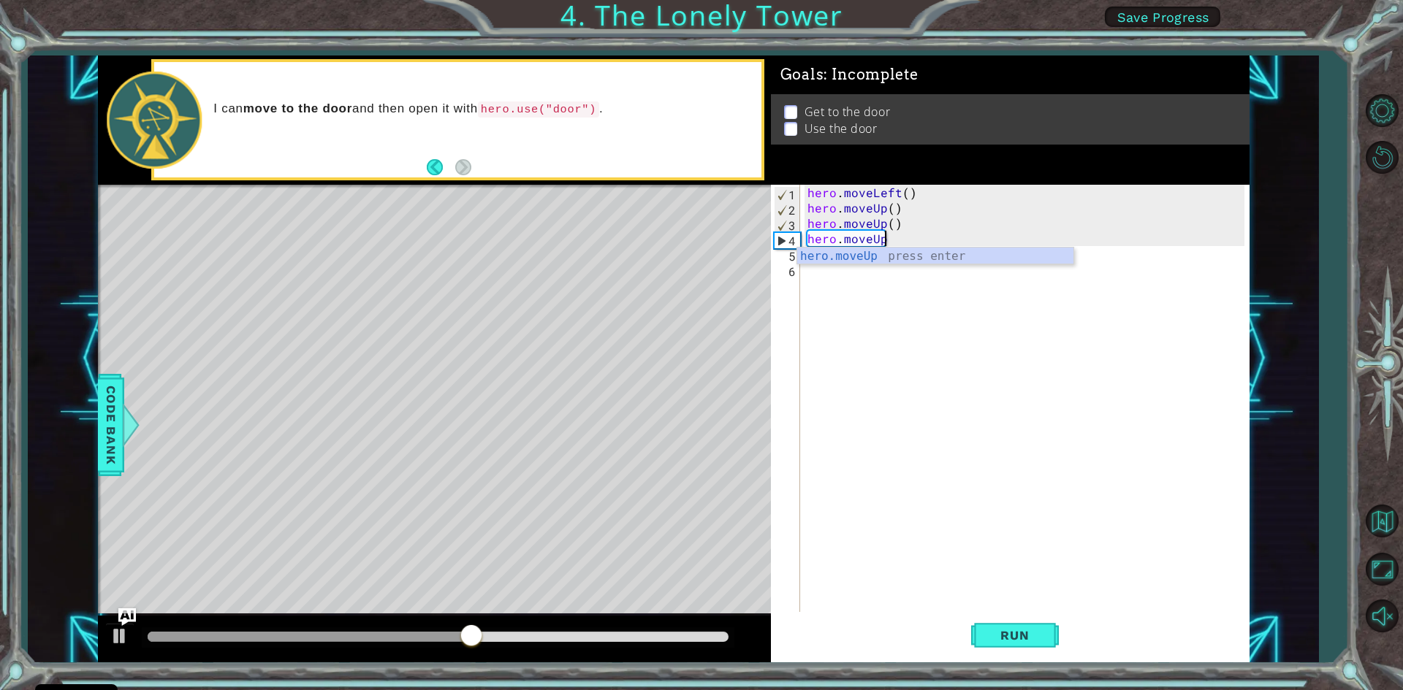
scroll to position [0, 4]
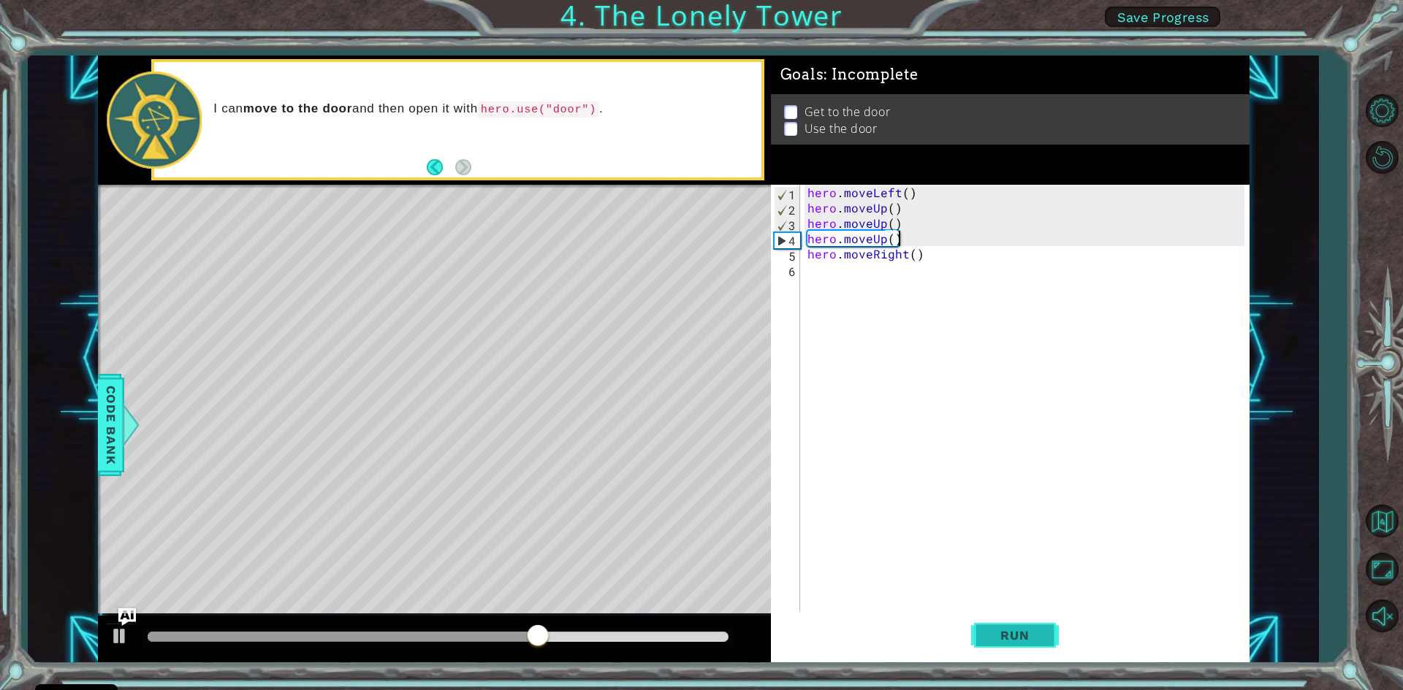
click at [1028, 643] on span "Run" at bounding box center [1015, 635] width 58 height 15
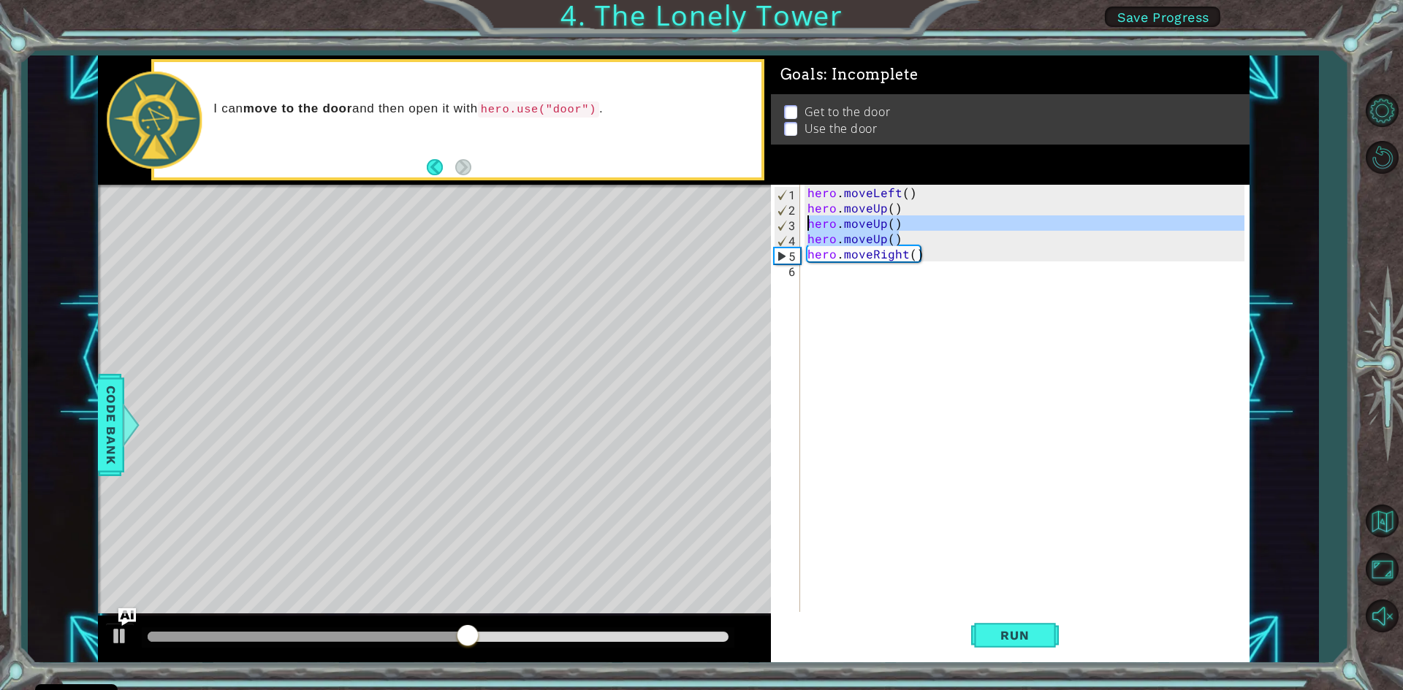
drag, startPoint x: 914, startPoint y: 233, endPoint x: 796, endPoint y: 221, distance: 118.9
click at [796, 221] on div "hero.moveUp() 1 2 3 4 5 6 hero . moveLeft ( ) hero . moveUp ( ) hero . moveUp (…" at bounding box center [1007, 400] width 473 height 430
type textarea "hero.moveUp() hero.moveUp()"
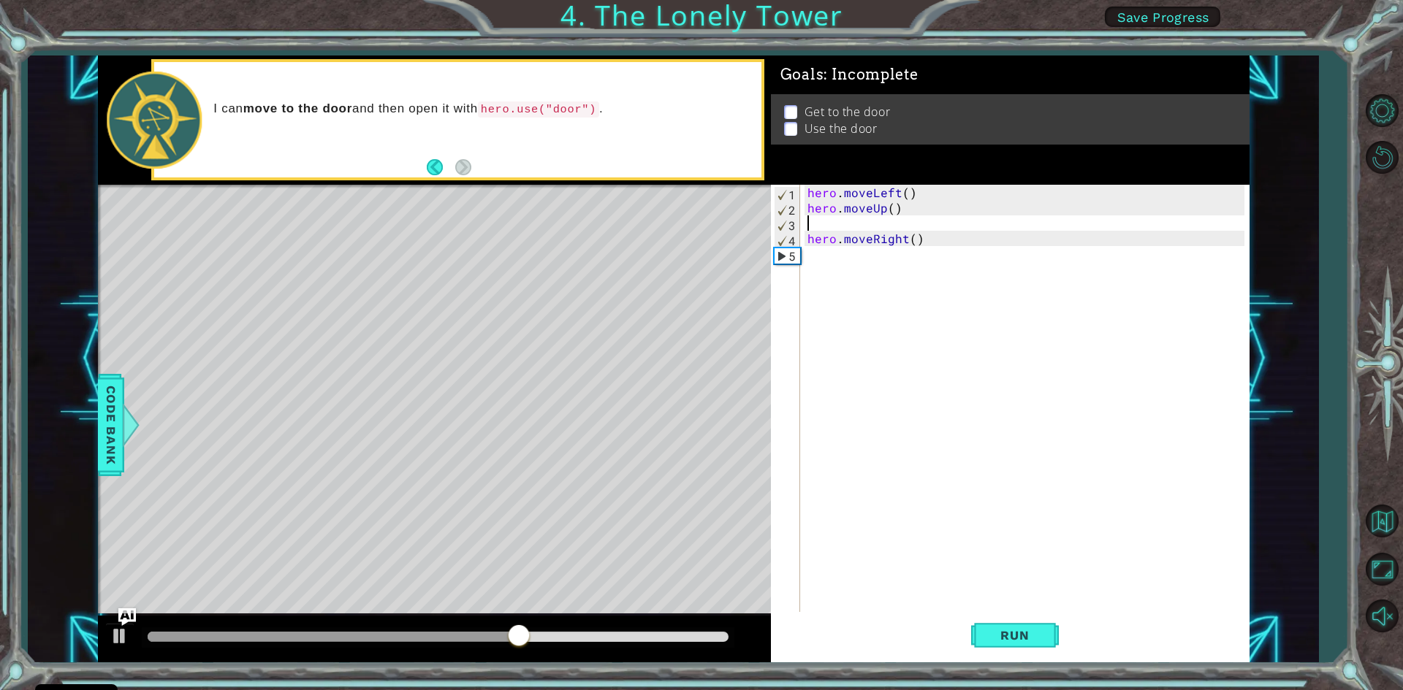
type textarea "hero.moveUp()"
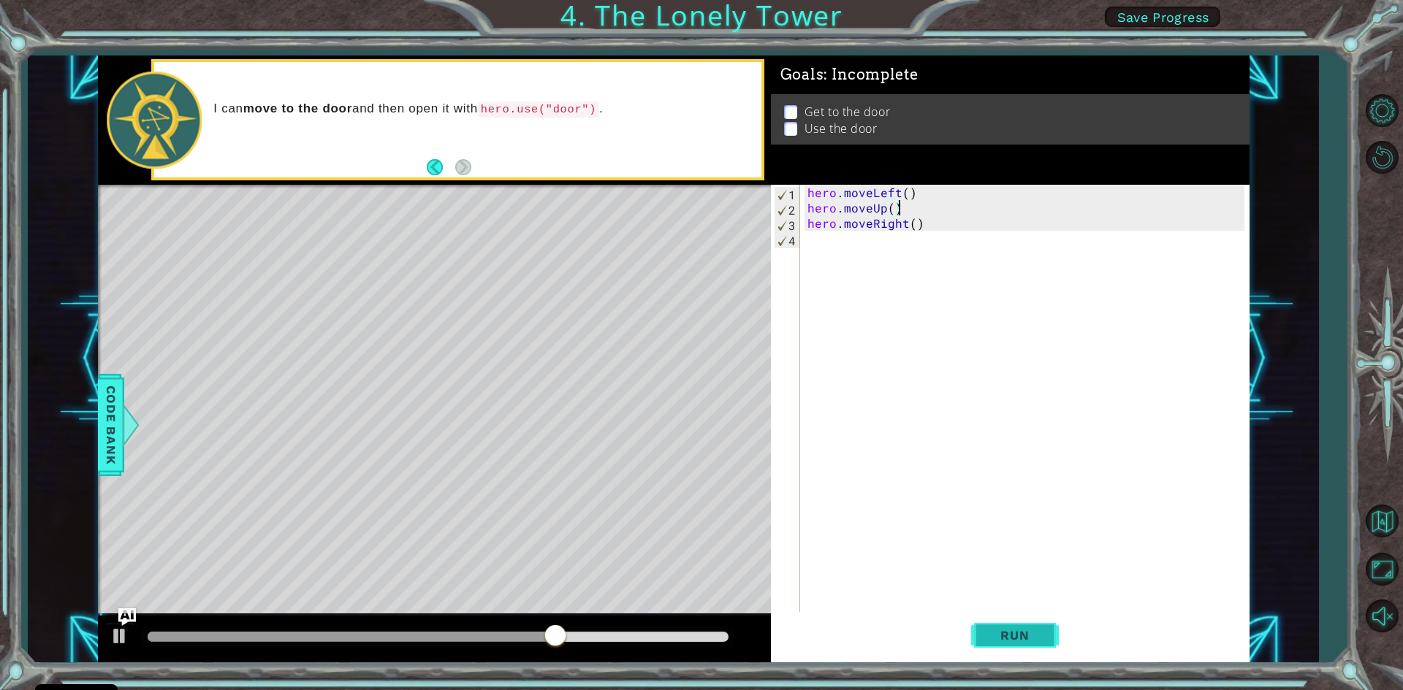
click at [979, 616] on button "Run" at bounding box center [1015, 635] width 88 height 47
click at [967, 243] on div "hero . moveLeft ( ) hero . moveUp ( ) hero . moveRight ( )" at bounding box center [1027, 415] width 447 height 460
click at [938, 219] on div "hero . moveLeft ( ) hero . moveUp ( ) hero . moveRight ( )" at bounding box center [1027, 415] width 447 height 460
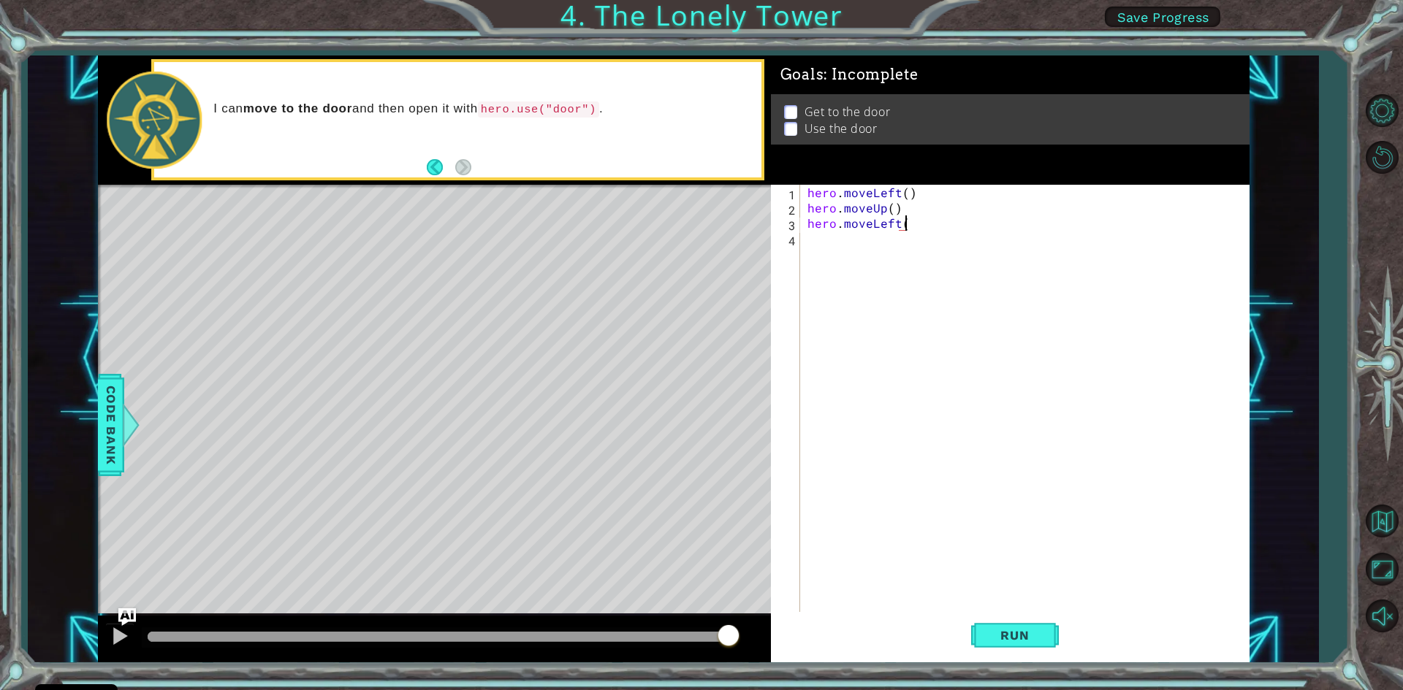
type textarea "hero.moveLeft()"
type textarea "hero.moveUp()"
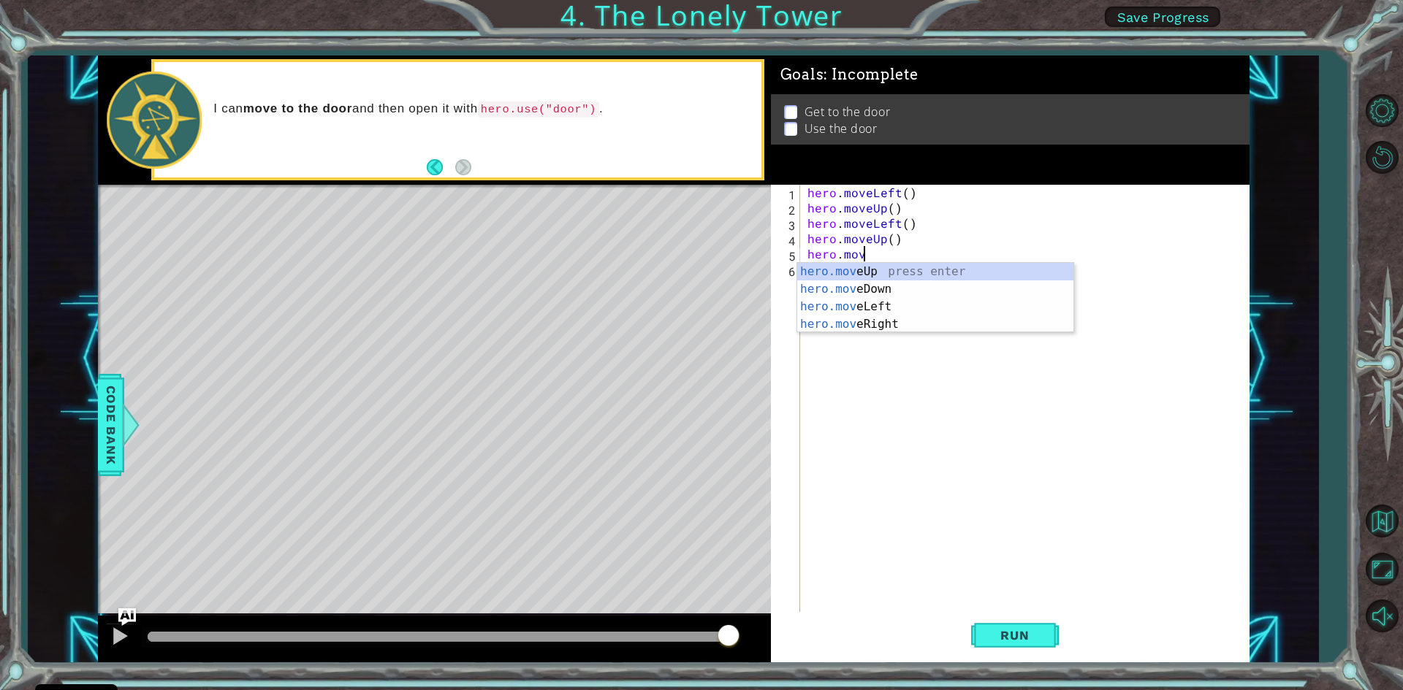
scroll to position [0, 3]
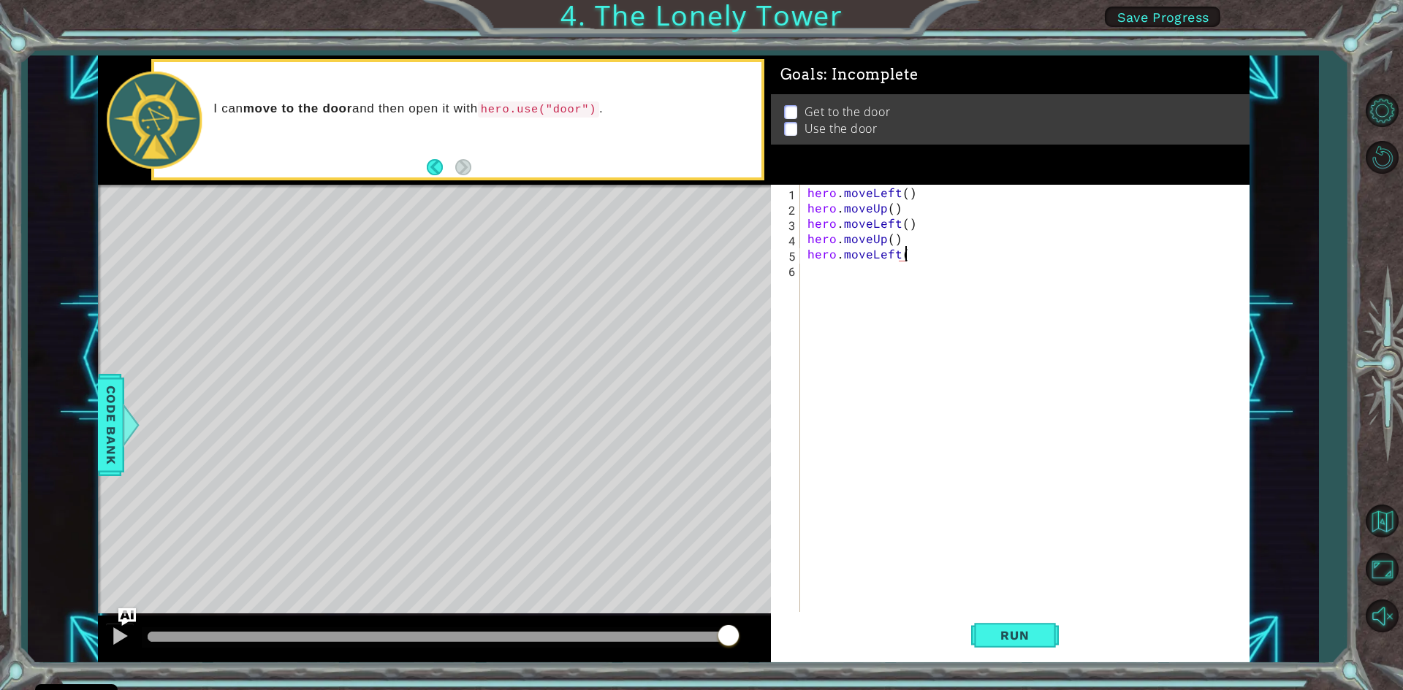
type textarea "hero.moveLeft()"
type textarea "hero.moveUp()"
type textarea "j"
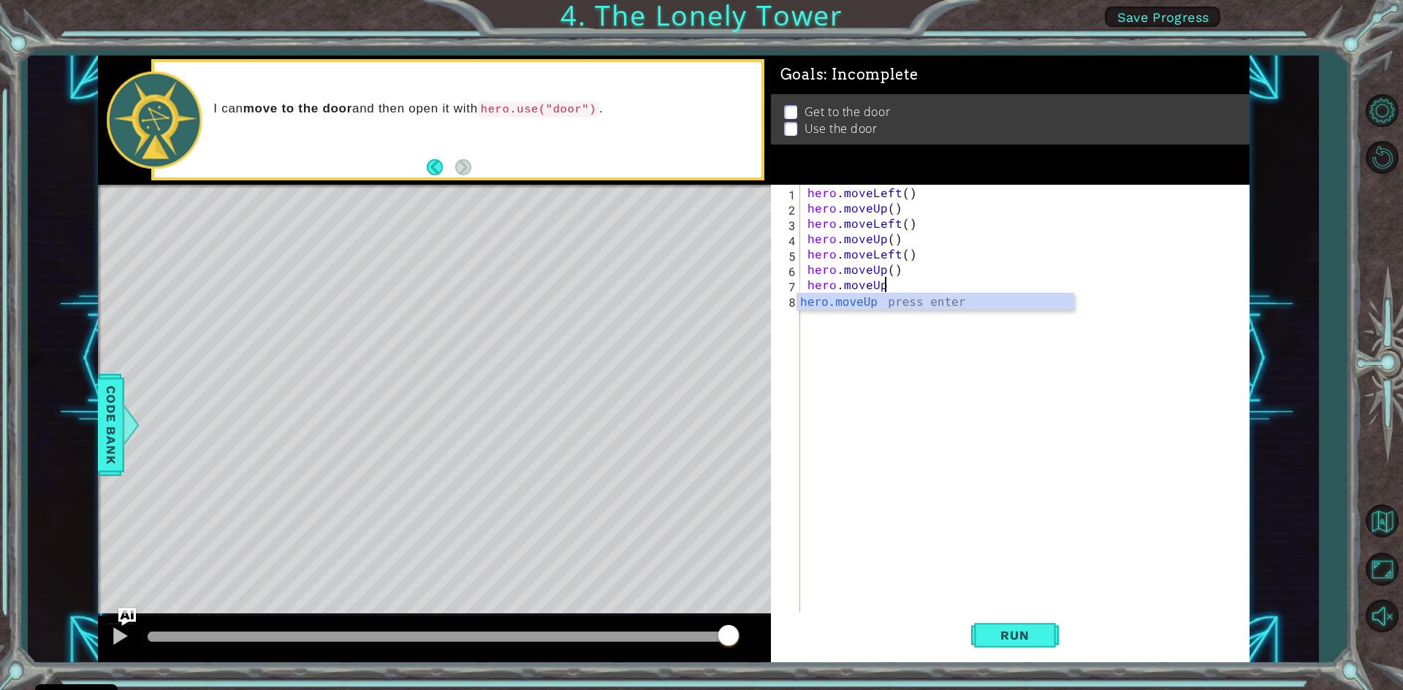
scroll to position [0, 4]
click at [1018, 647] on button "Run" at bounding box center [1015, 635] width 88 height 47
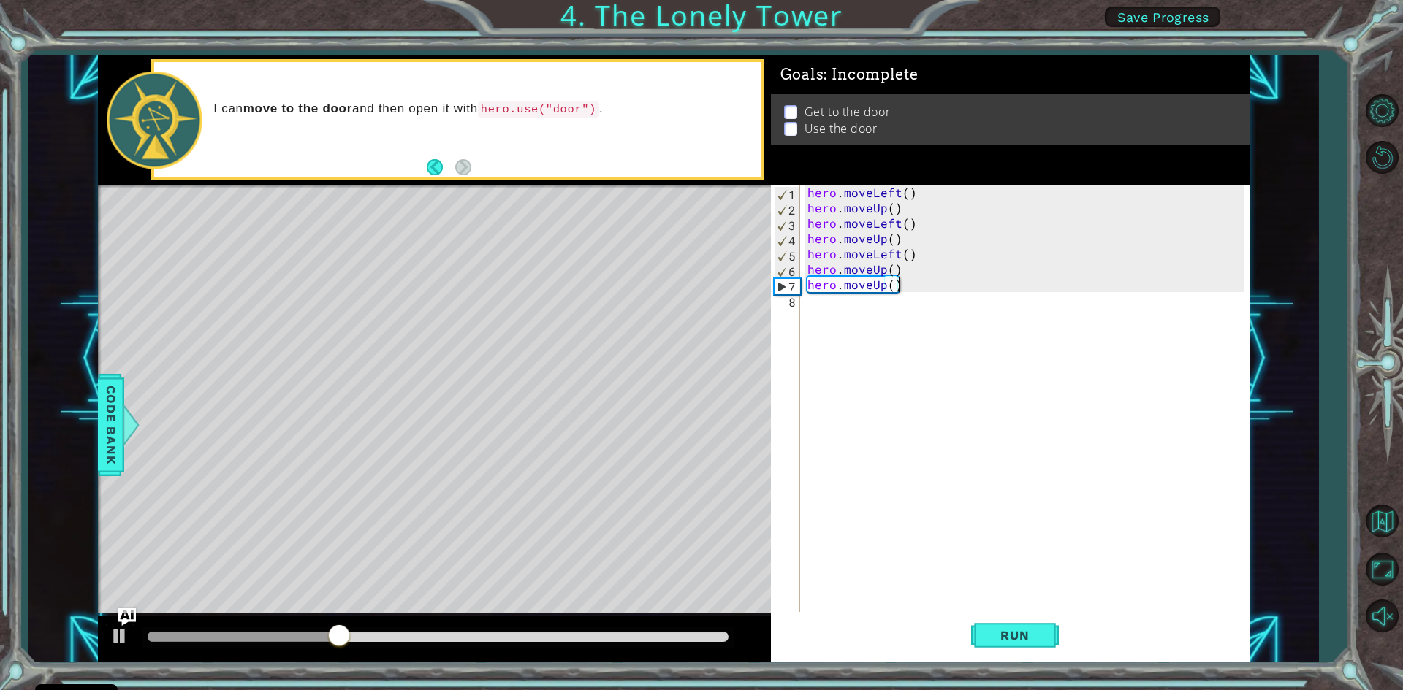
click at [899, 255] on div "hero . moveLeft ( ) hero . moveUp ( ) hero . moveLeft ( ) hero . moveUp ( ) her…" at bounding box center [1027, 415] width 447 height 460
click at [1021, 631] on span "Run" at bounding box center [1015, 635] width 58 height 15
click at [1057, 646] on button "Run" at bounding box center [1015, 635] width 88 height 47
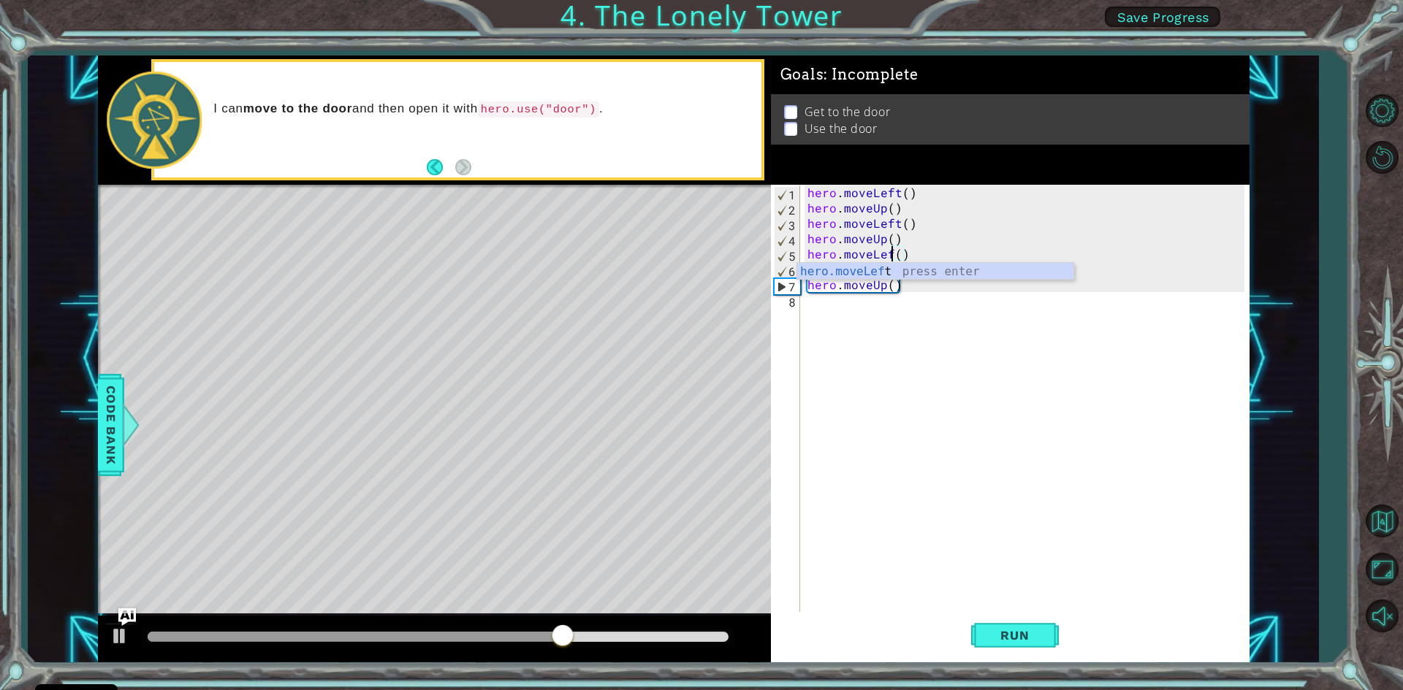
type textarea "hero.moveLeft()"
click at [966, 336] on div "hero . moveLeft ( ) hero . moveUp ( ) hero . moveLeft ( ) hero . moveUp ( ) her…" at bounding box center [1027, 415] width 447 height 460
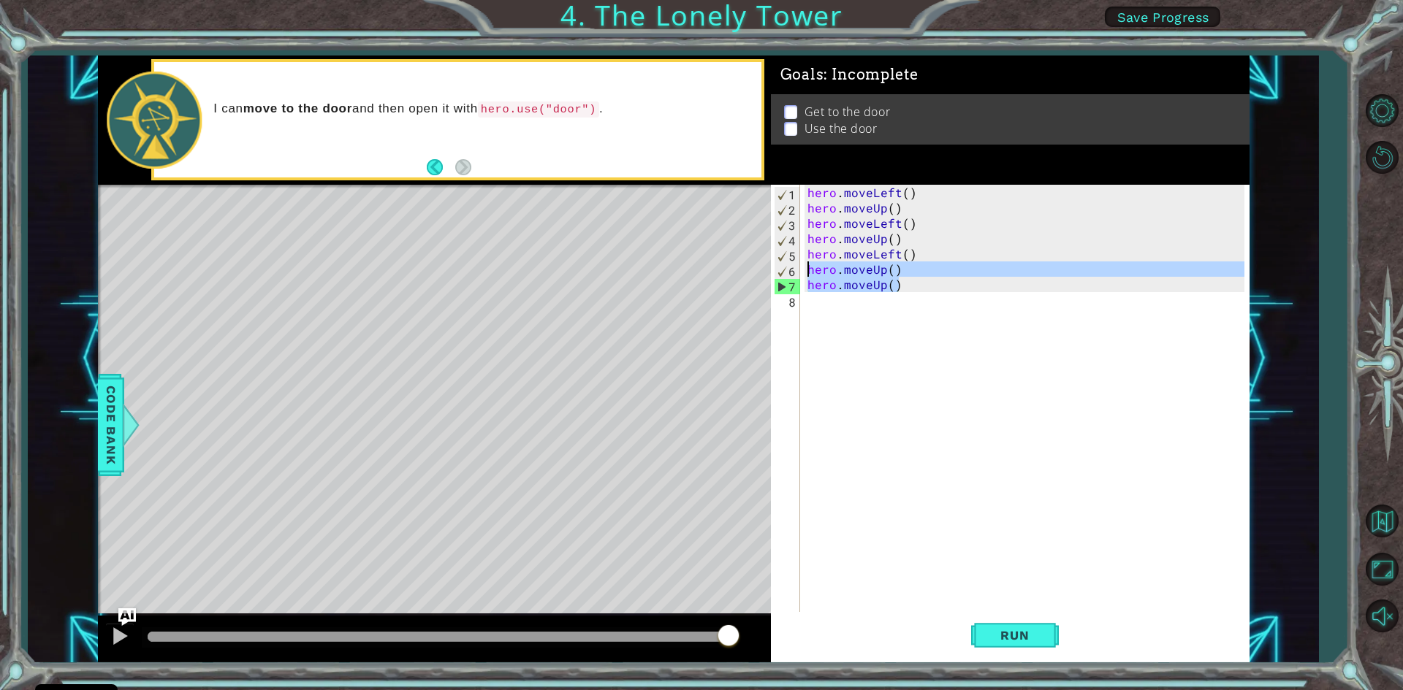
drag, startPoint x: 923, startPoint y: 291, endPoint x: 785, endPoint y: 262, distance: 140.4
click at [785, 262] on div "1 2 3 4 5 6 7 8 hero . moveLeft ( ) hero . moveUp ( ) hero . moveLeft ( ) hero …" at bounding box center [1007, 400] width 473 height 430
type textarea "hero.moveUp() hero.moveUp()"
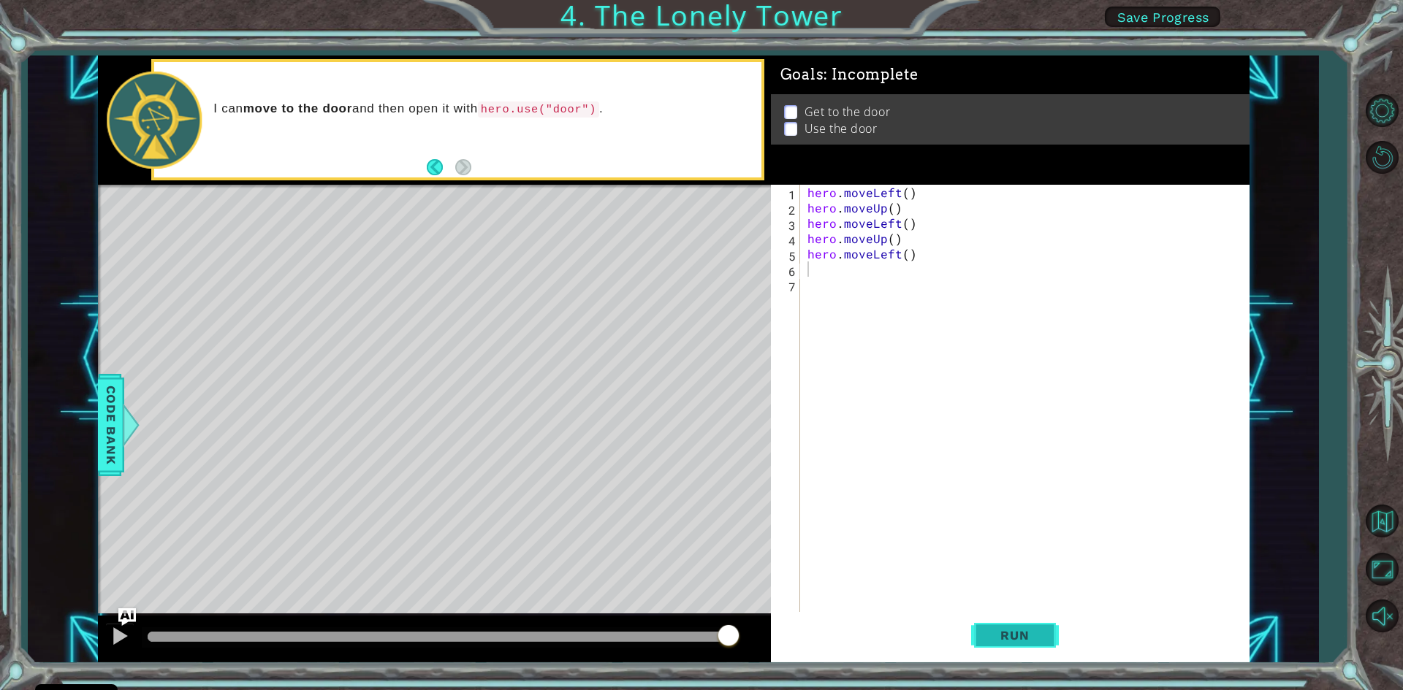
click at [1040, 644] on button "Run" at bounding box center [1015, 635] width 88 height 47
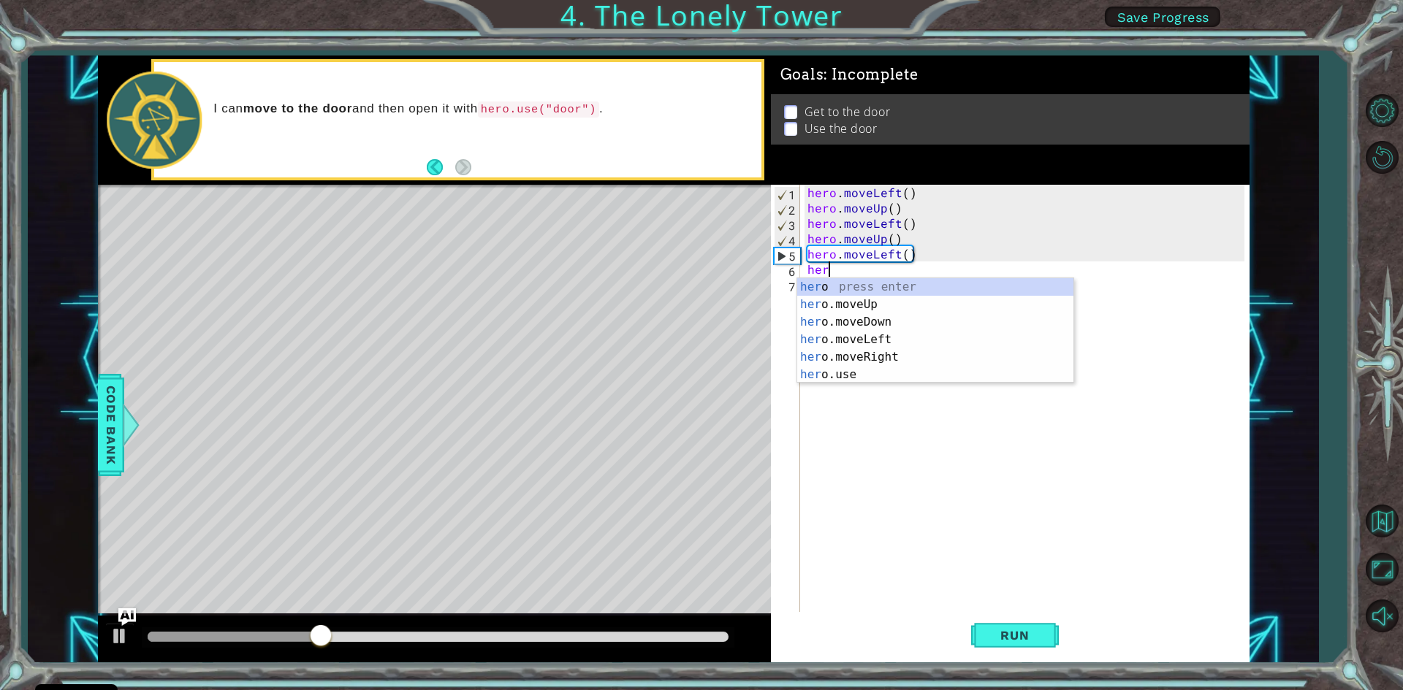
type textarea "h"
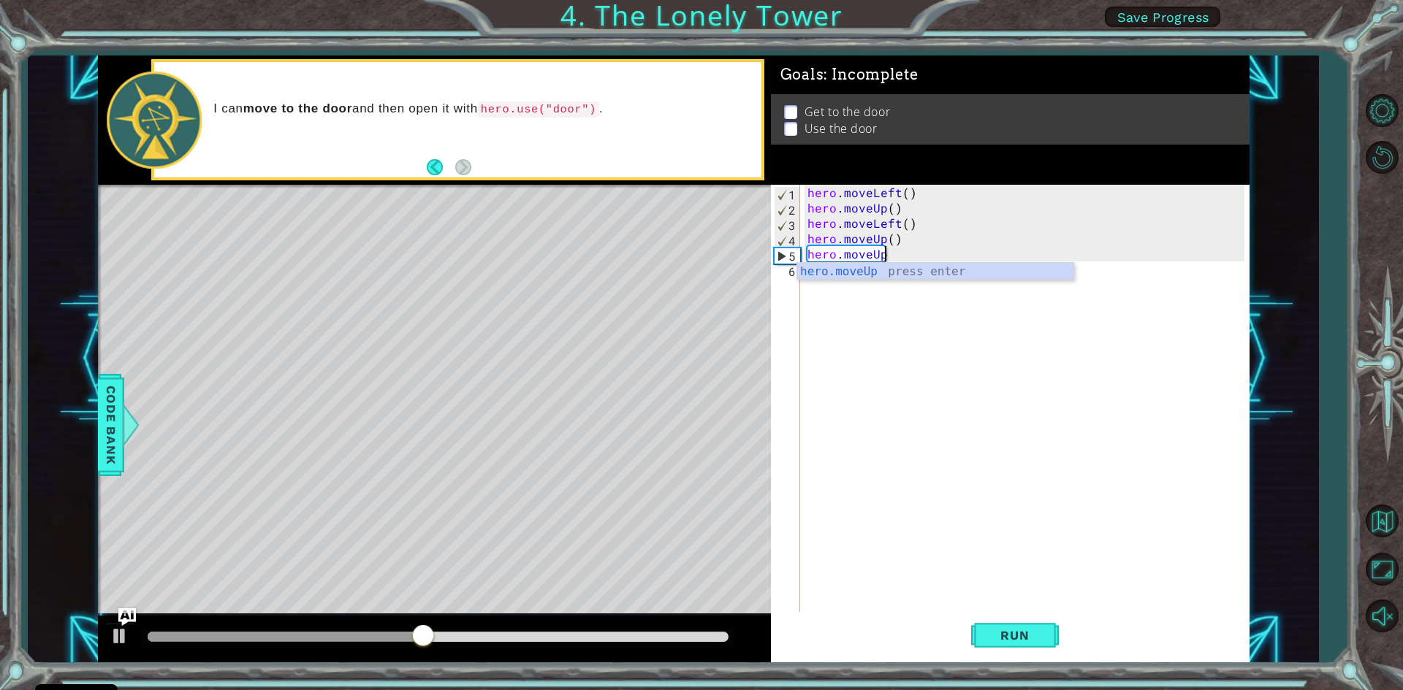
scroll to position [0, 4]
type textarea "hero.moveUp()"
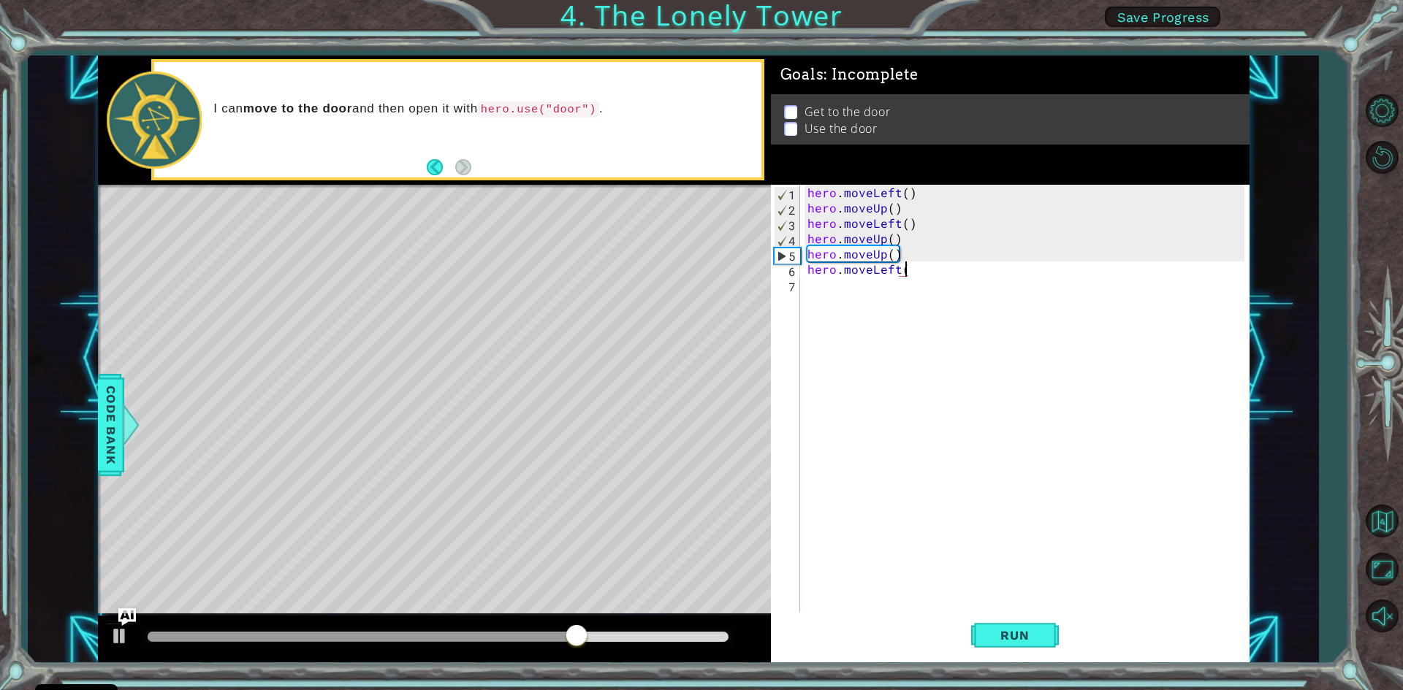
type textarea "hero.moveLeft()"
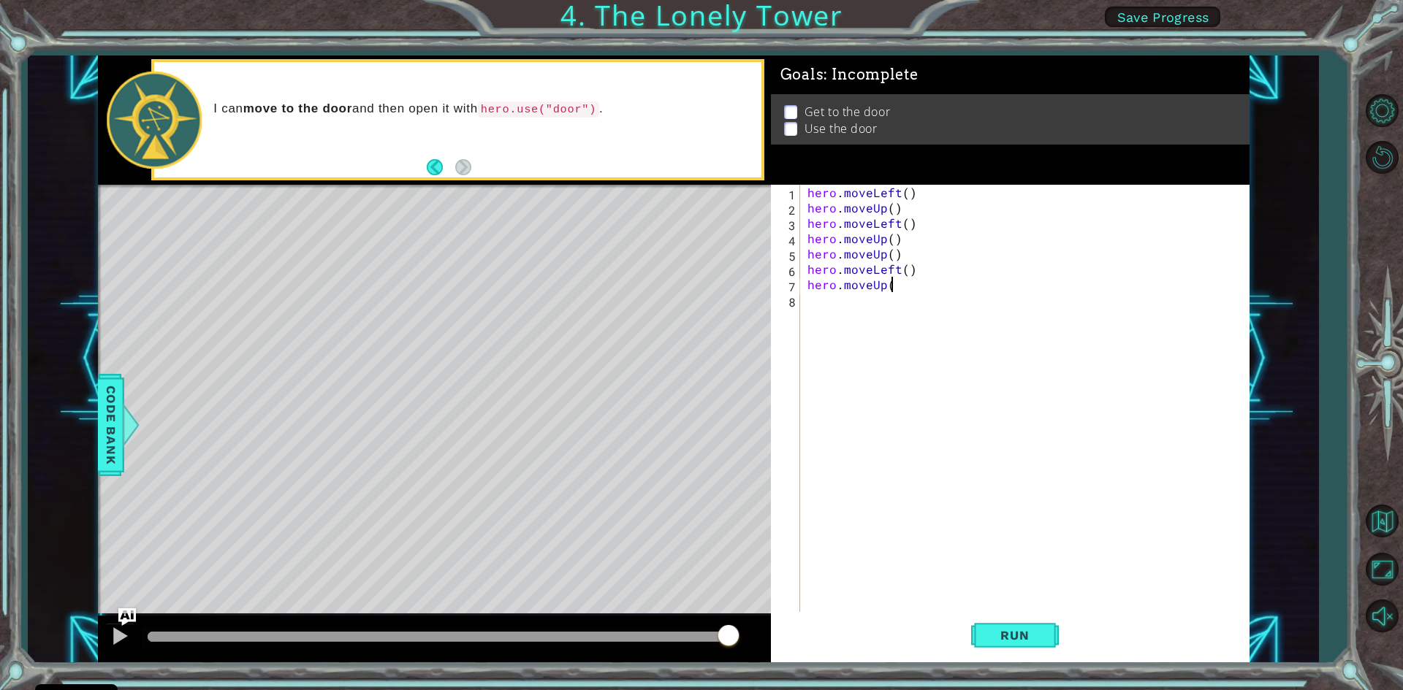
scroll to position [0, 4]
type textarea "hero.moveUp()"
click at [999, 639] on span "Run" at bounding box center [1015, 635] width 58 height 15
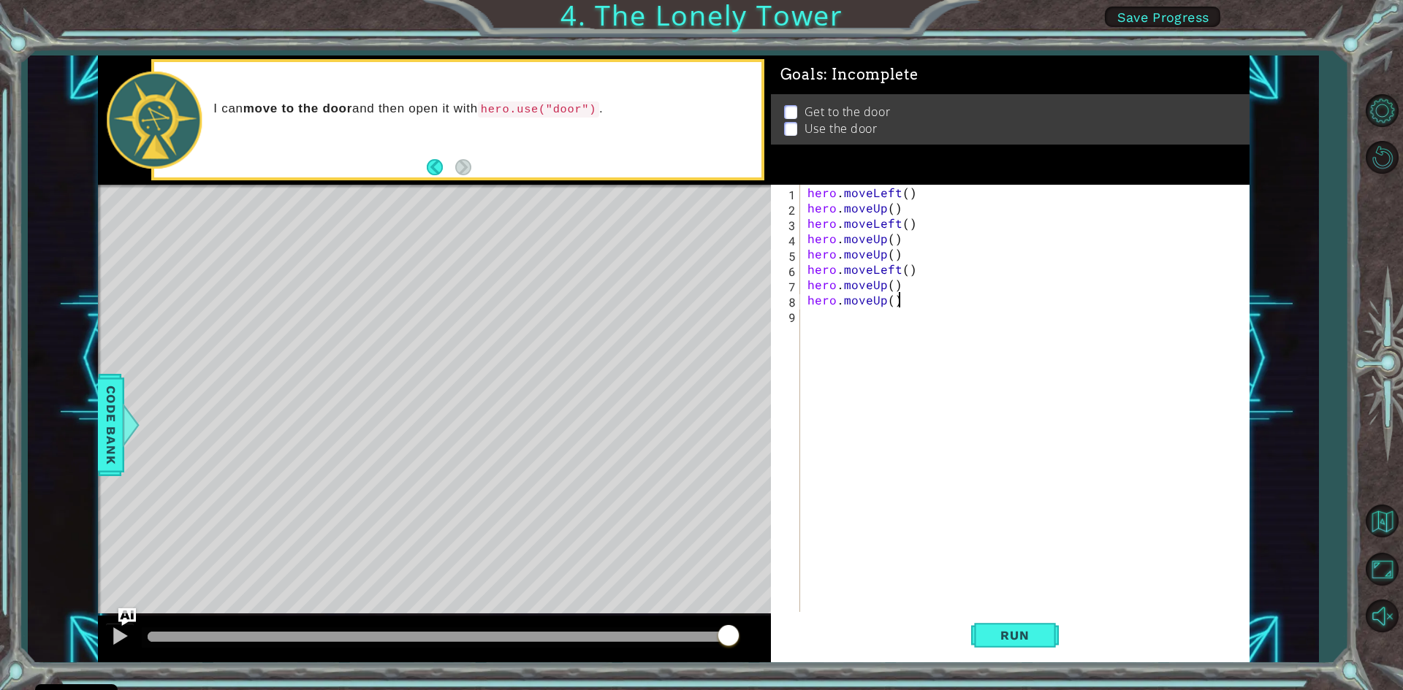
click at [901, 305] on div "hero . moveLeft ( ) hero . moveUp ( ) hero . moveLeft ( ) hero . moveUp ( ) her…" at bounding box center [1027, 415] width 447 height 460
type textarea "hero.moveUp()"
click at [1010, 639] on span "Run" at bounding box center [1015, 635] width 58 height 15
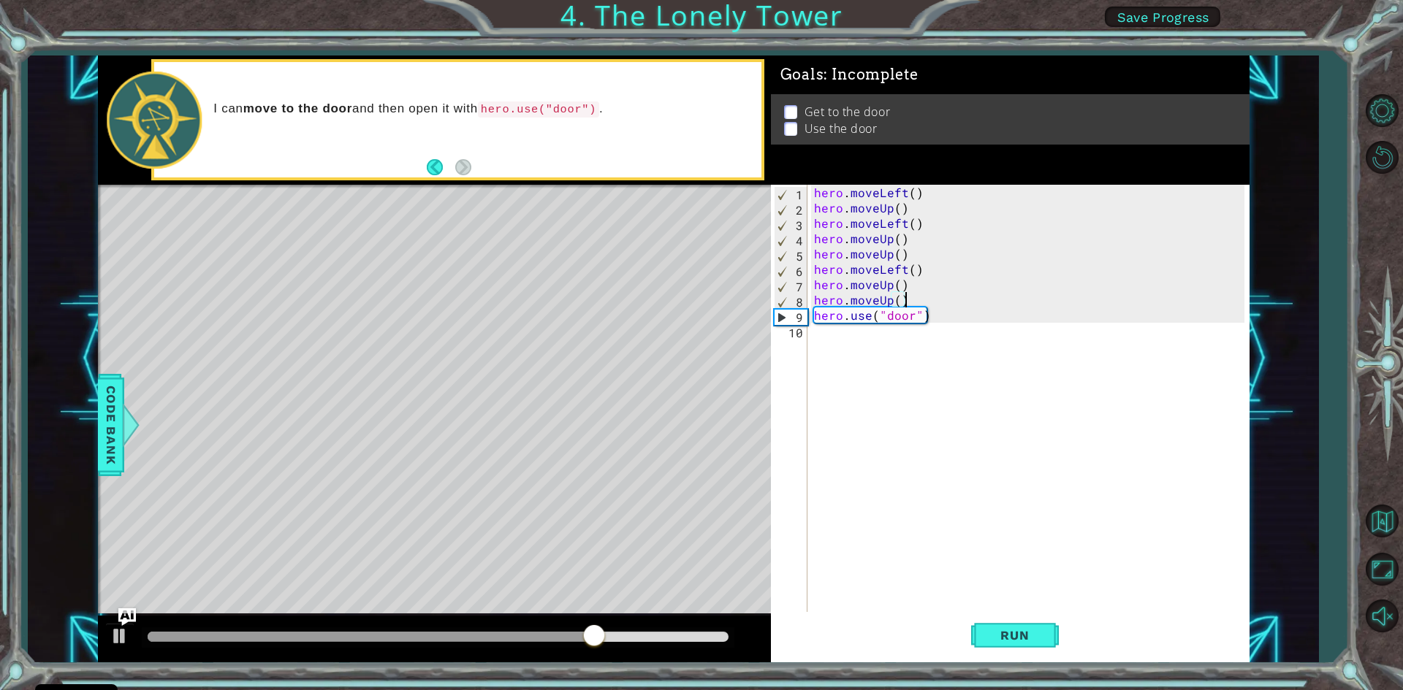
click at [920, 305] on div "hero . moveLeft ( ) hero . moveUp ( ) hero . moveLeft ( ) hero . moveUp ( ) her…" at bounding box center [1031, 415] width 441 height 460
type textarea "hero.moveUp()"
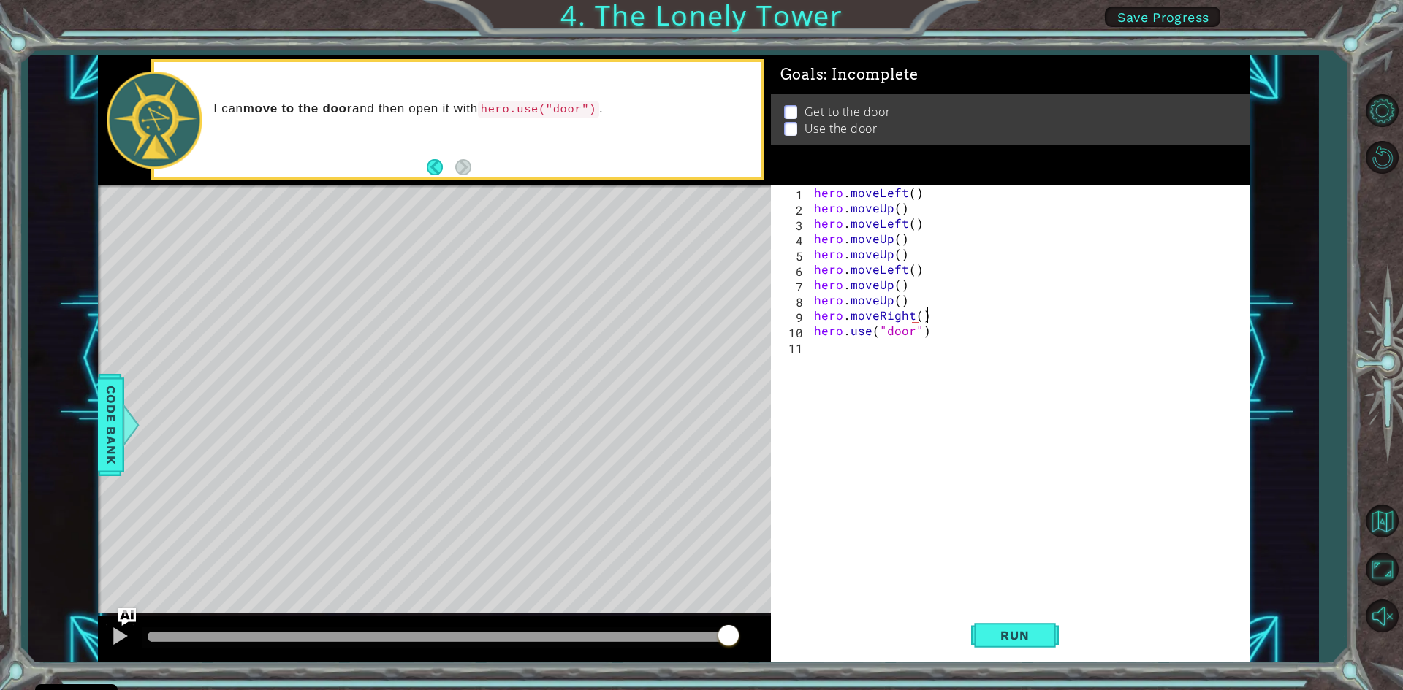
type textarea "hero.moveRight()"
click at [1045, 633] on button "Run" at bounding box center [1015, 635] width 88 height 47
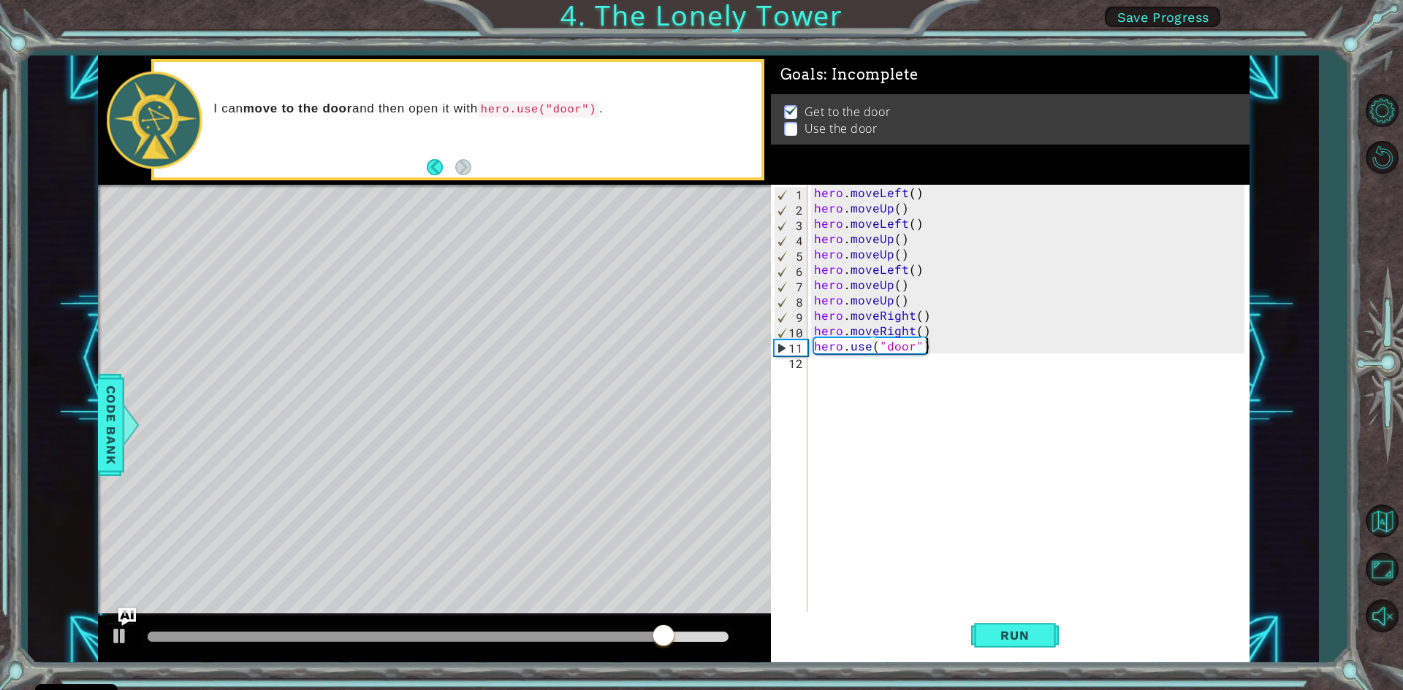
click at [938, 344] on div "hero . moveLeft ( ) hero . moveUp ( ) hero . moveLeft ( ) hero . moveUp ( ) her…" at bounding box center [1031, 415] width 441 height 460
click at [1003, 646] on button "Run" at bounding box center [1015, 635] width 88 height 47
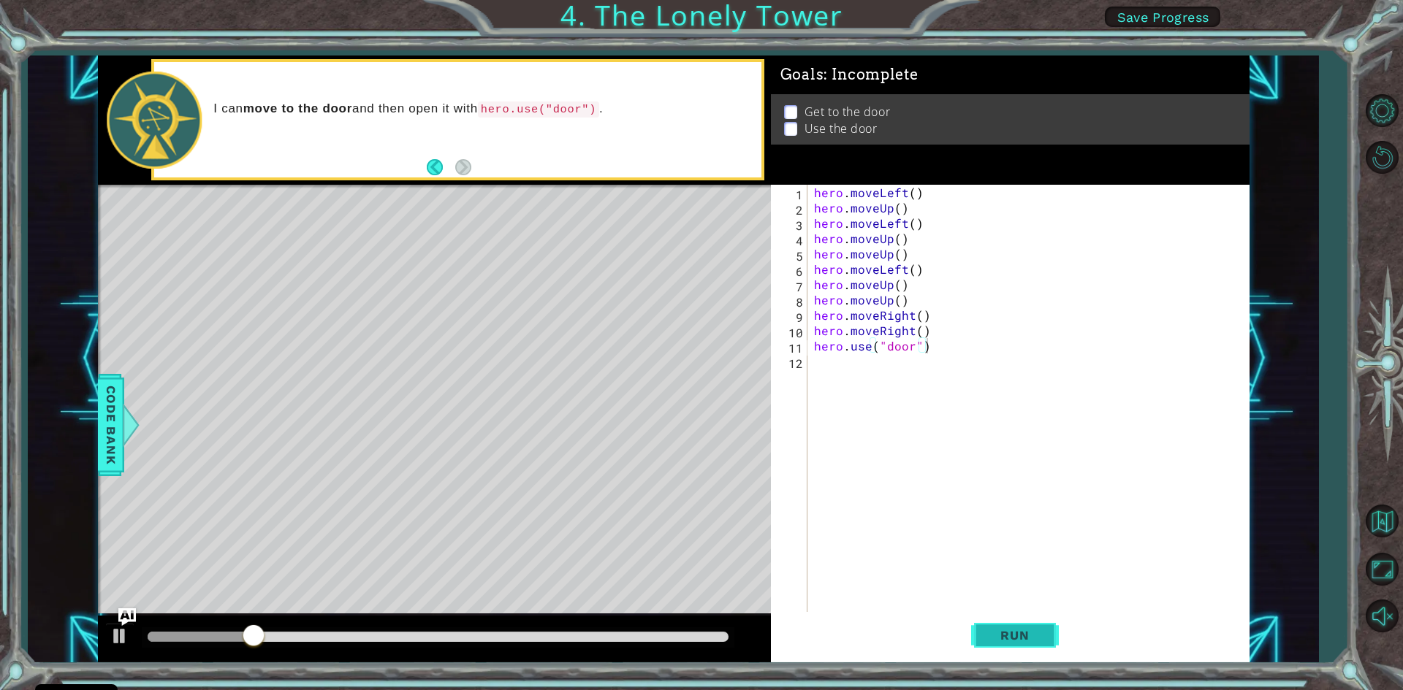
click at [1012, 633] on span "Run" at bounding box center [1015, 635] width 58 height 15
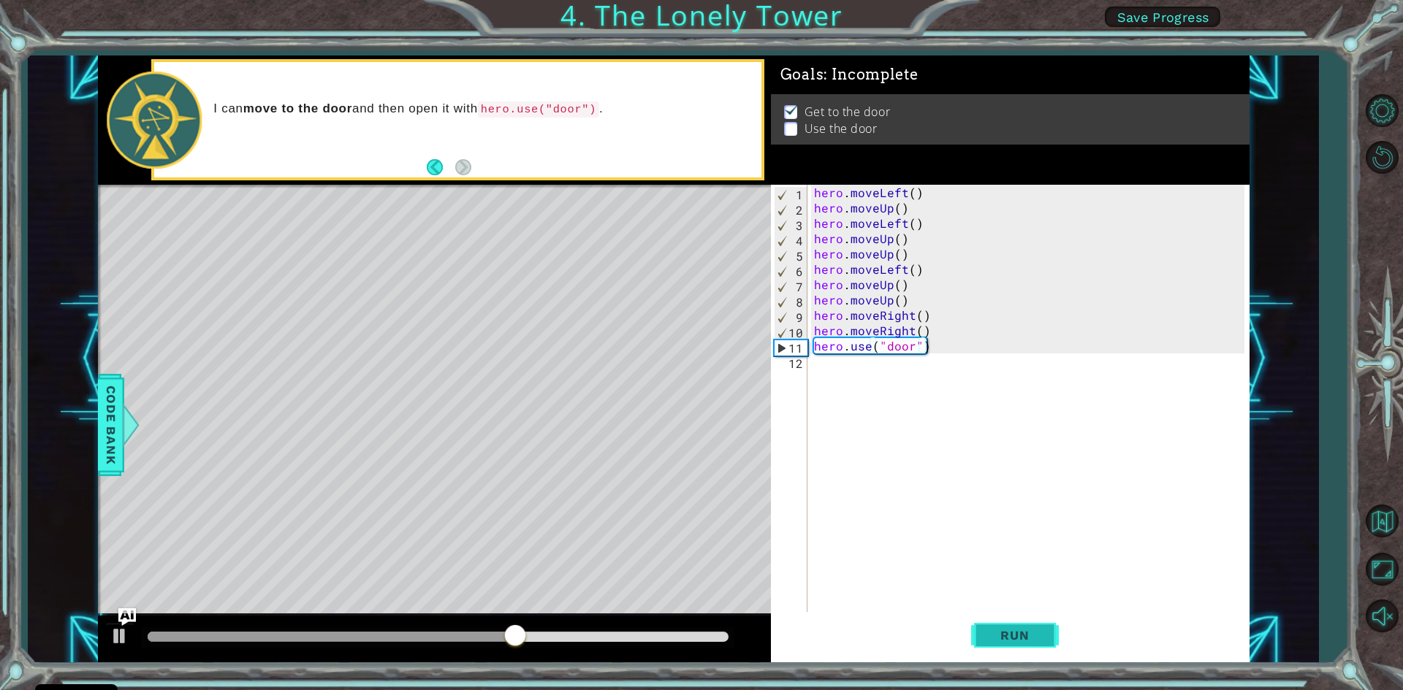
click at [994, 625] on button "Run" at bounding box center [1015, 635] width 88 height 47
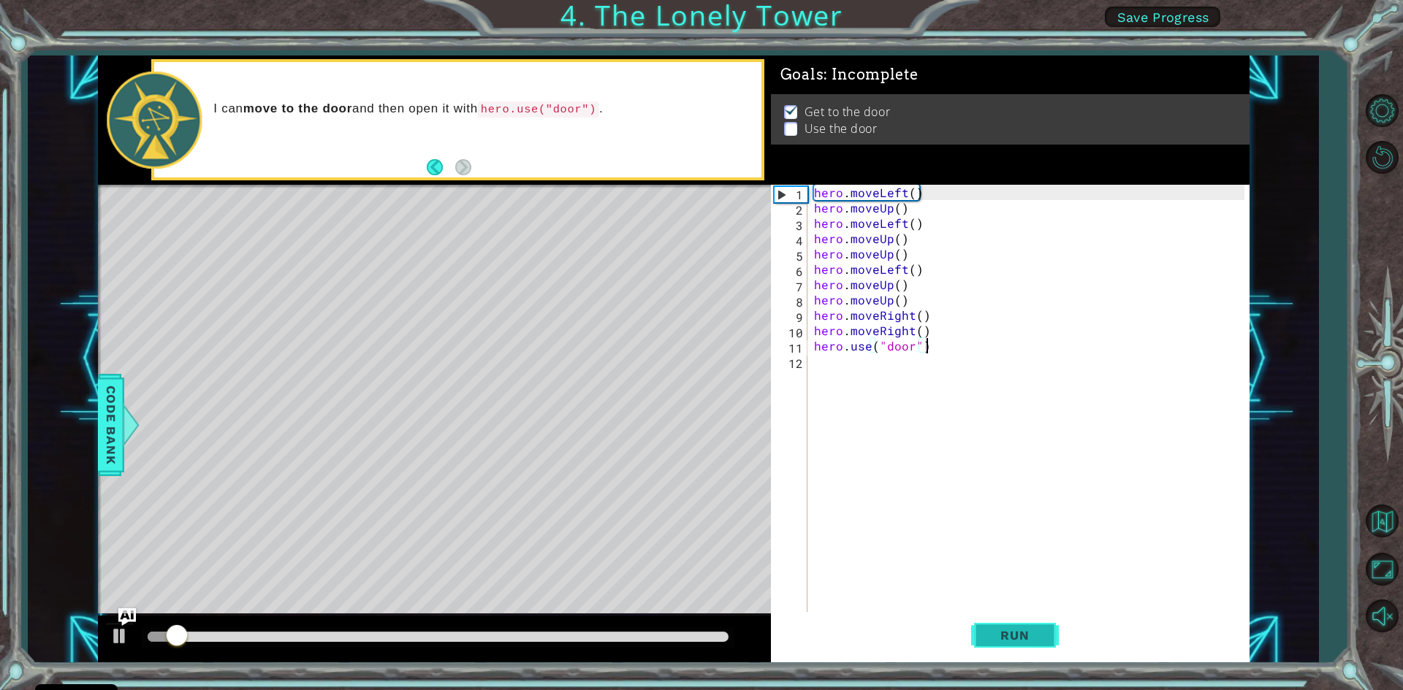
click at [994, 625] on button "Run" at bounding box center [1015, 635] width 88 height 47
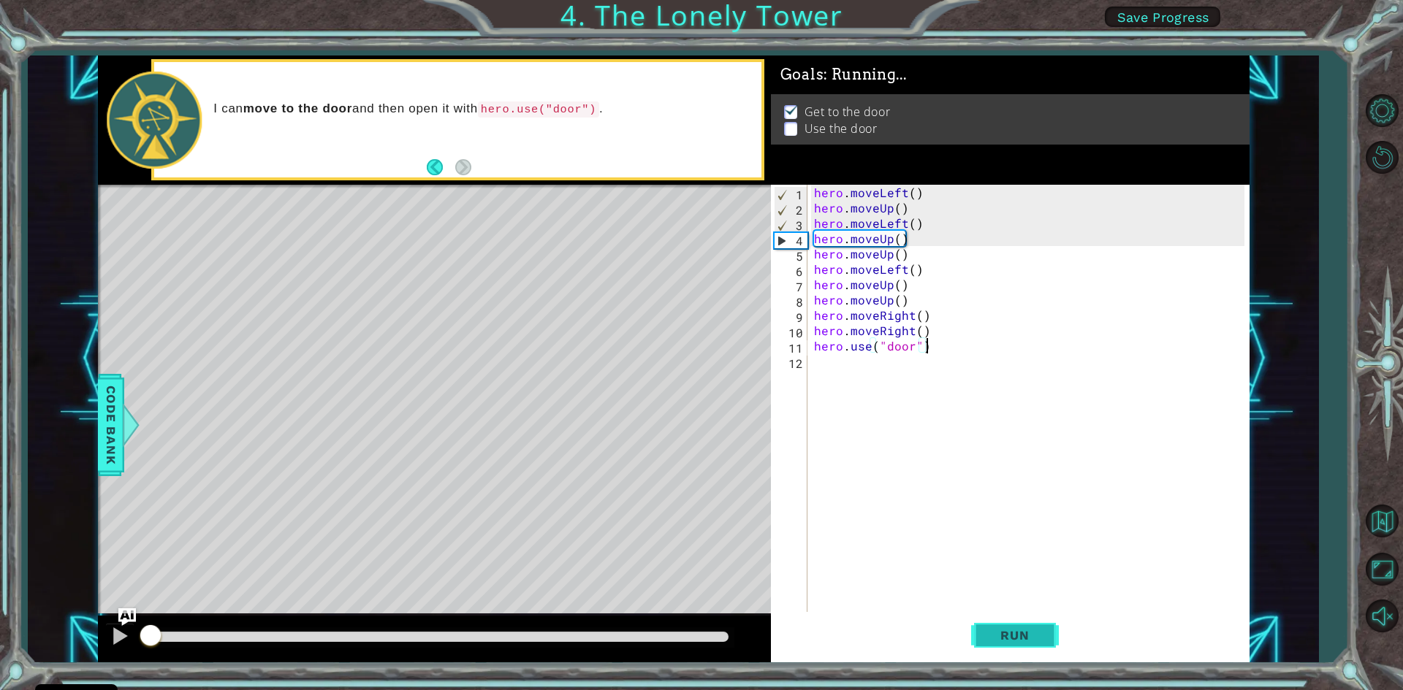
click at [994, 625] on button "Run" at bounding box center [1015, 635] width 88 height 47
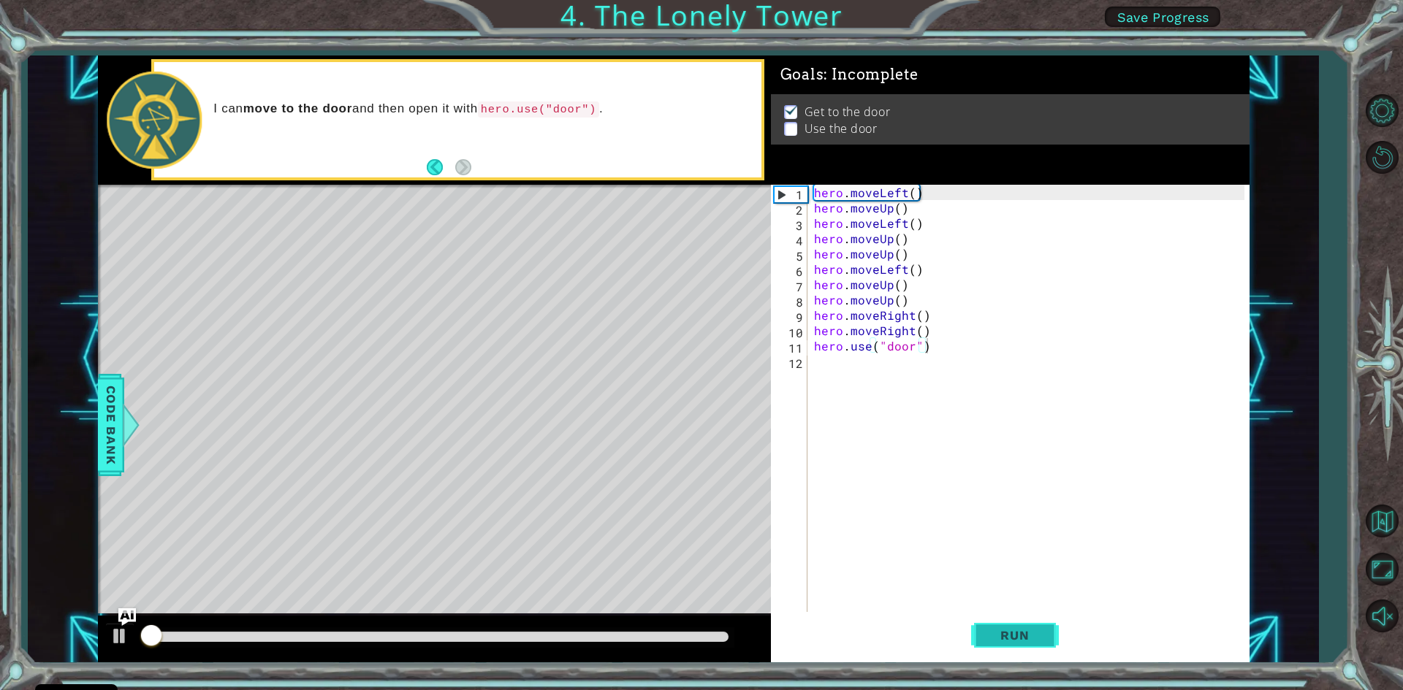
click at [994, 625] on button "Run" at bounding box center [1015, 635] width 88 height 47
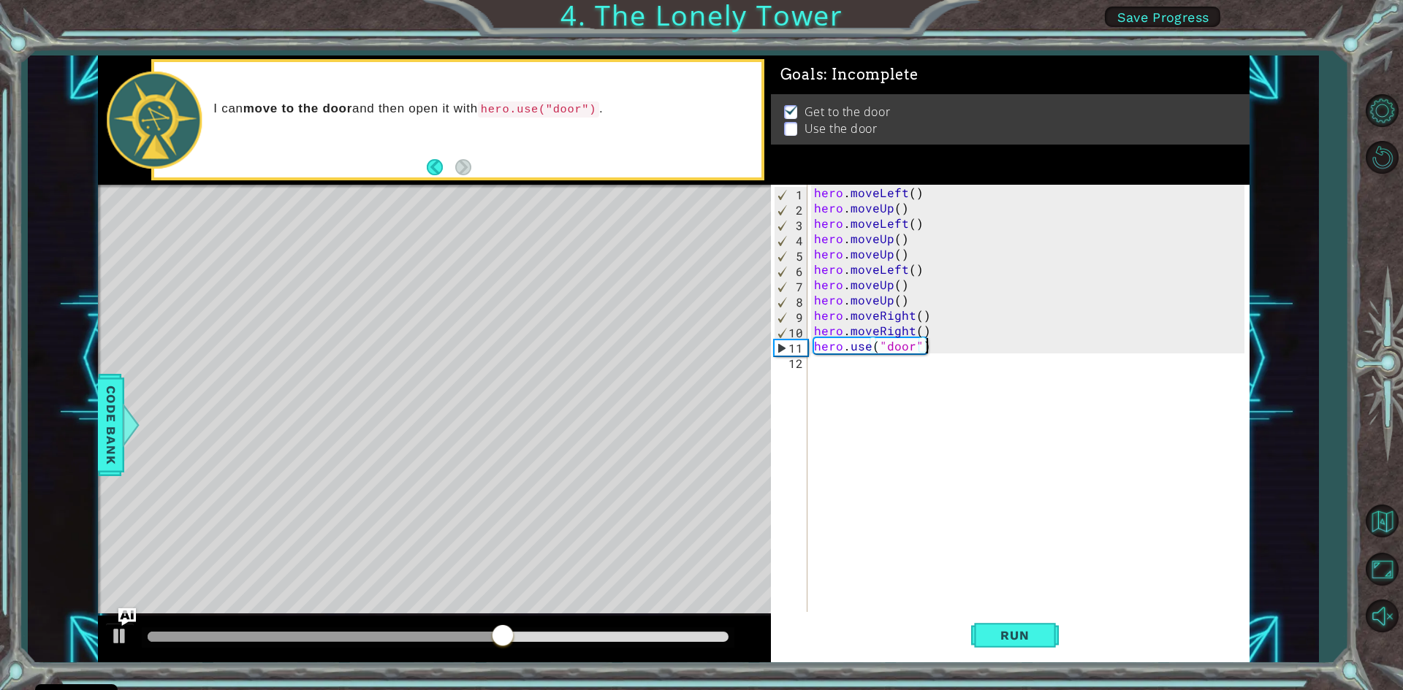
click at [968, 343] on div "hero . moveLeft ( ) hero . moveUp ( ) hero . moveLeft ( ) hero . moveUp ( ) her…" at bounding box center [1031, 415] width 441 height 460
click at [1035, 625] on button "Run" at bounding box center [1015, 635] width 88 height 47
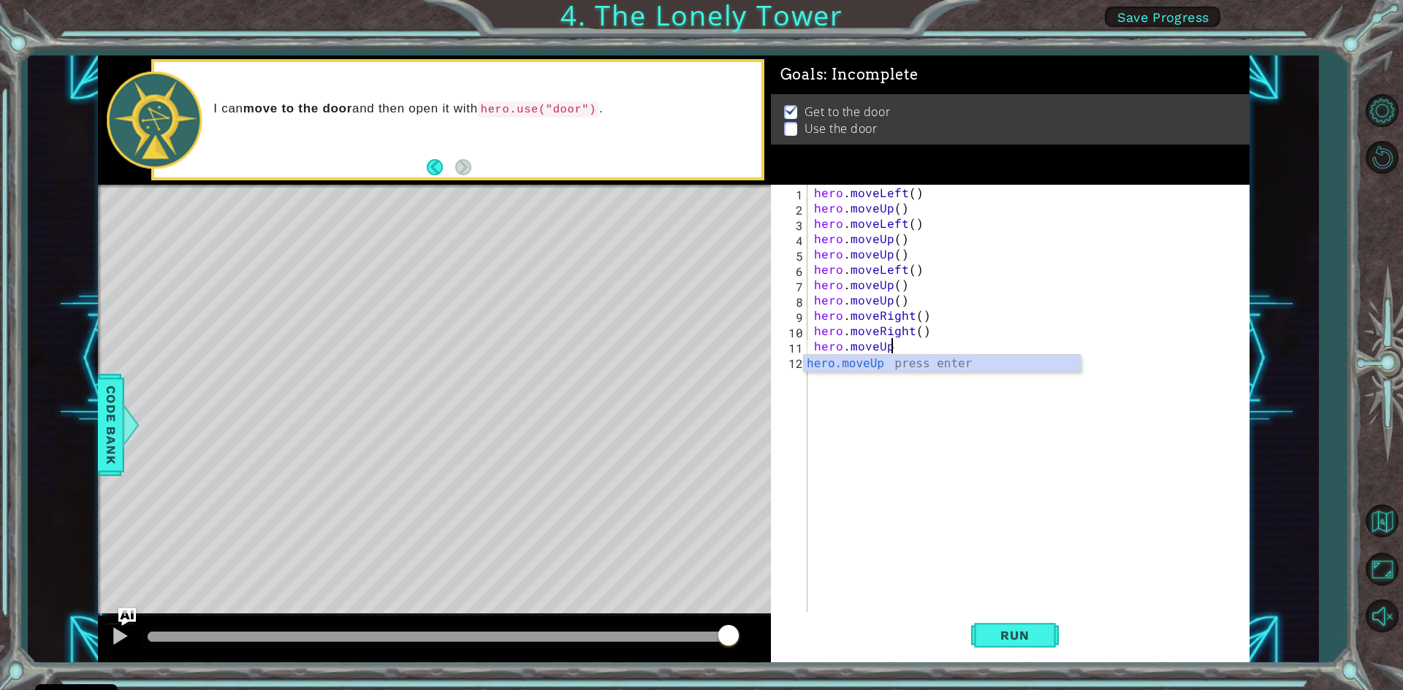
scroll to position [0, 4]
type textarea "hero.moveUp()"
click at [1012, 621] on button "Run" at bounding box center [1015, 635] width 88 height 47
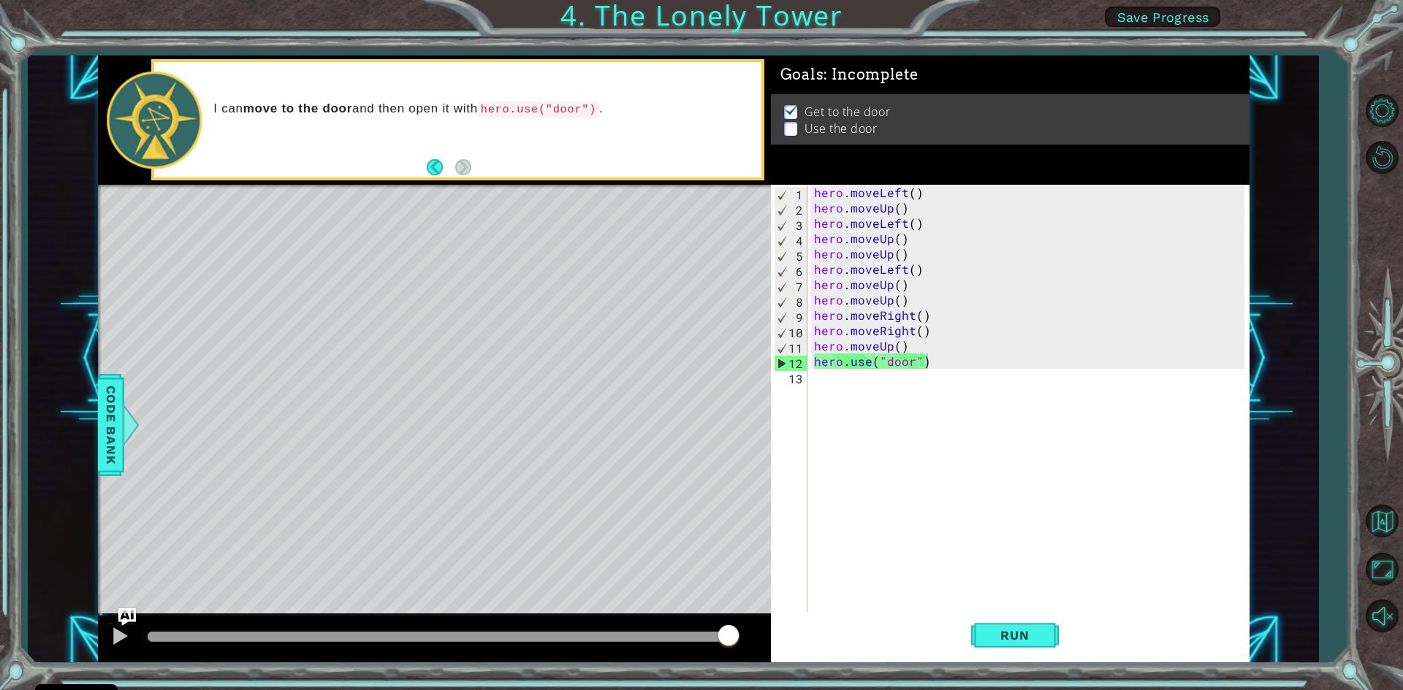
click at [793, 130] on p at bounding box center [790, 137] width 13 height 14
click at [439, 172] on button "Back" at bounding box center [441, 167] width 28 height 16
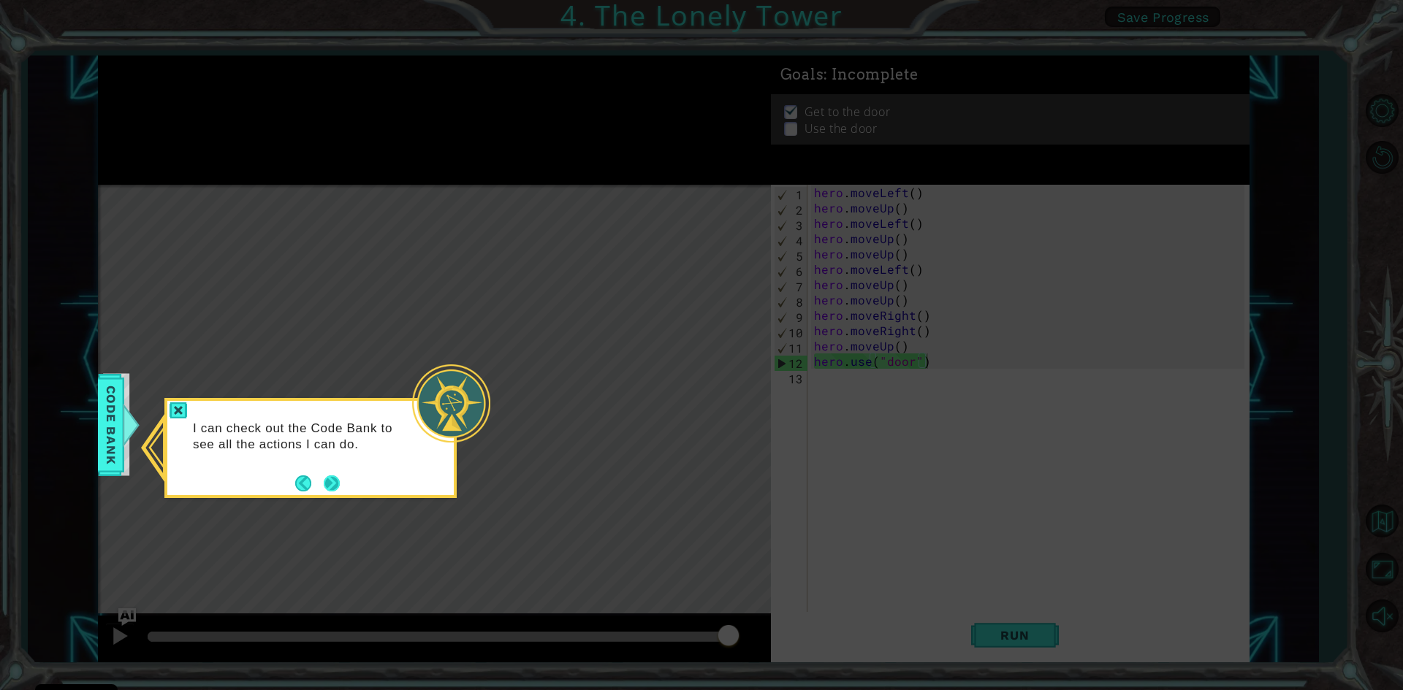
click at [341, 489] on div "I can check out the Code Bank to see all the actions I can do." at bounding box center [310, 448] width 292 height 100
click at [328, 477] on button "Next" at bounding box center [332, 484] width 16 height 16
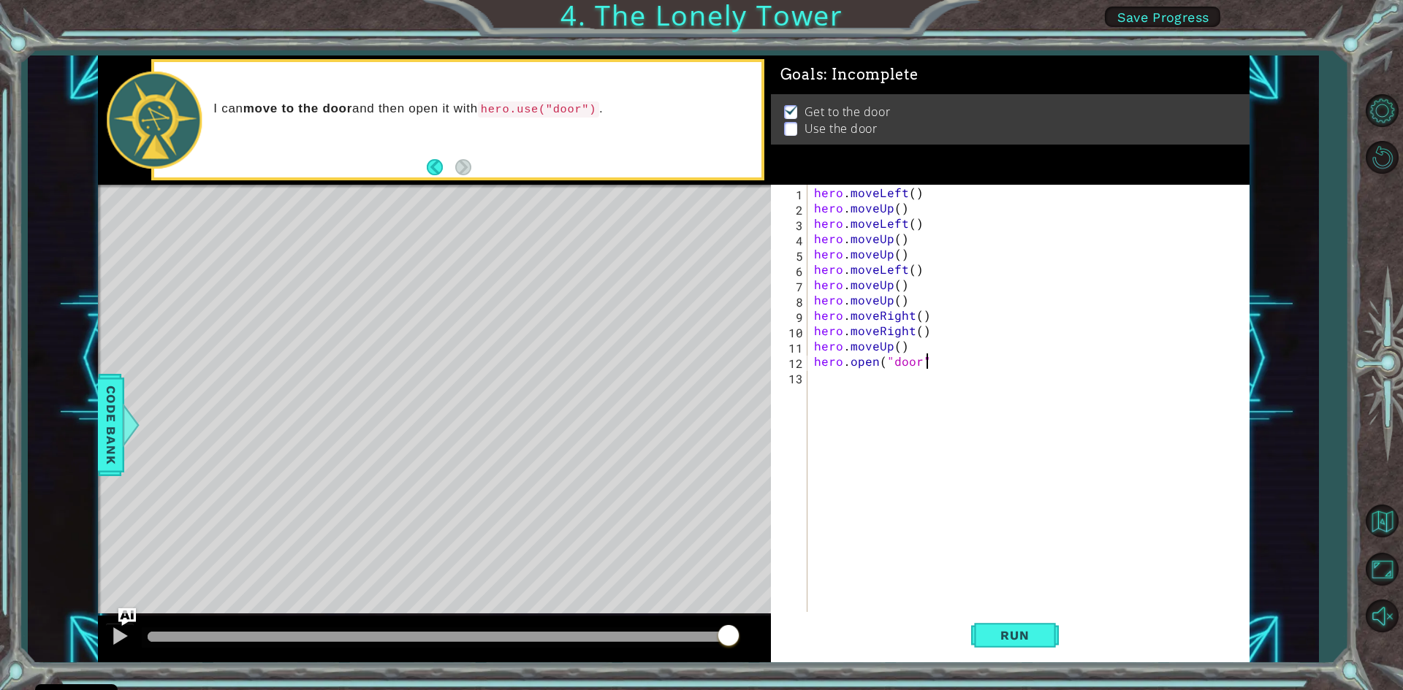
scroll to position [0, 7]
click at [1026, 639] on span "Run" at bounding box center [1015, 635] width 58 height 15
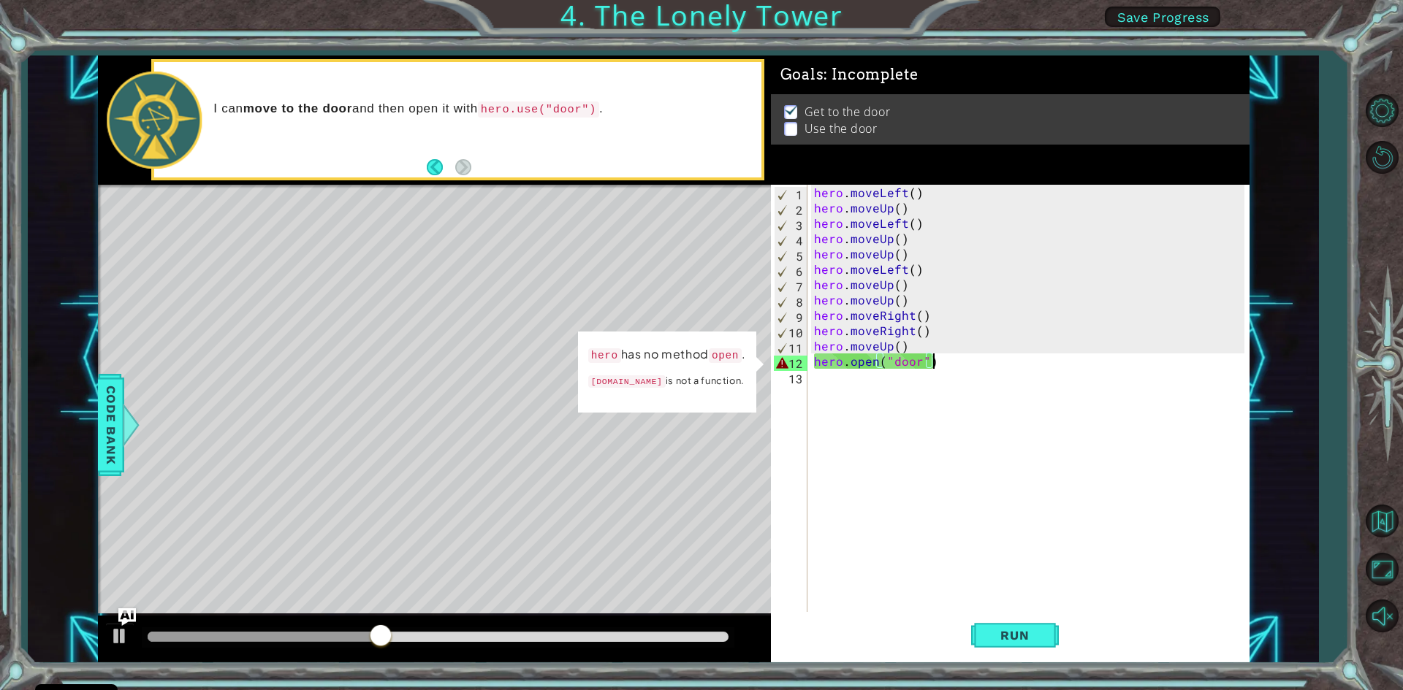
click at [872, 364] on div "hero . moveLeft ( ) hero . moveUp ( ) hero . moveLeft ( ) hero . moveUp ( ) her…" at bounding box center [1031, 415] width 441 height 460
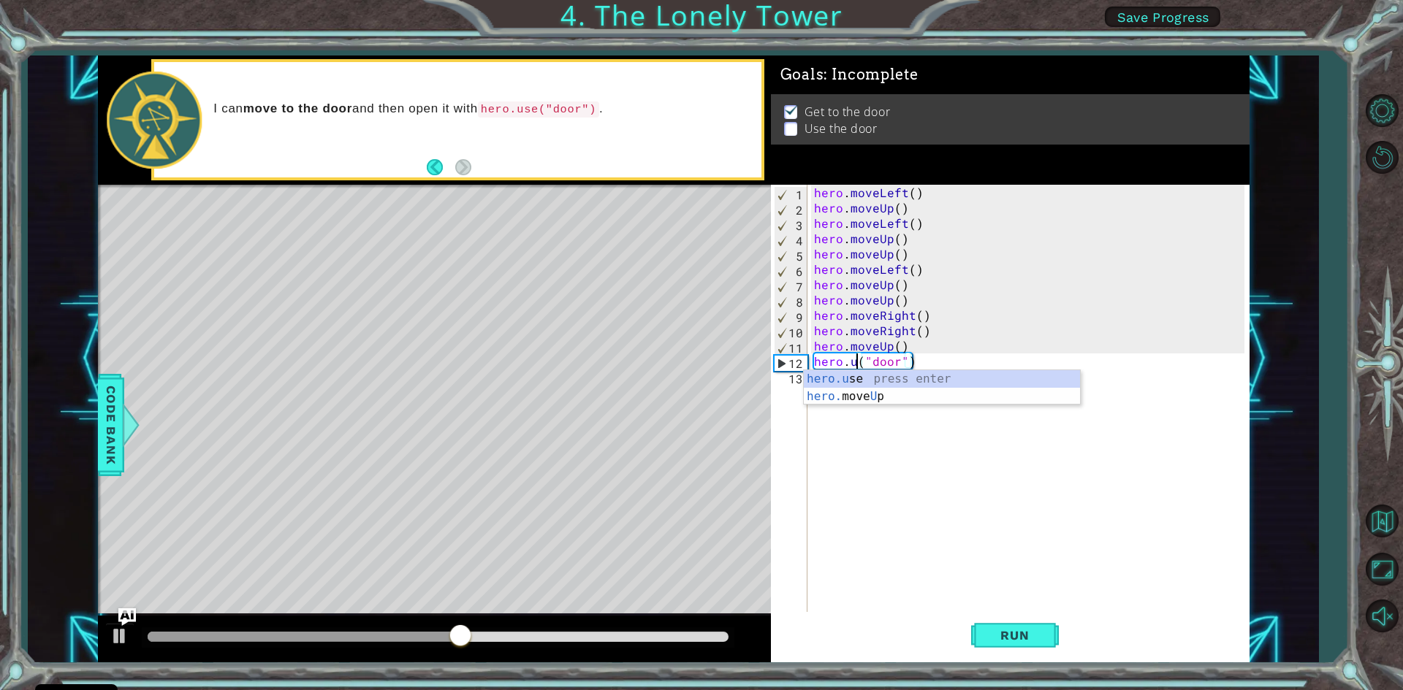
scroll to position [0, 3]
type textarea "hero.use("door")"
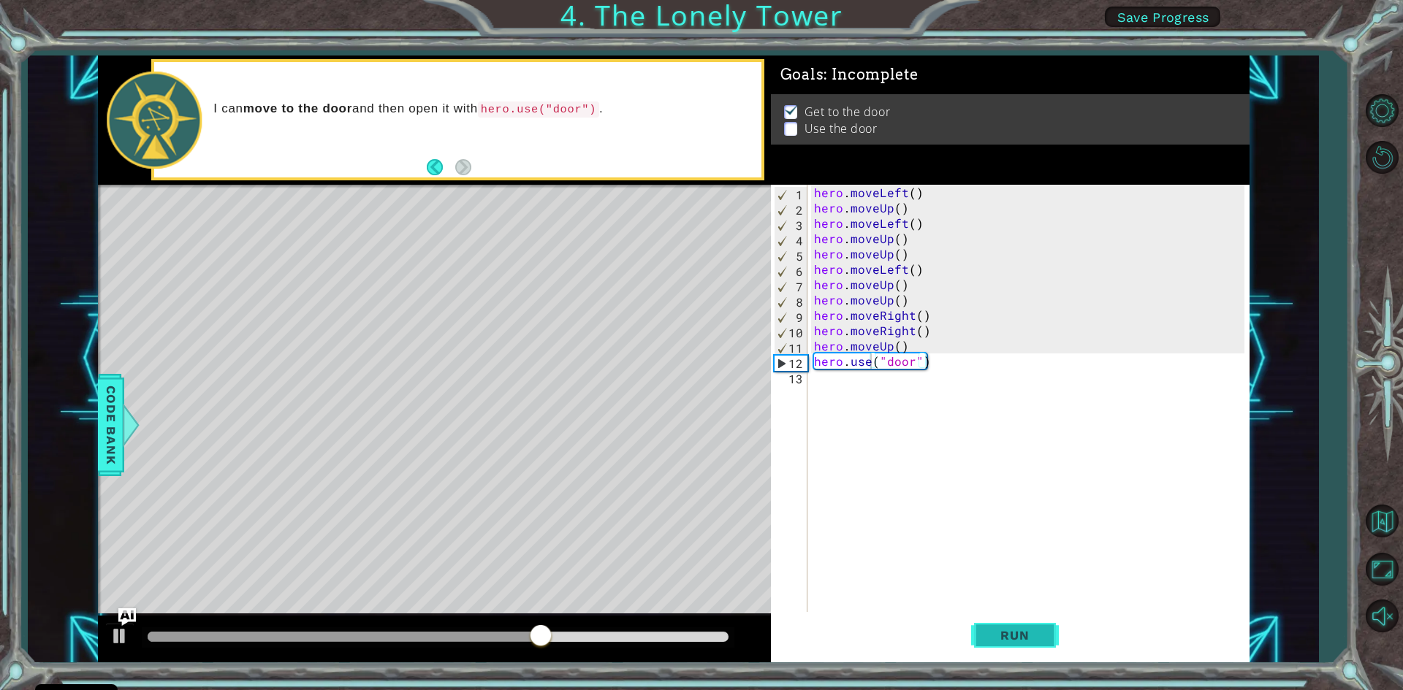
click at [1002, 635] on span "Run" at bounding box center [1015, 635] width 58 height 15
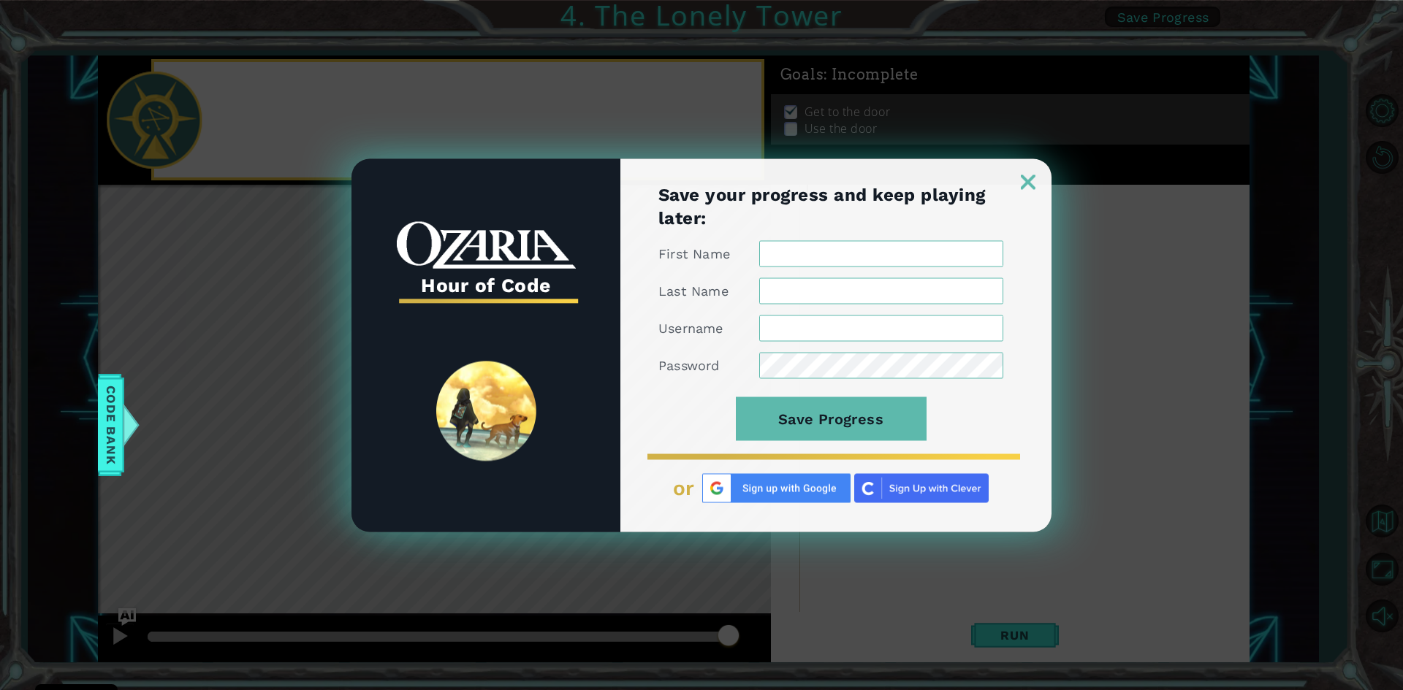
scroll to position [0, 0]
click at [1027, 186] on img at bounding box center [1028, 182] width 15 height 15
